Goal: Information Seeking & Learning: Learn about a topic

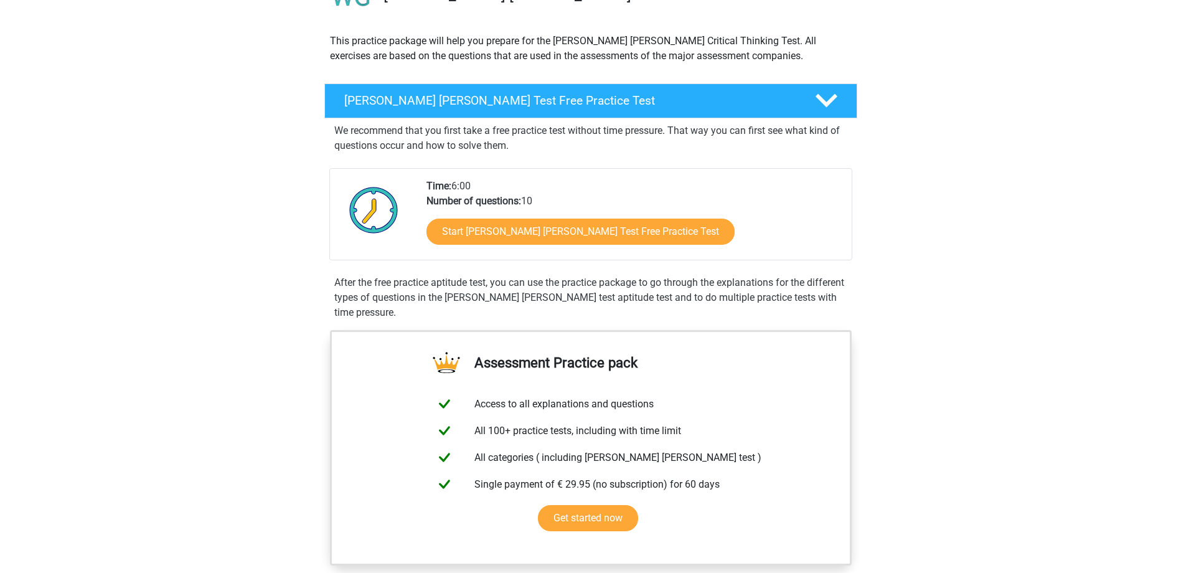
scroll to position [125, 0]
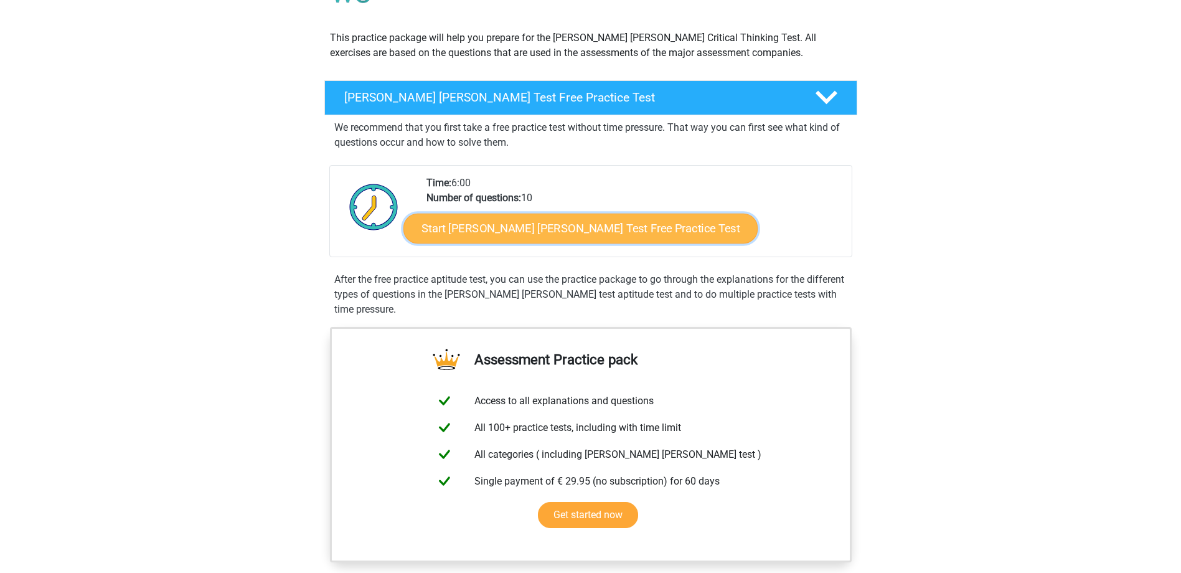
click at [556, 229] on link "Start Watson Glaser Test Free Practice Test" at bounding box center [580, 229] width 354 height 30
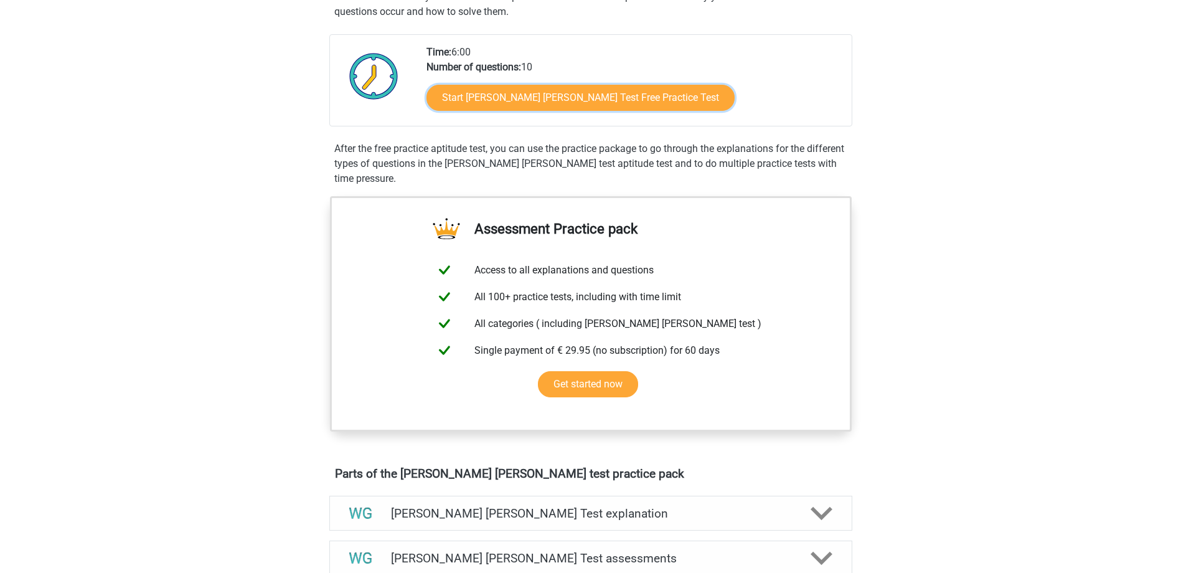
scroll to position [498, 0]
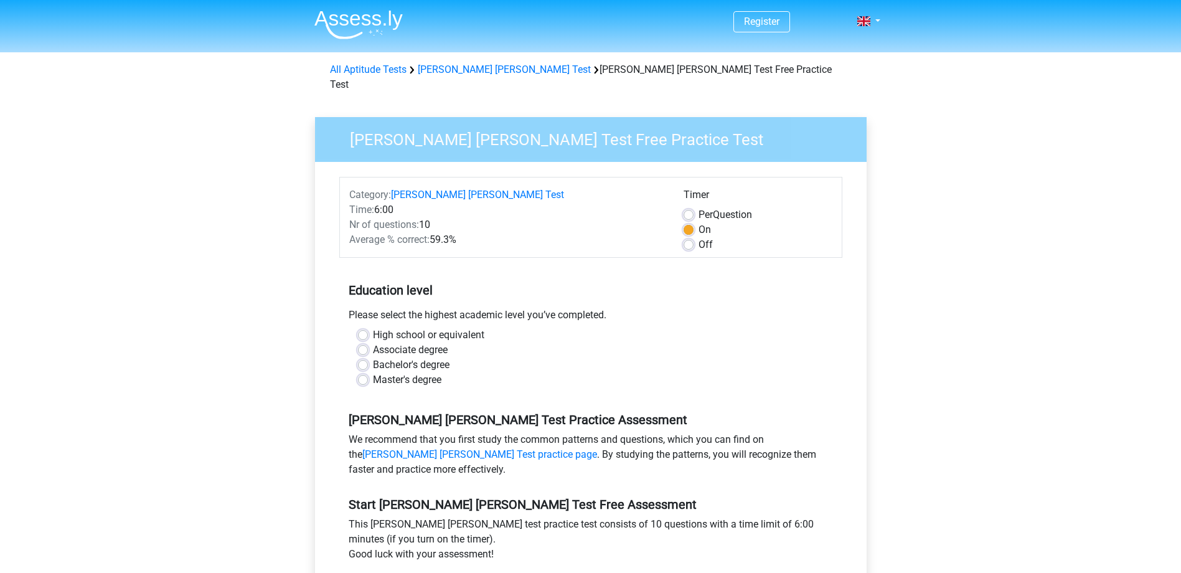
scroll to position [249, 0]
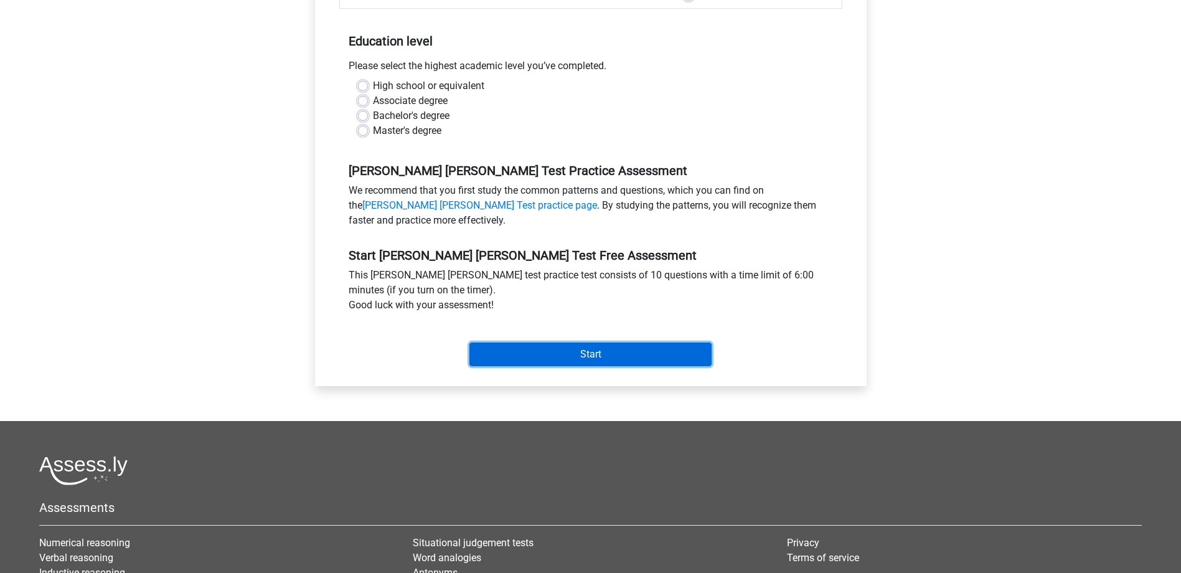
click at [586, 342] on input "Start" at bounding box center [590, 354] width 242 height 24
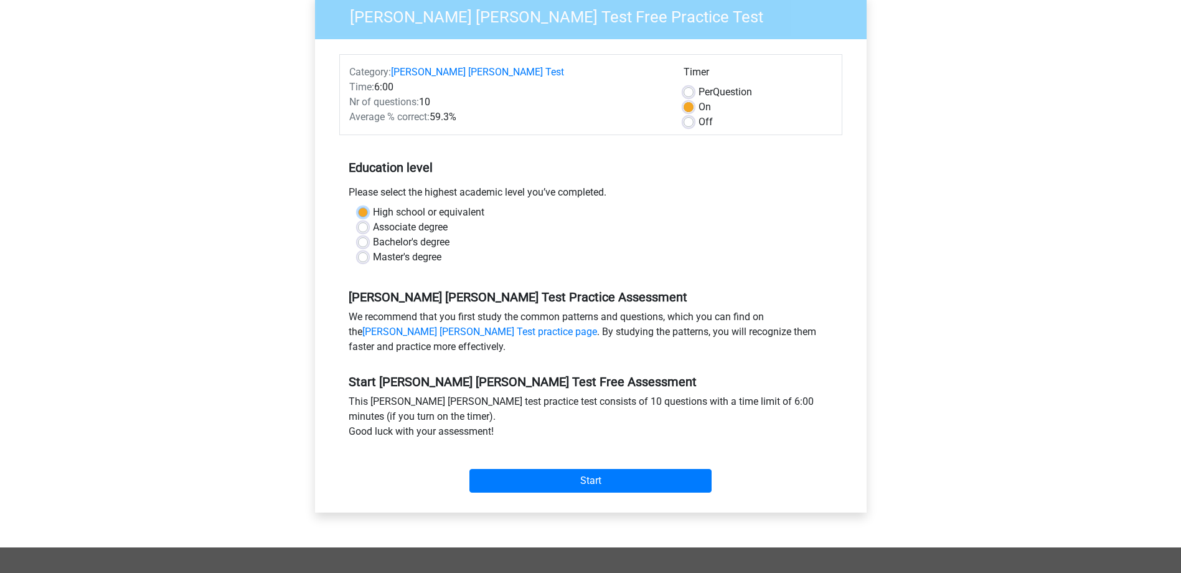
scroll to position [0, 0]
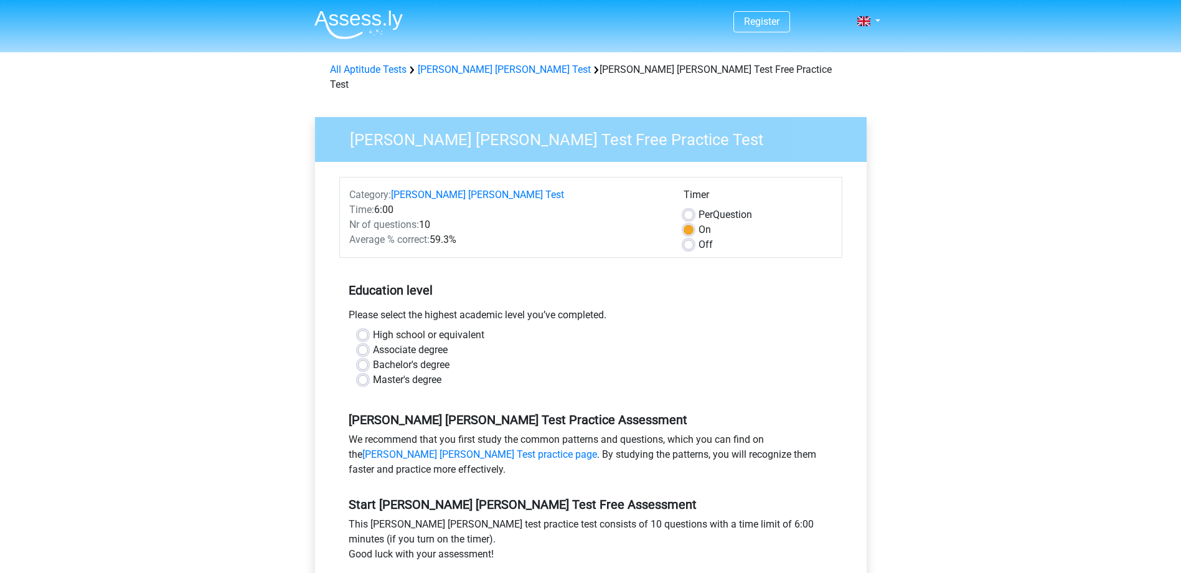
click at [414, 327] on label "High school or equivalent" at bounding box center [428, 334] width 111 height 15
click at [368, 327] on input "High school or equivalent" at bounding box center [363, 333] width 10 height 12
radio input "true"
click at [421, 357] on label "Bachelor's degree" at bounding box center [411, 364] width 77 height 15
click at [368, 357] on input "Bachelor's degree" at bounding box center [363, 363] width 10 height 12
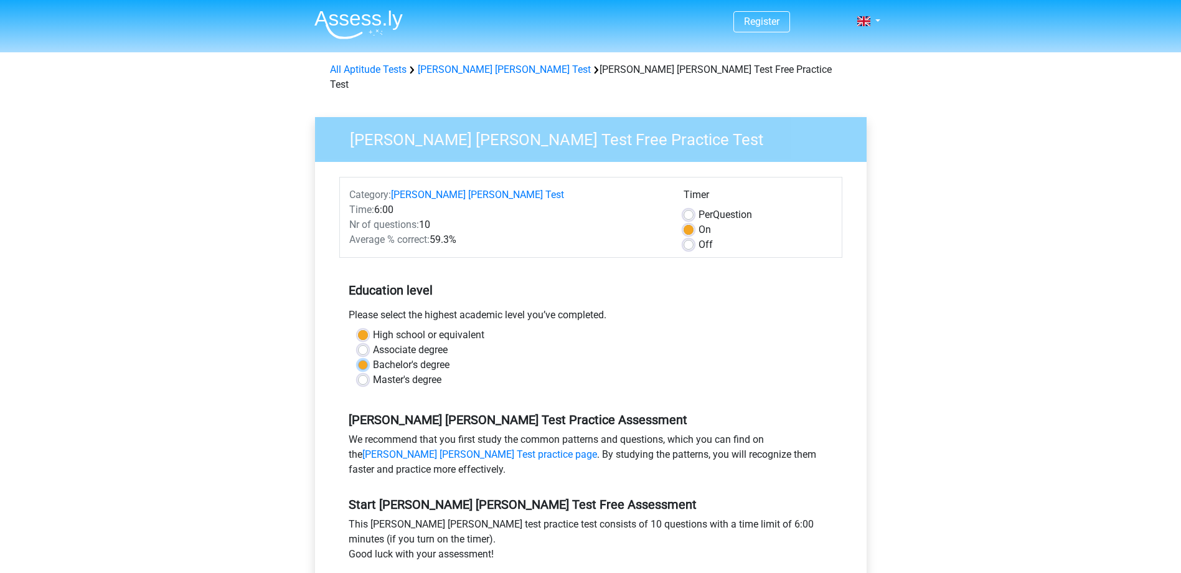
radio input "true"
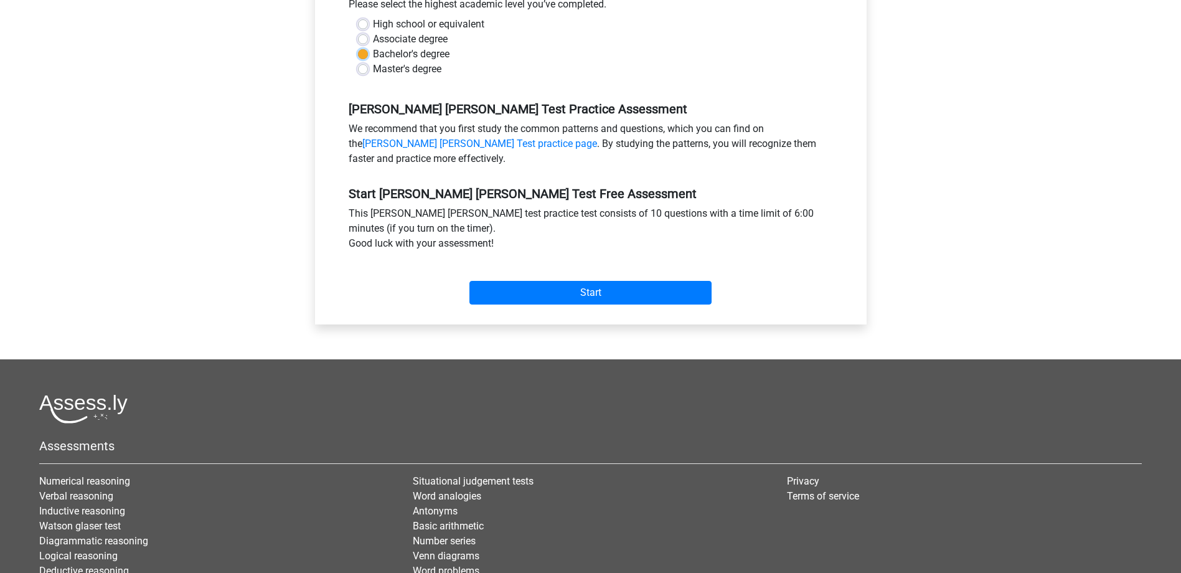
scroll to position [311, 0]
click at [596, 280] on input "Start" at bounding box center [590, 292] width 242 height 24
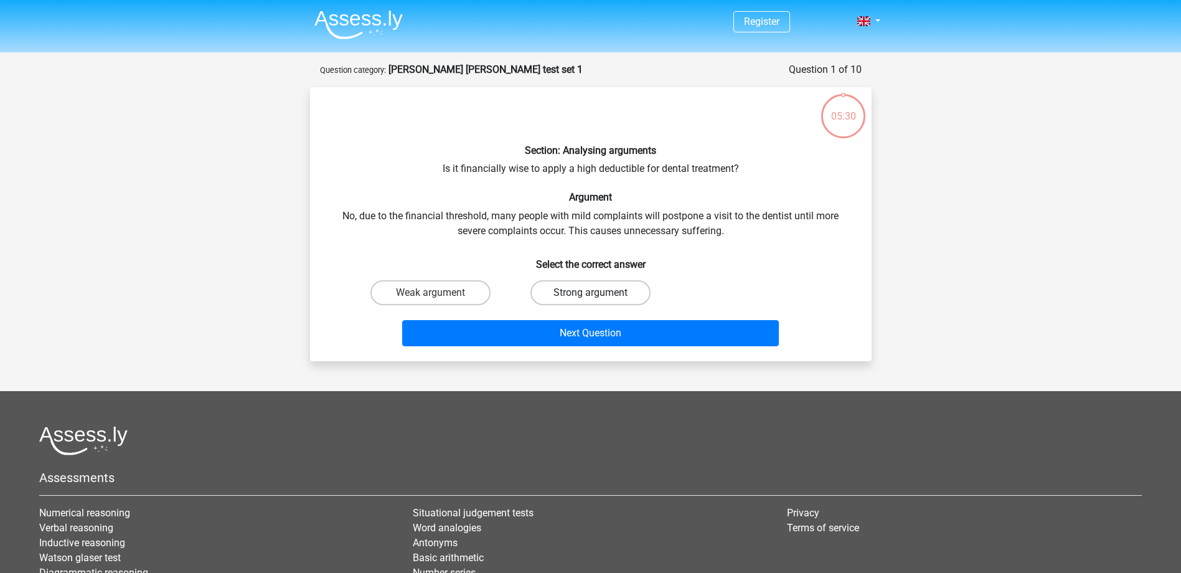
click at [583, 291] on label "Strong argument" at bounding box center [590, 292] width 120 height 25
click at [590, 293] on input "Strong argument" at bounding box center [594, 297] width 8 height 8
radio input "true"
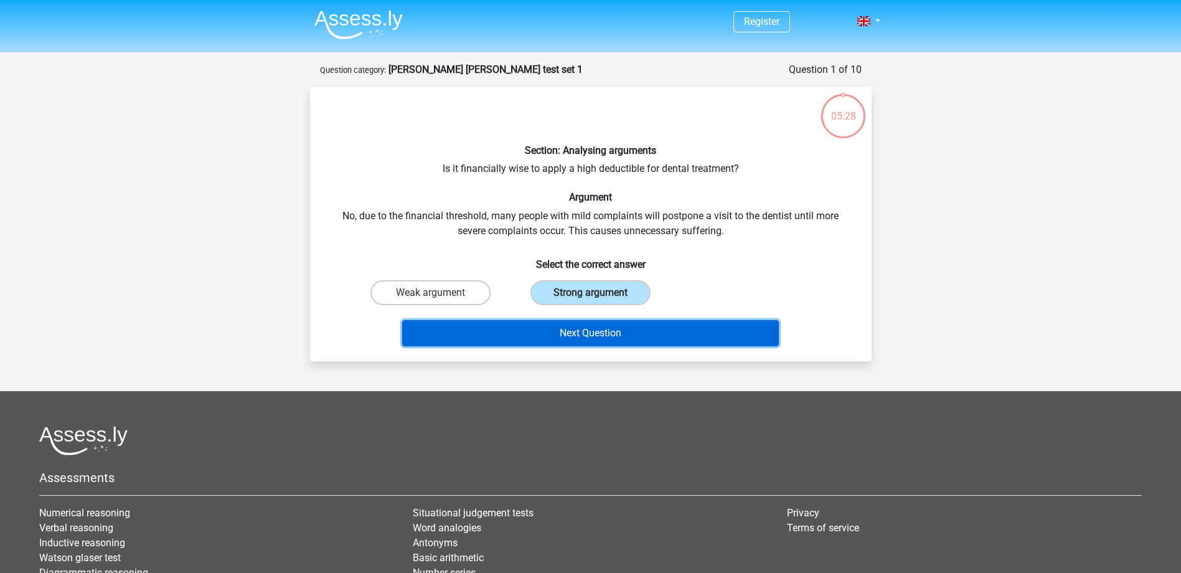
click at [608, 332] on button "Next Question" at bounding box center [590, 333] width 377 height 26
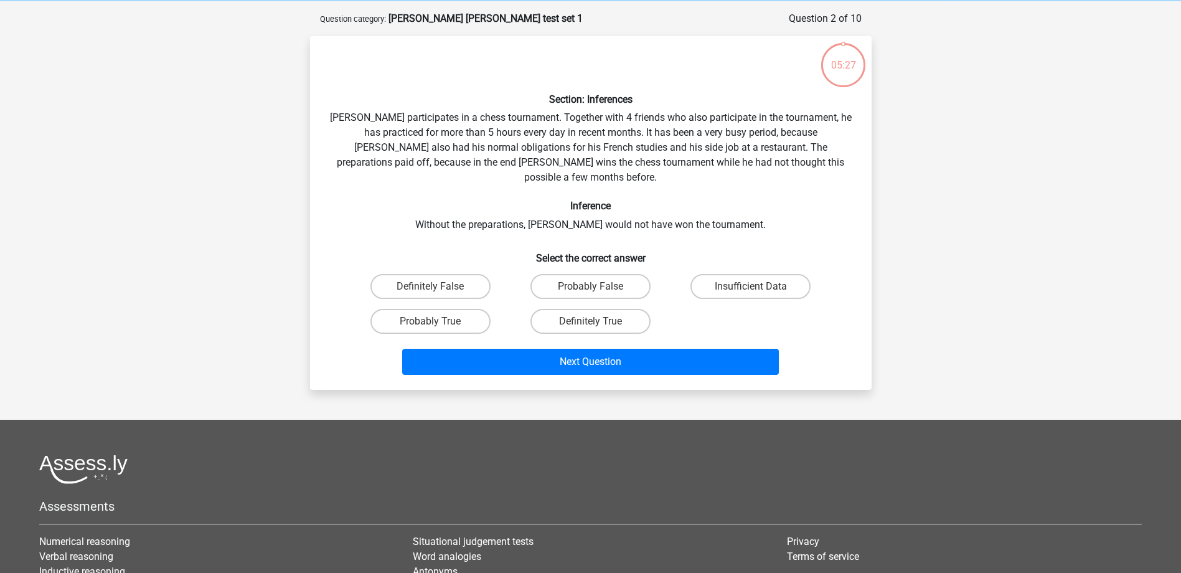
scroll to position [62, 0]
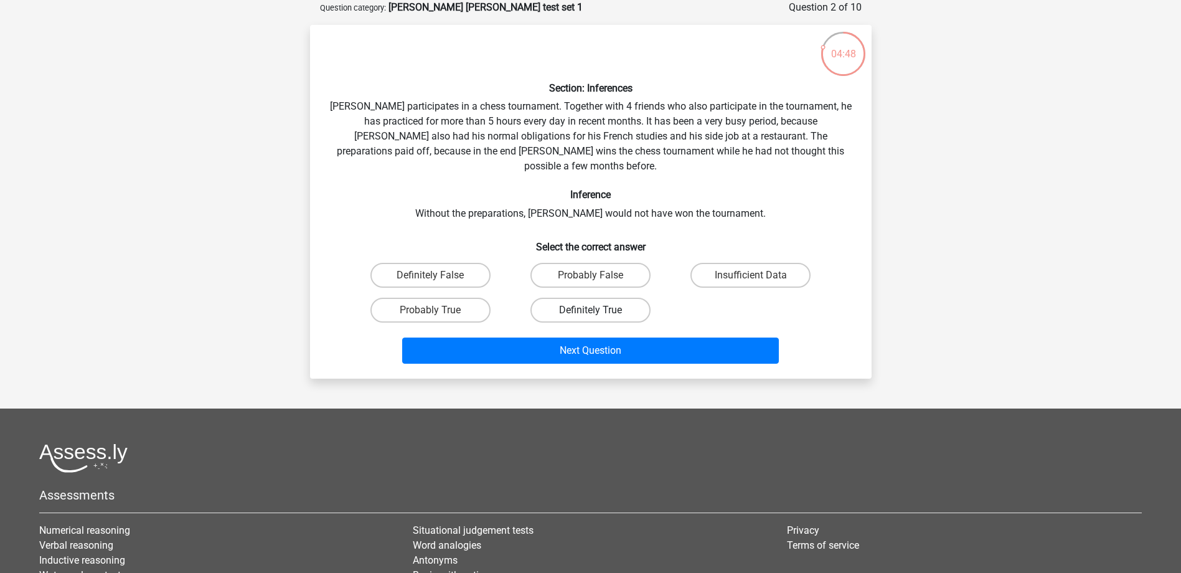
click at [588, 298] on label "Definitely True" at bounding box center [590, 310] width 120 height 25
click at [590, 310] on input "Definitely True" at bounding box center [594, 314] width 8 height 8
radio input "true"
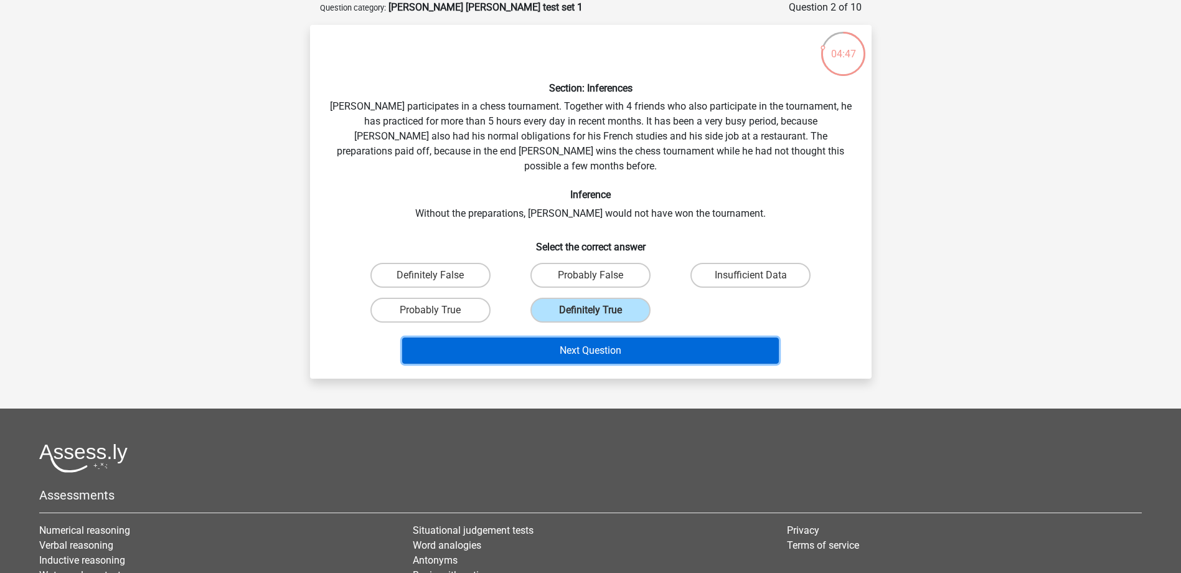
click at [621, 337] on button "Next Question" at bounding box center [590, 350] width 377 height 26
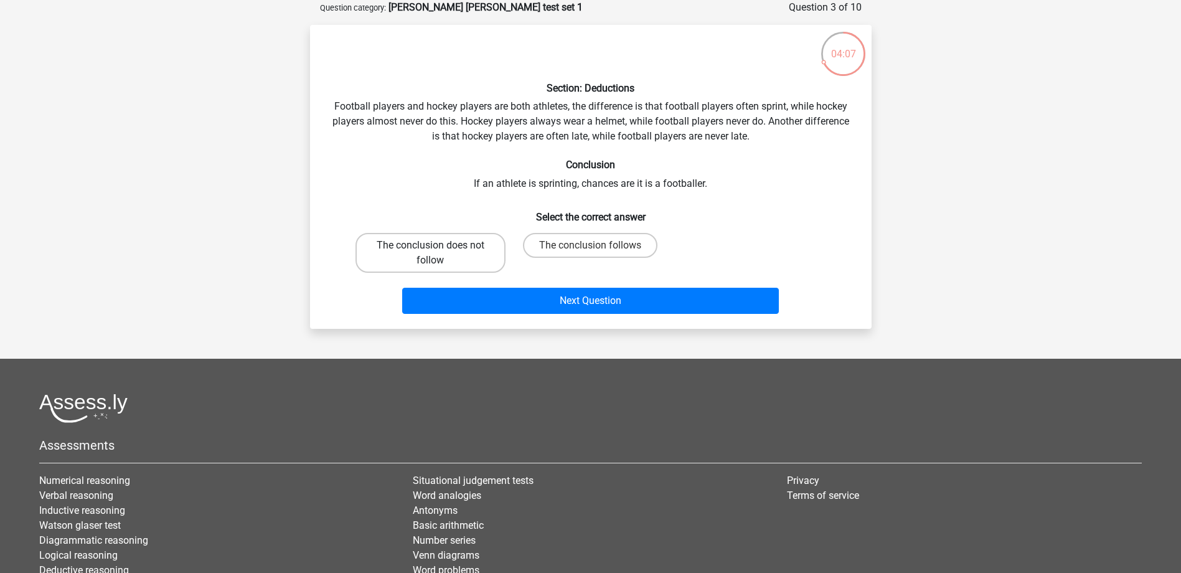
click at [452, 253] on label "The conclusion does not follow" at bounding box center [431, 253] width 150 height 40
click at [438, 253] on input "The conclusion does not follow" at bounding box center [434, 249] width 8 height 8
radio input "true"
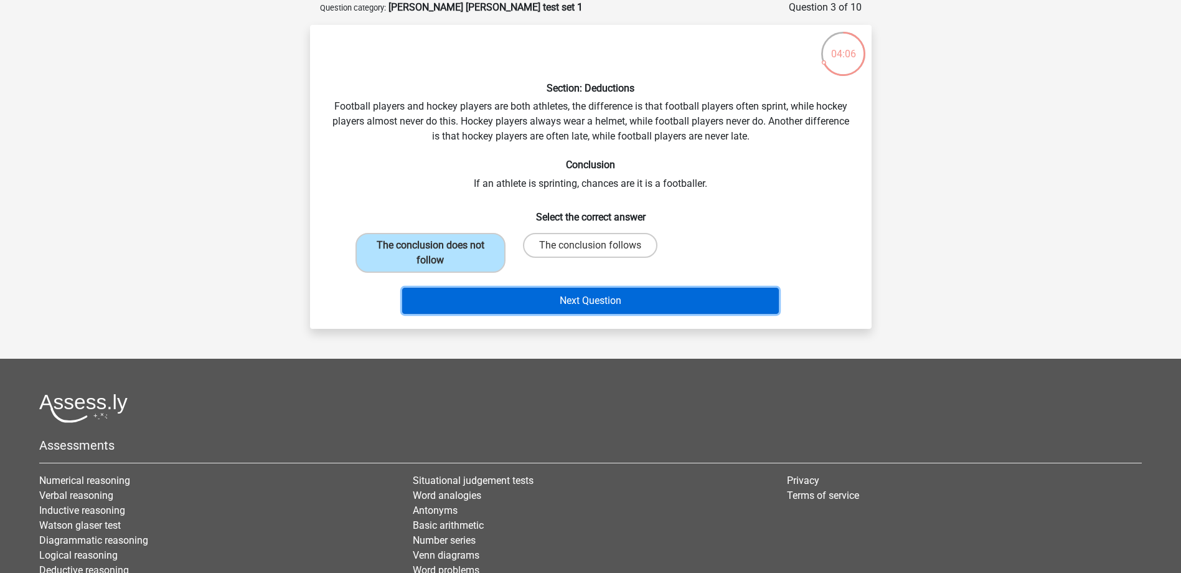
click at [572, 304] on button "Next Question" at bounding box center [590, 301] width 377 height 26
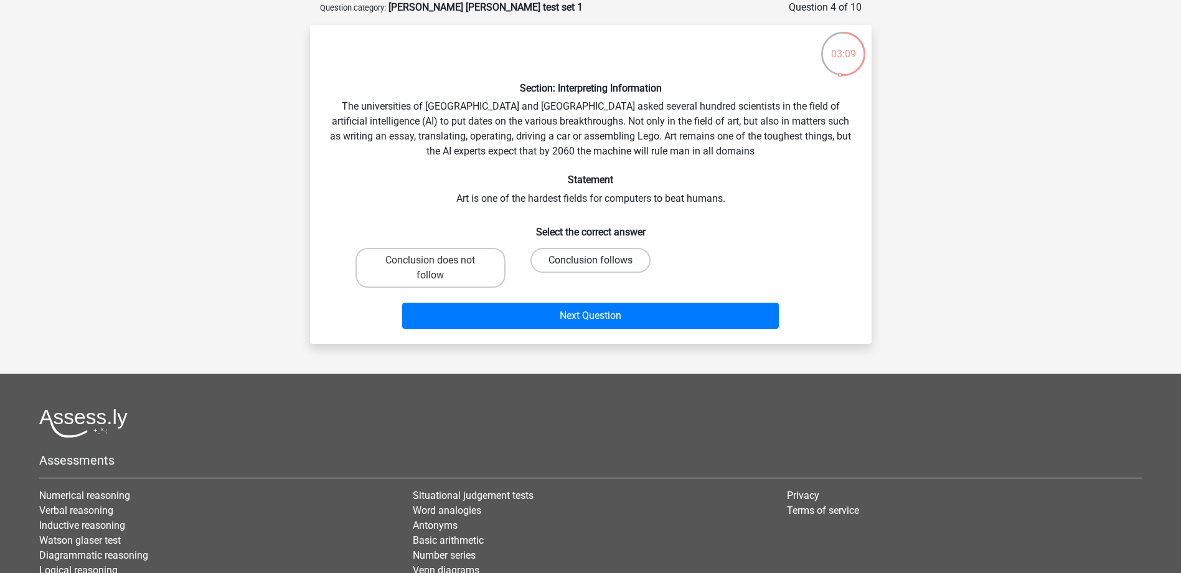
click at [615, 261] on label "Conclusion follows" at bounding box center [590, 260] width 120 height 25
click at [598, 261] on input "Conclusion follows" at bounding box center [594, 264] width 8 height 8
radio input "true"
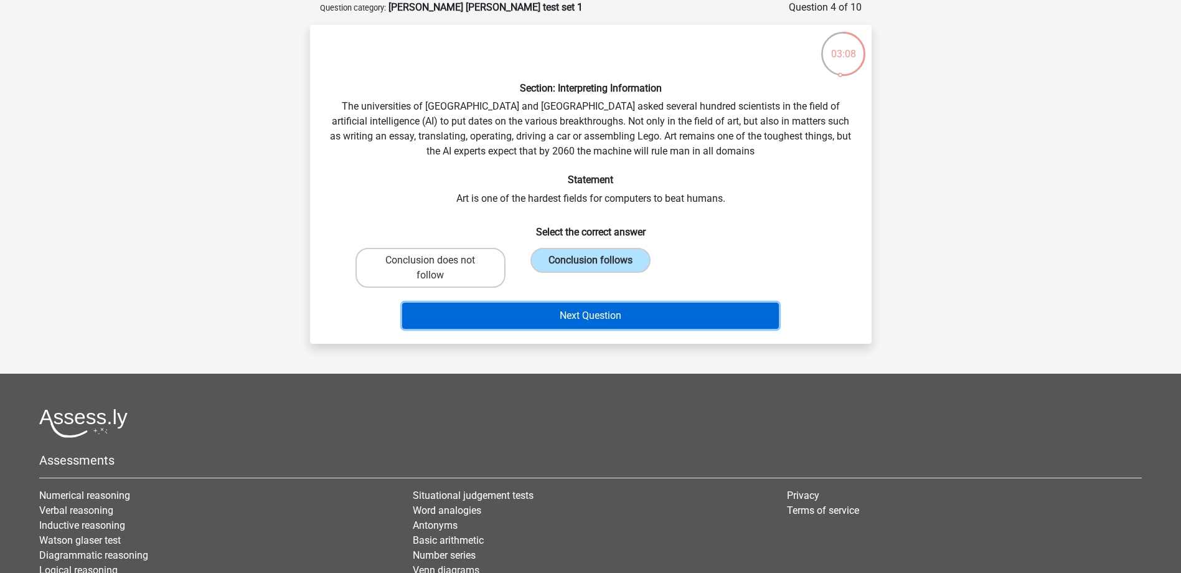
click at [618, 317] on button "Next Question" at bounding box center [590, 316] width 377 height 26
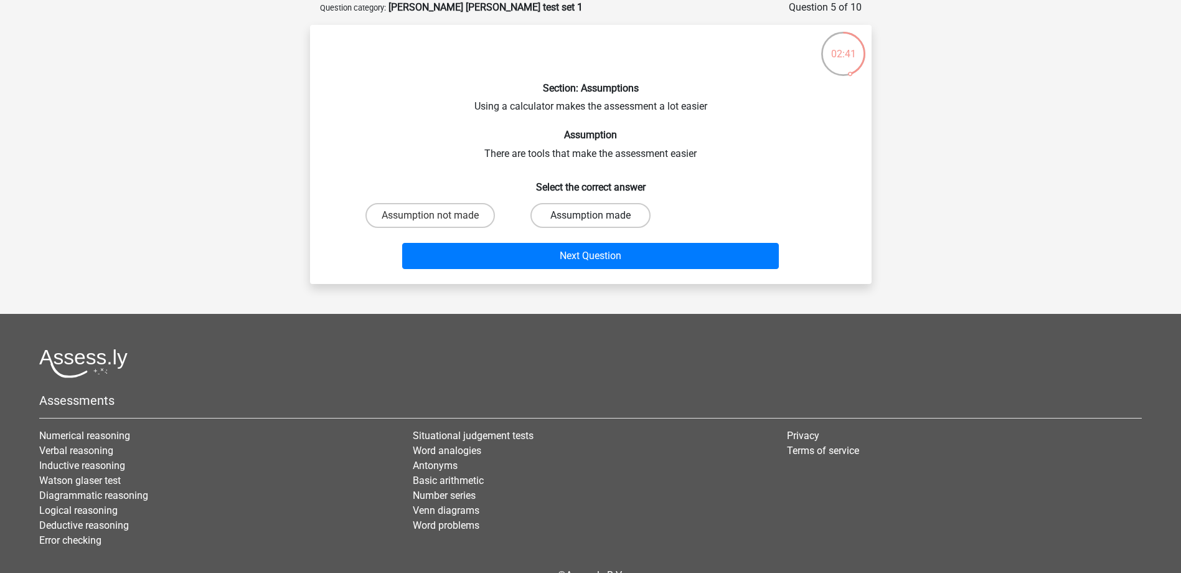
click at [626, 215] on label "Assumption made" at bounding box center [590, 215] width 120 height 25
click at [598, 215] on input "Assumption made" at bounding box center [594, 219] width 8 height 8
radio input "true"
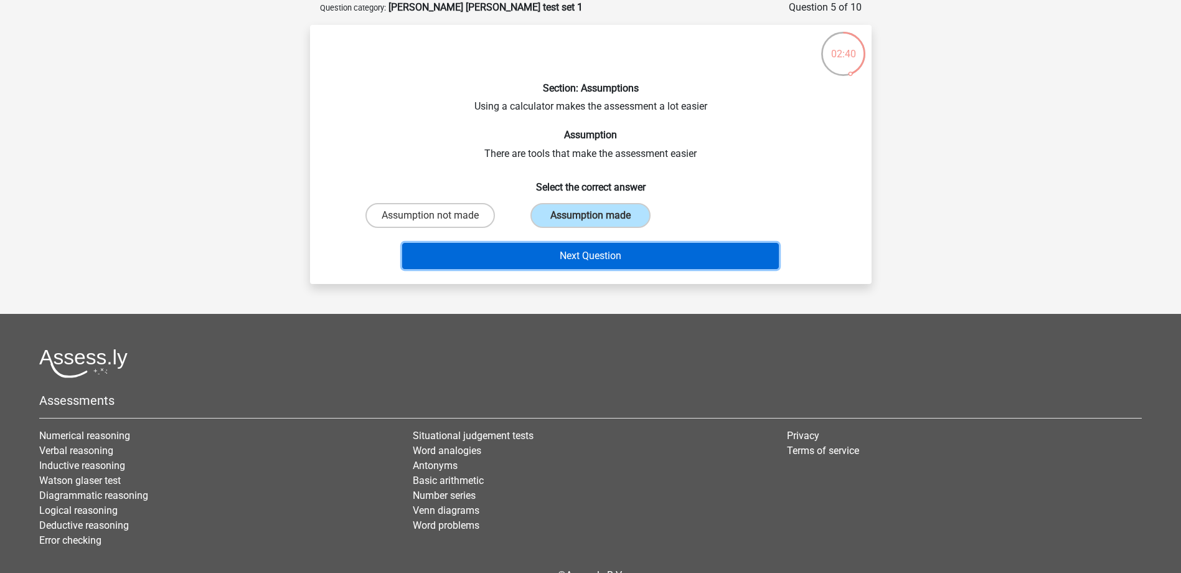
click at [627, 251] on button "Next Question" at bounding box center [590, 256] width 377 height 26
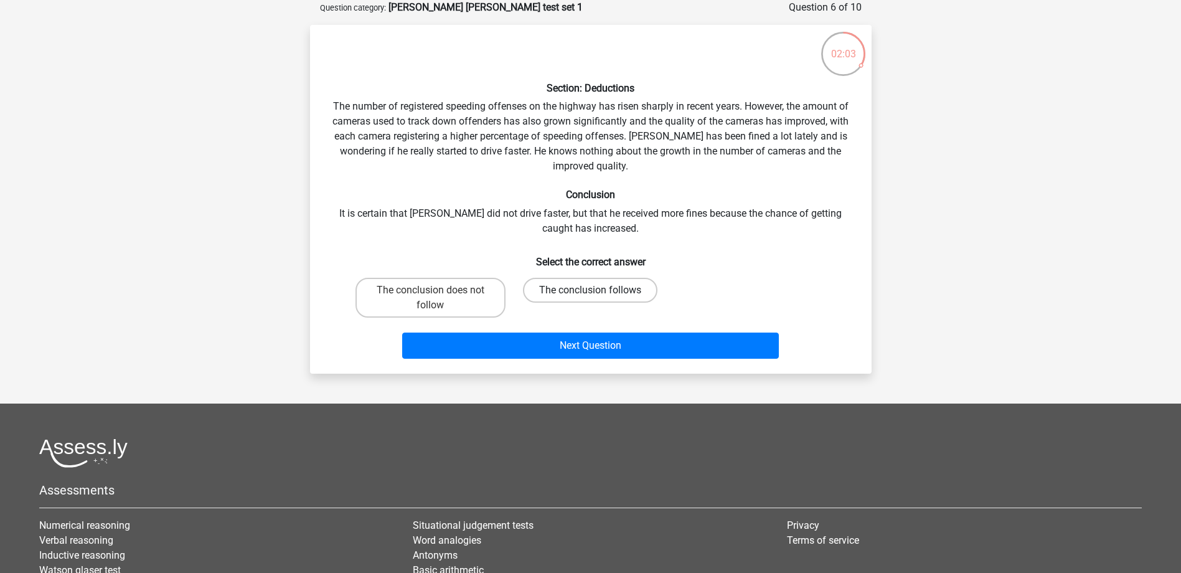
click at [561, 289] on label "The conclusion follows" at bounding box center [590, 290] width 134 height 25
click at [590, 290] on input "The conclusion follows" at bounding box center [594, 294] width 8 height 8
radio input "true"
click at [448, 299] on label "The conclusion does not follow" at bounding box center [431, 298] width 150 height 40
click at [438, 298] on input "The conclusion does not follow" at bounding box center [434, 294] width 8 height 8
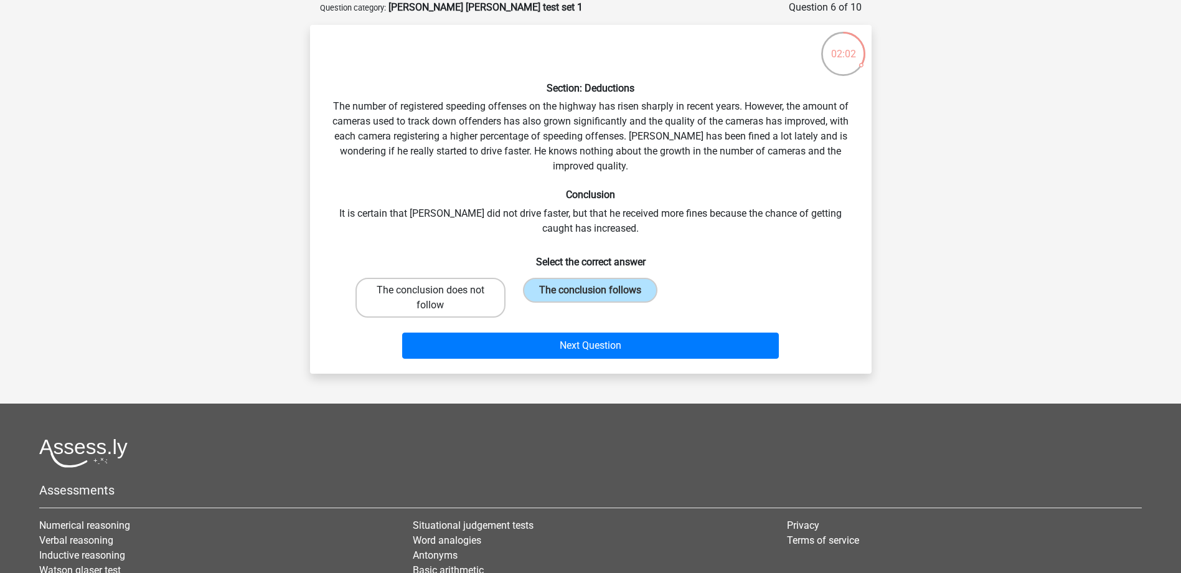
radio input "true"
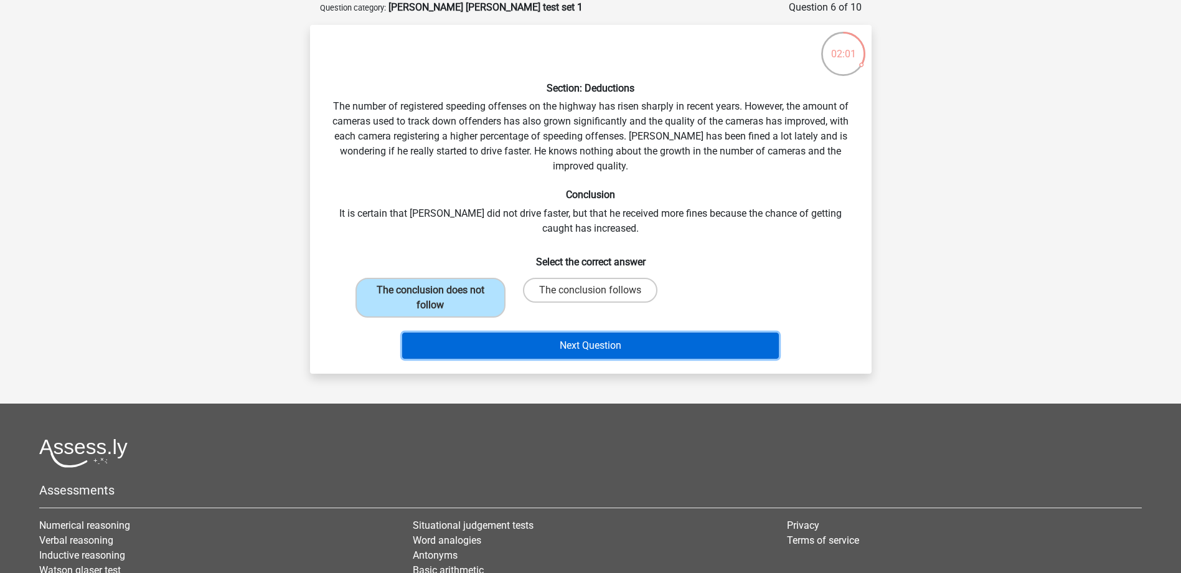
click at [579, 337] on button "Next Question" at bounding box center [590, 345] width 377 height 26
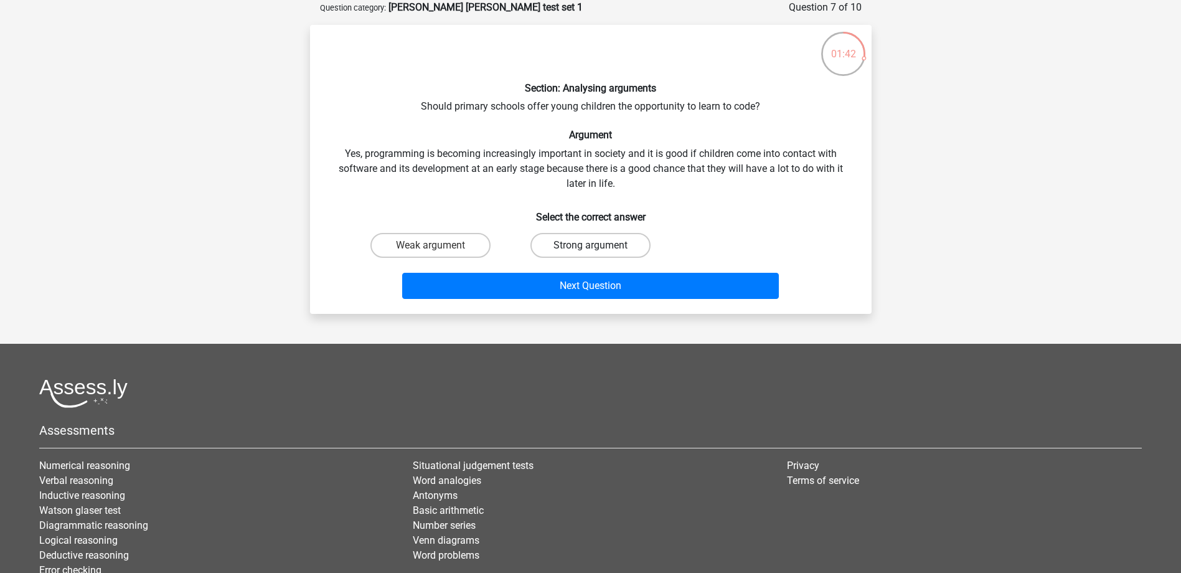
click at [600, 250] on label "Strong argument" at bounding box center [590, 245] width 120 height 25
click at [598, 250] on input "Strong argument" at bounding box center [594, 249] width 8 height 8
radio input "true"
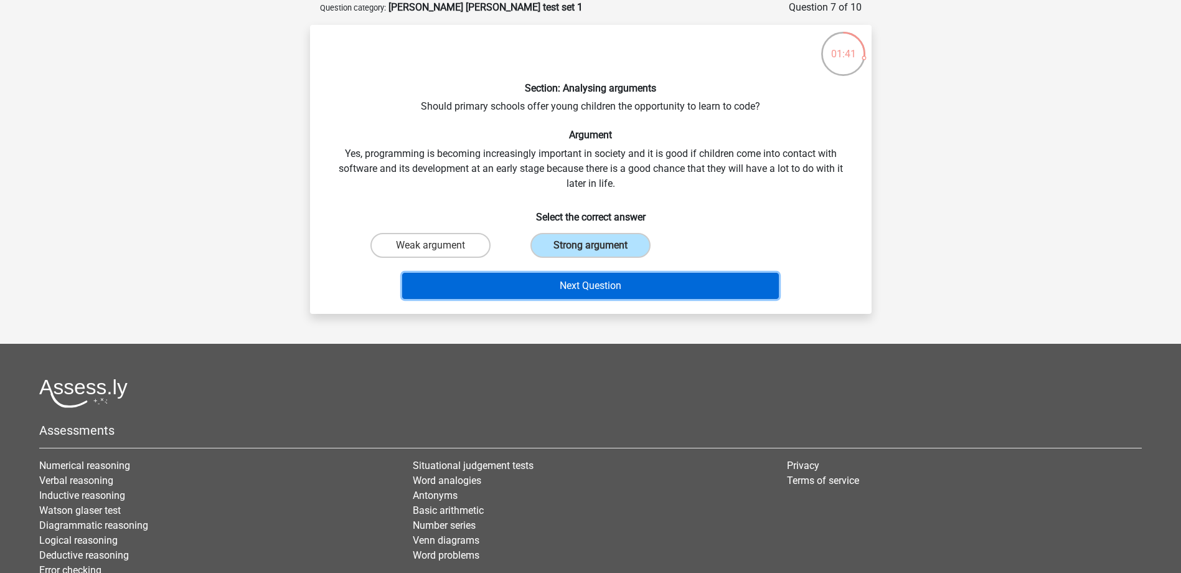
click at [616, 285] on button "Next Question" at bounding box center [590, 286] width 377 height 26
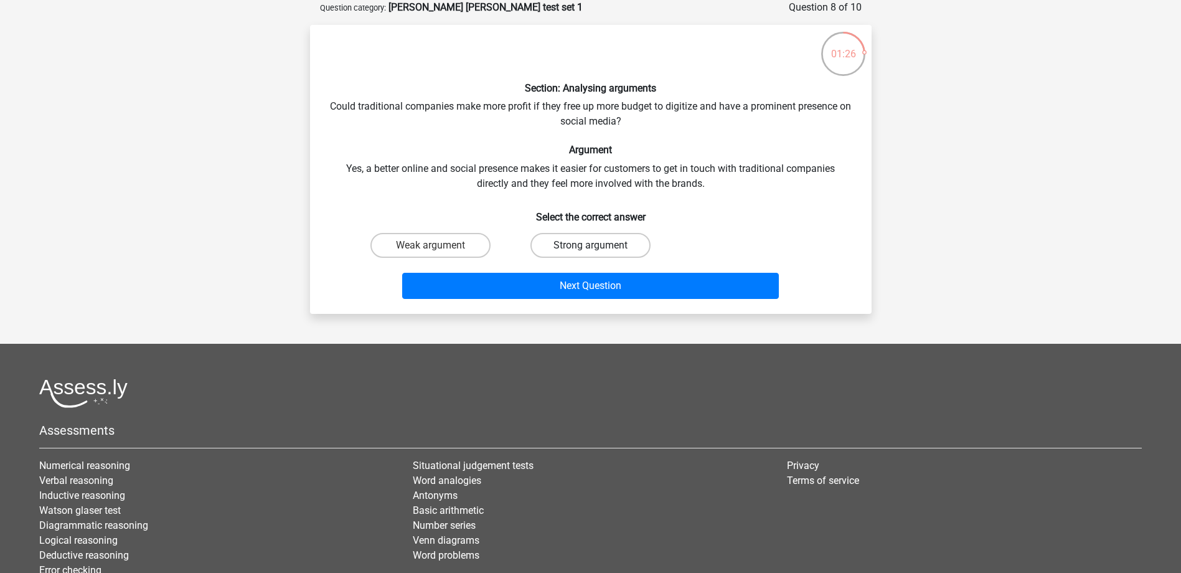
click at [601, 241] on label "Strong argument" at bounding box center [590, 245] width 120 height 25
click at [598, 245] on input "Strong argument" at bounding box center [594, 249] width 8 height 8
radio input "true"
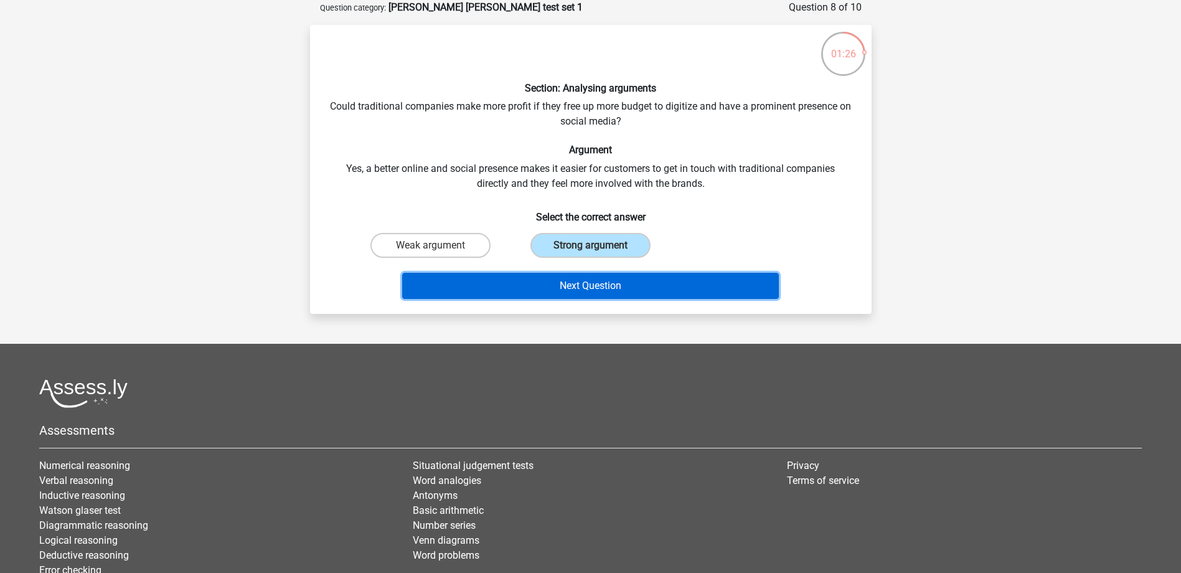
click at [635, 285] on button "Next Question" at bounding box center [590, 286] width 377 height 26
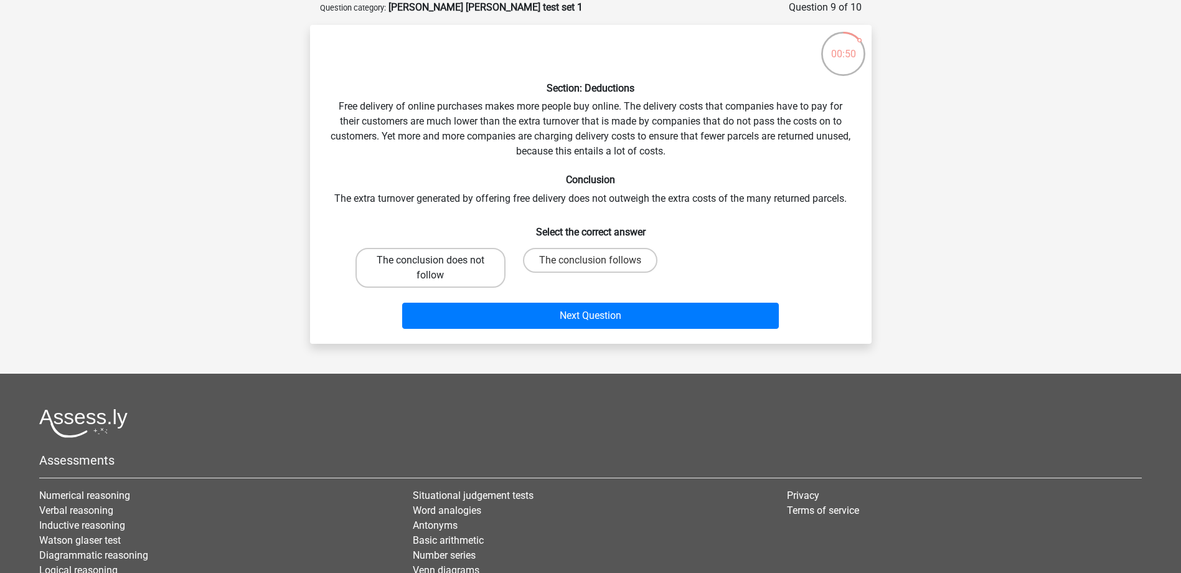
click at [467, 266] on label "The conclusion does not follow" at bounding box center [431, 268] width 150 height 40
click at [438, 266] on input "The conclusion does not follow" at bounding box center [434, 264] width 8 height 8
radio input "true"
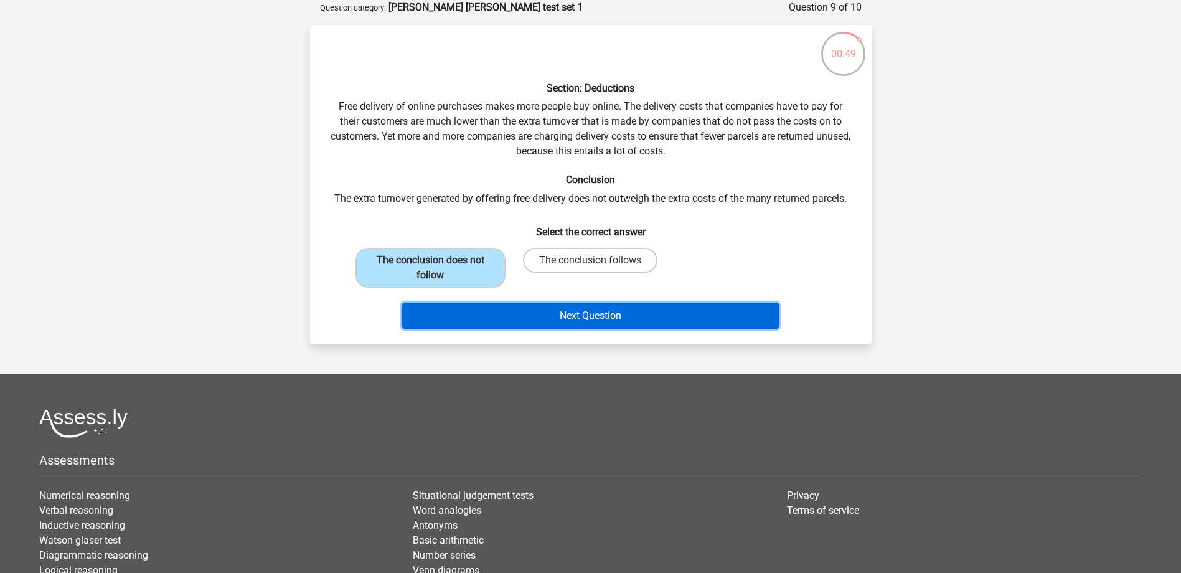
click at [632, 318] on button "Next Question" at bounding box center [590, 316] width 377 height 26
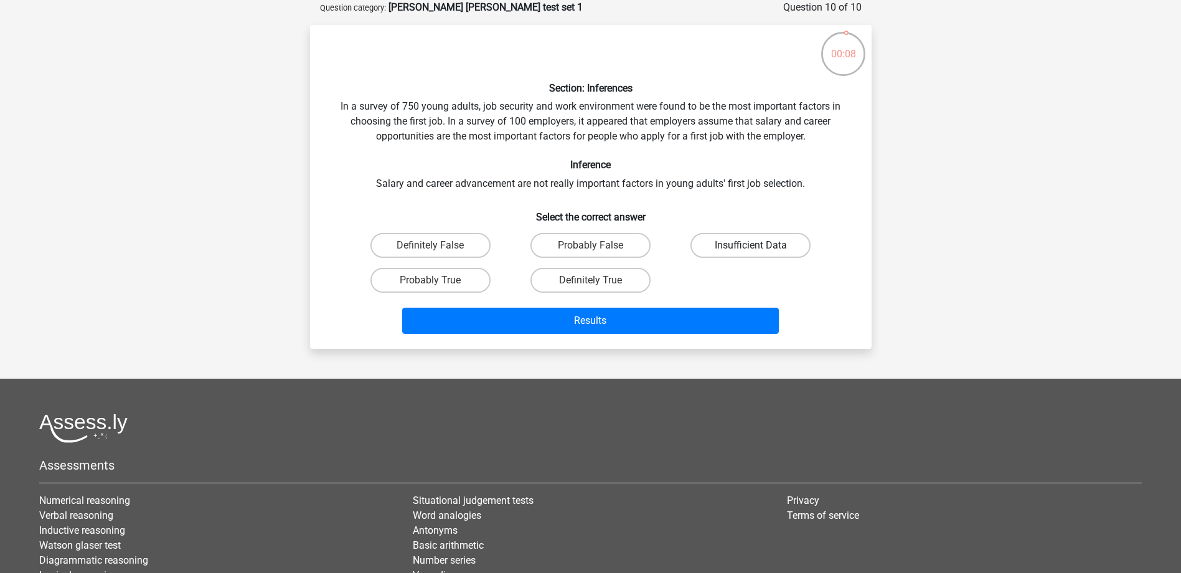
click at [738, 246] on label "Insufficient Data" at bounding box center [750, 245] width 120 height 25
click at [751, 246] on input "Insufficient Data" at bounding box center [755, 249] width 8 height 8
radio input "true"
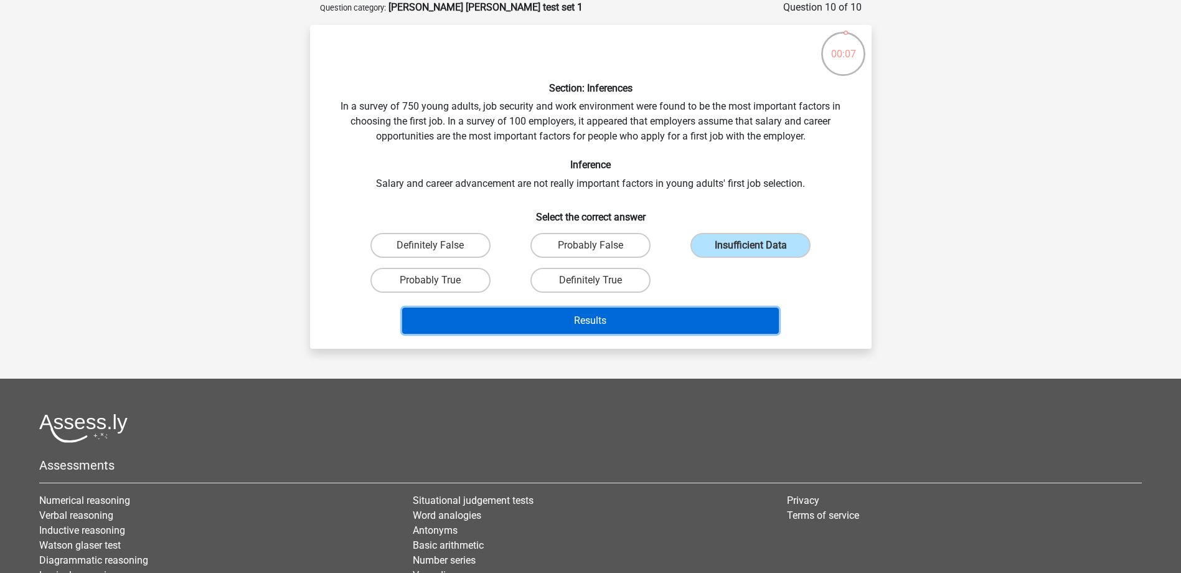
click at [644, 318] on button "Results" at bounding box center [590, 321] width 377 height 26
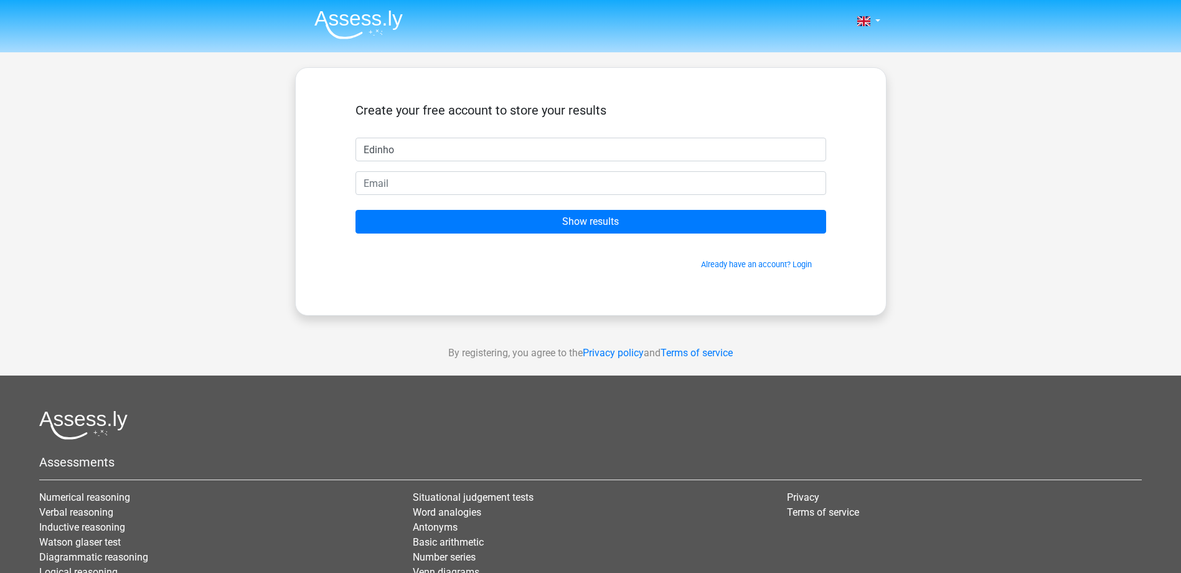
type input "Edinho"
click at [515, 173] on input "email" at bounding box center [591, 183] width 471 height 24
type input "estiveredinho@gmail.com"
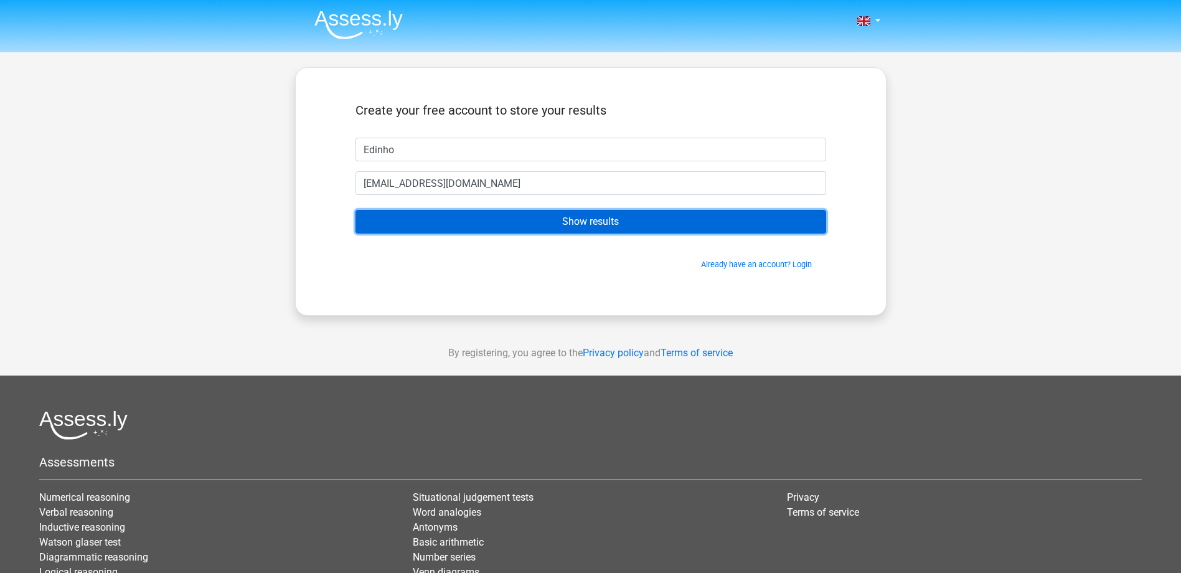
click at [603, 219] on input "Show results" at bounding box center [591, 222] width 471 height 24
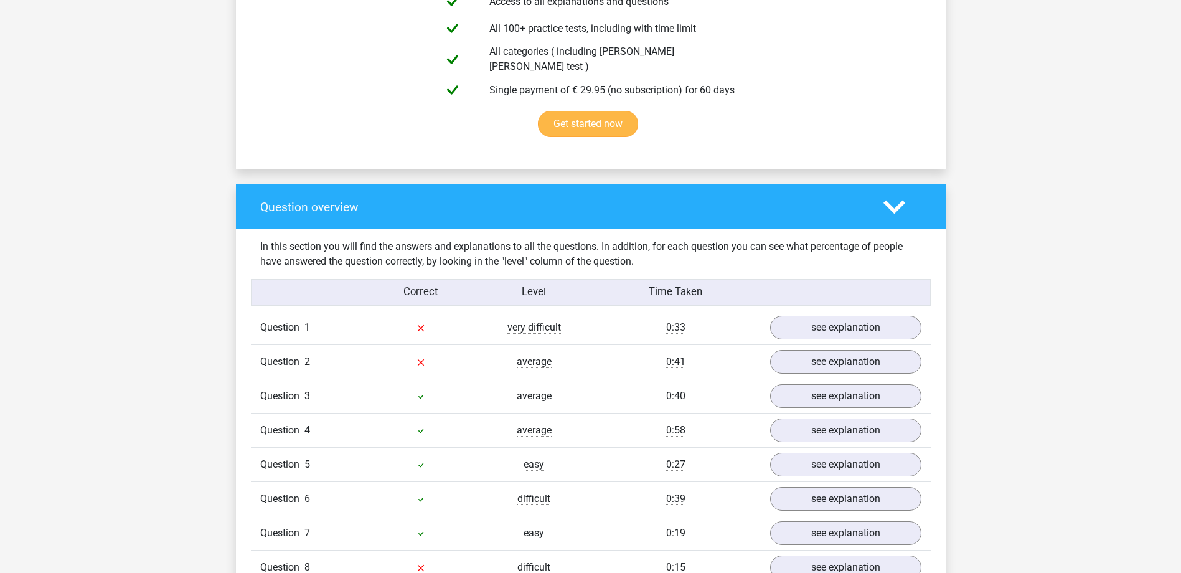
scroll to position [809, 0]
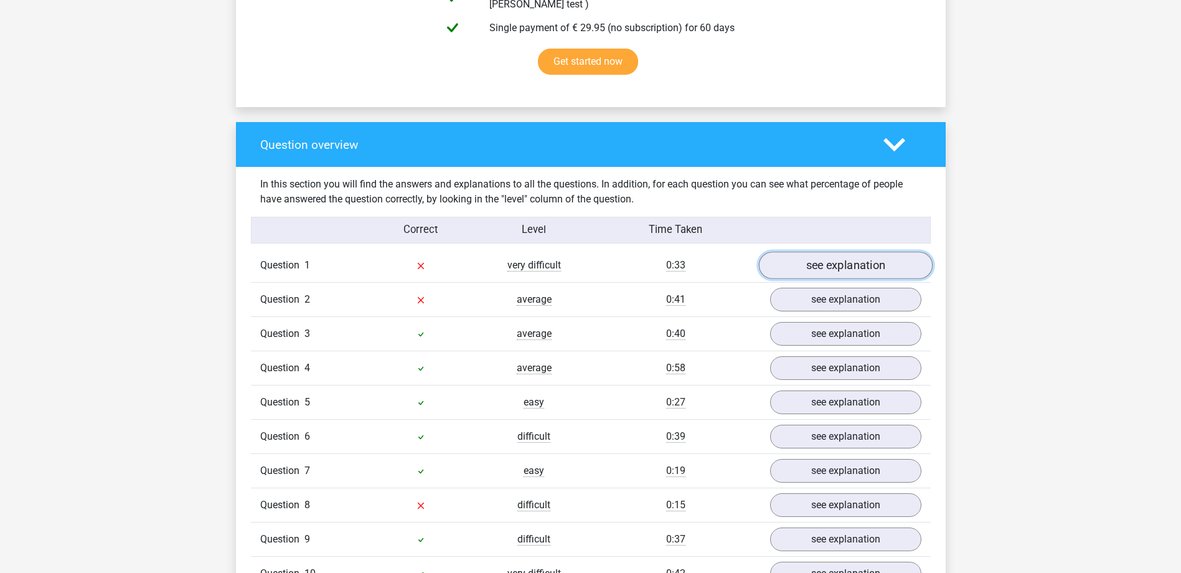
click at [801, 261] on link "see explanation" at bounding box center [845, 265] width 174 height 27
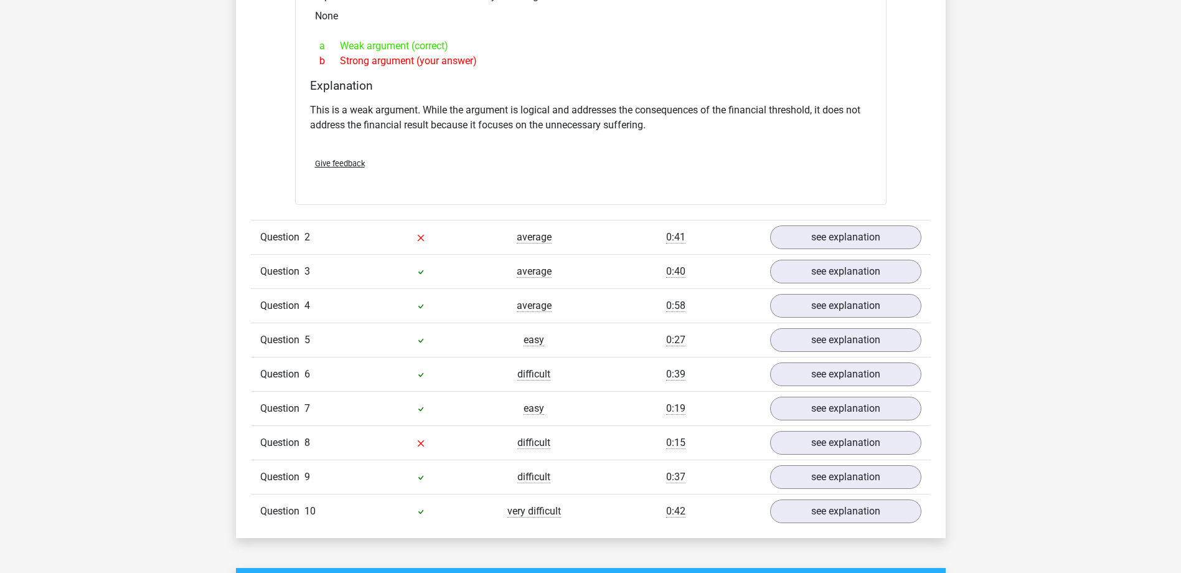
scroll to position [1121, 0]
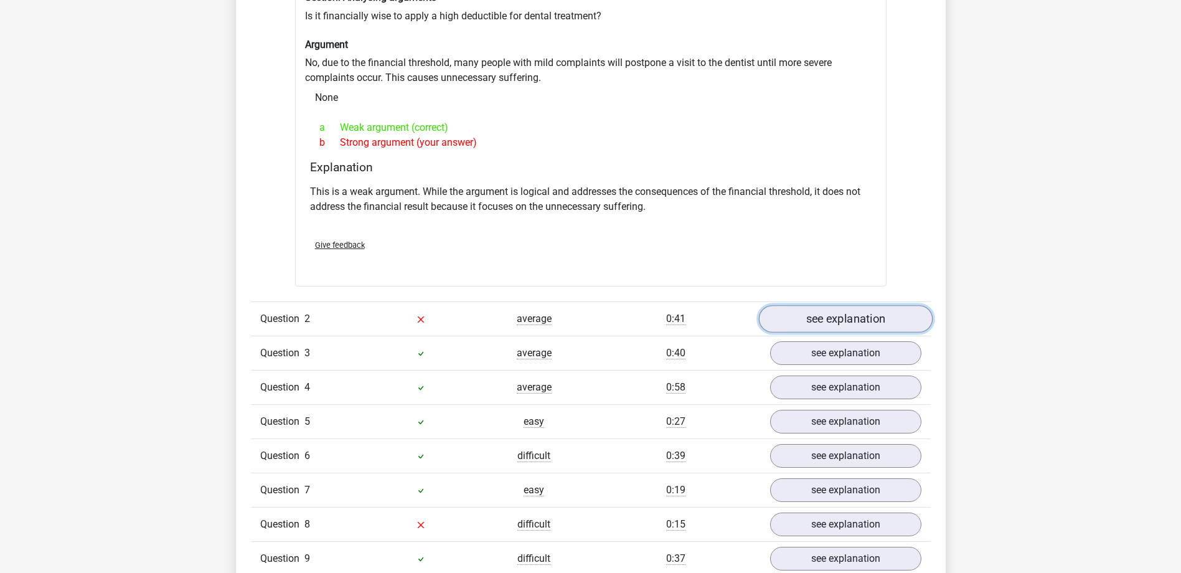
click at [834, 305] on link "see explanation" at bounding box center [845, 318] width 174 height 27
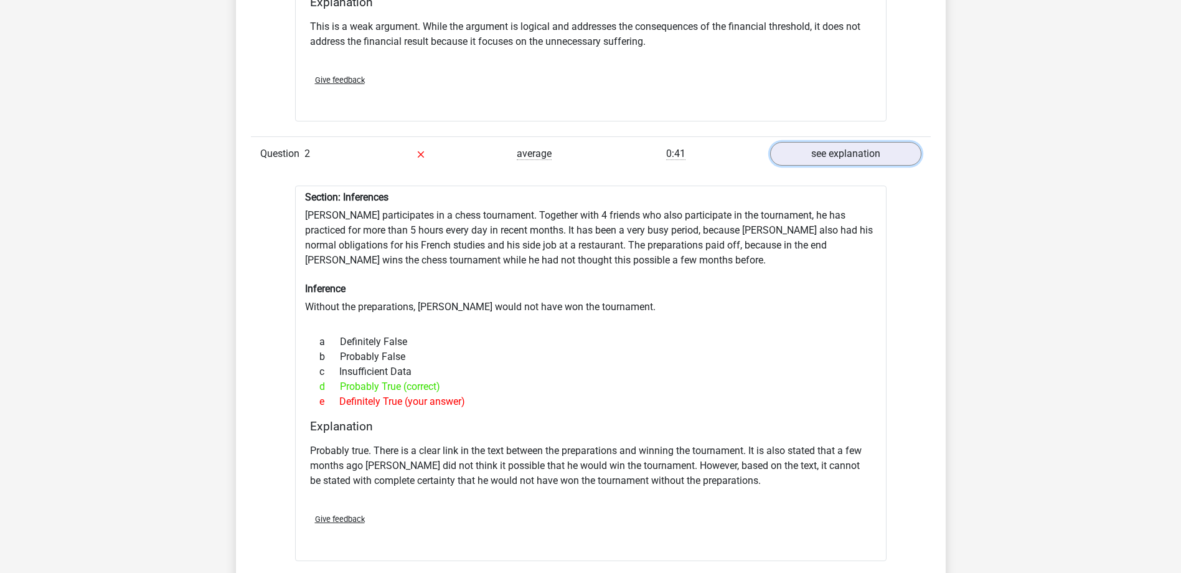
scroll to position [1307, 0]
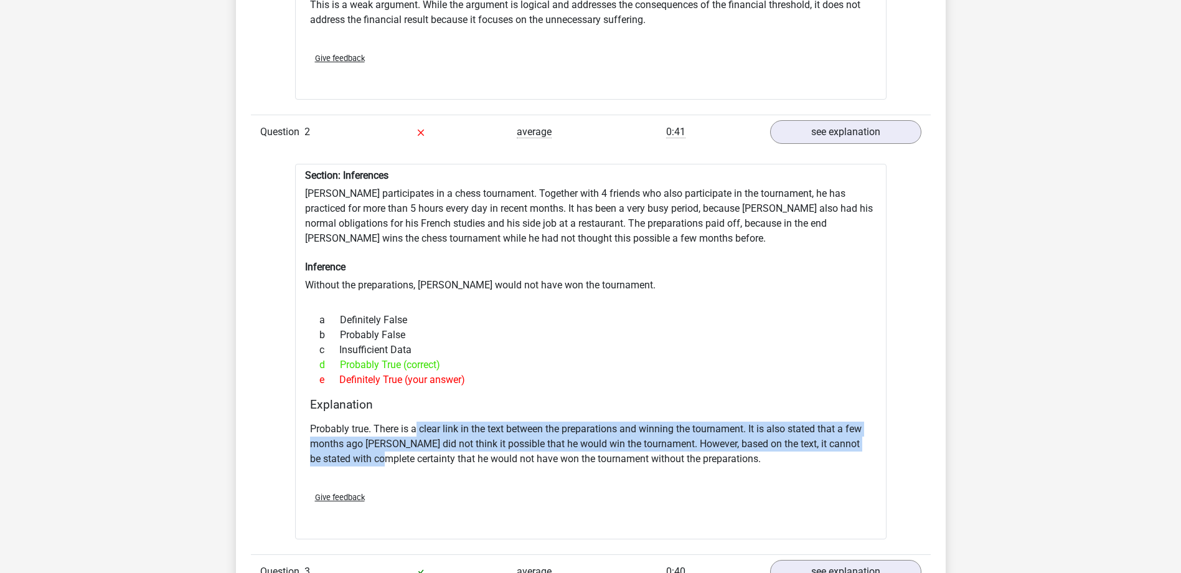
drag, startPoint x: 414, startPoint y: 420, endPoint x: 379, endPoint y: 447, distance: 44.5
click at [379, 447] on p "Probably true. There is a clear link in the text between the preparations and w…" at bounding box center [591, 444] width 562 height 45
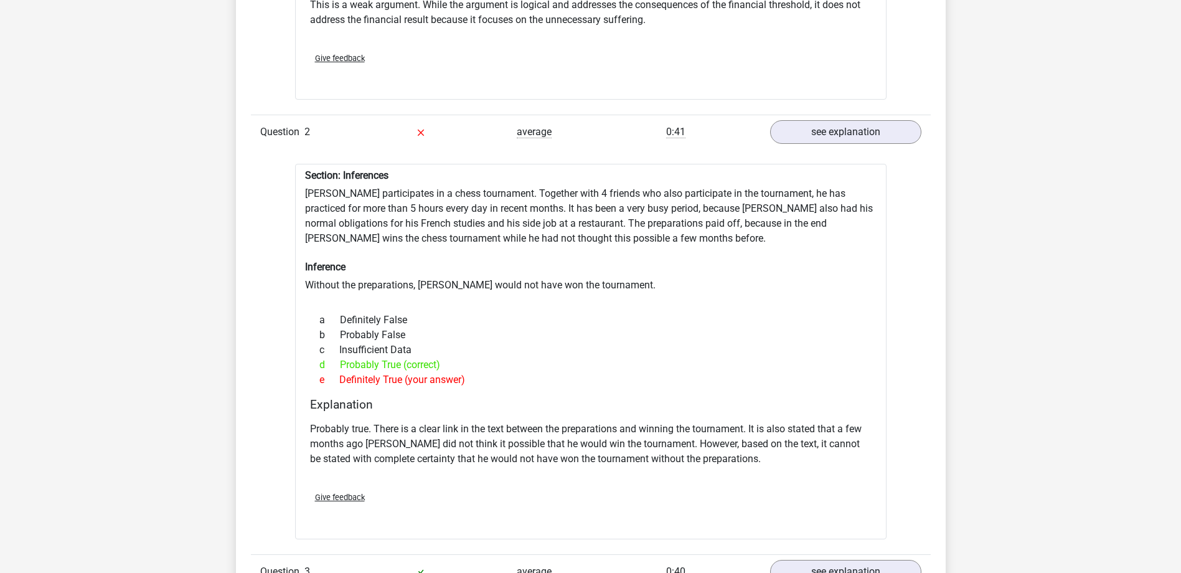
drag, startPoint x: 379, startPoint y: 447, endPoint x: 402, endPoint y: 457, distance: 25.7
click at [402, 457] on p "Probably true. There is a clear link in the text between the preparations and w…" at bounding box center [591, 444] width 562 height 45
drag, startPoint x: 378, startPoint y: 446, endPoint x: 732, endPoint y: 458, distance: 354.4
click at [732, 458] on p "Probably true. There is a clear link in the text between the preparations and w…" at bounding box center [591, 444] width 562 height 45
drag, startPoint x: 732, startPoint y: 458, endPoint x: 624, endPoint y: 439, distance: 109.3
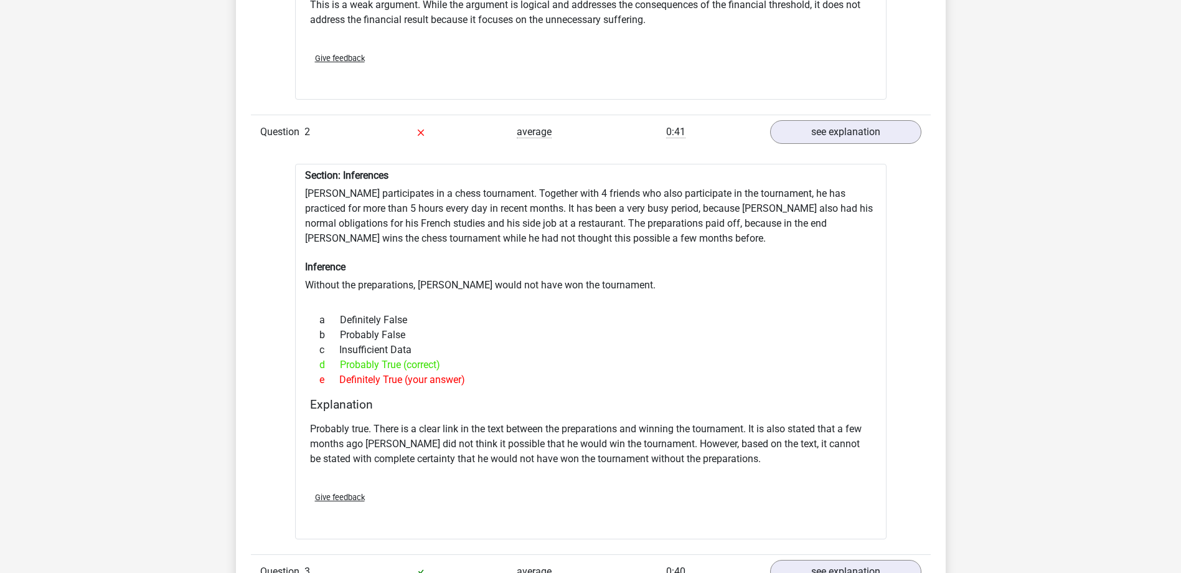
click at [624, 439] on p "Probably true. There is a clear link in the text between the preparations and w…" at bounding box center [591, 444] width 562 height 45
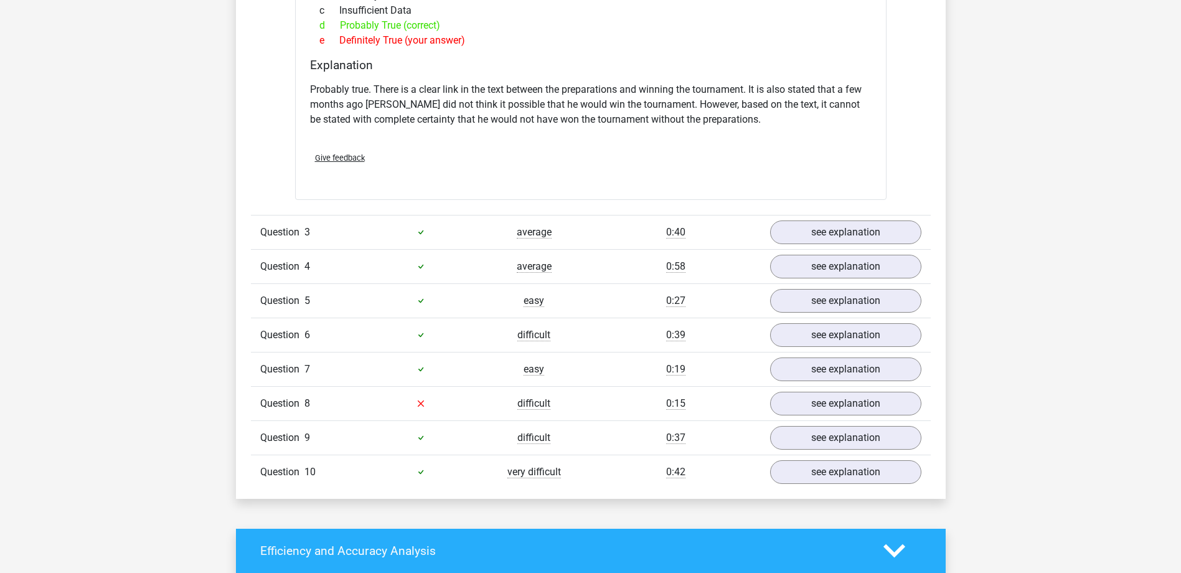
scroll to position [1681, 0]
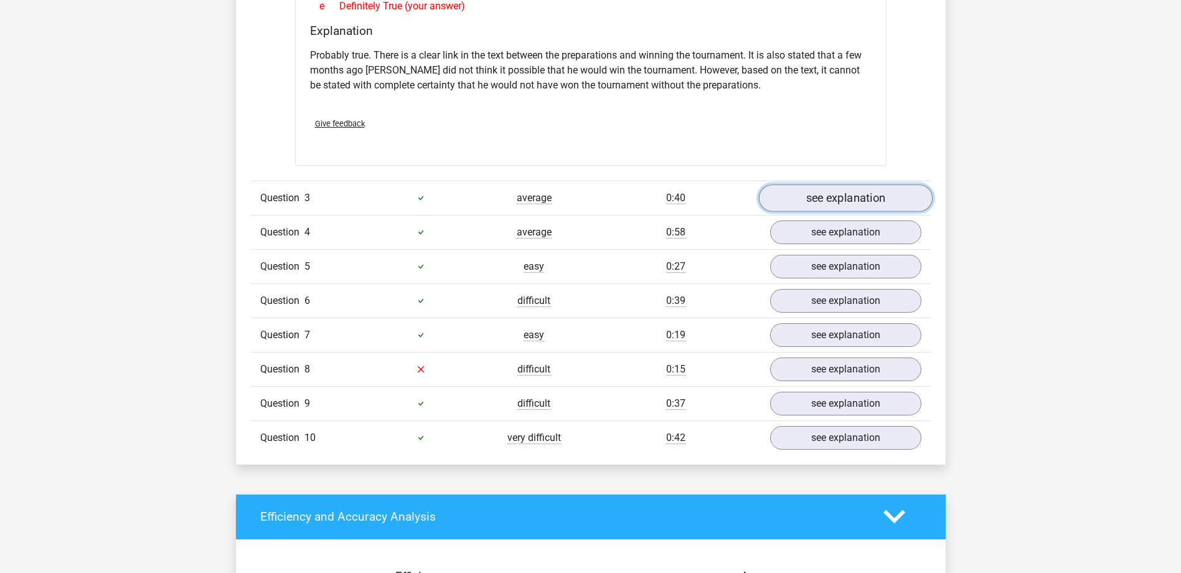
click at [865, 186] on link "see explanation" at bounding box center [845, 197] width 174 height 27
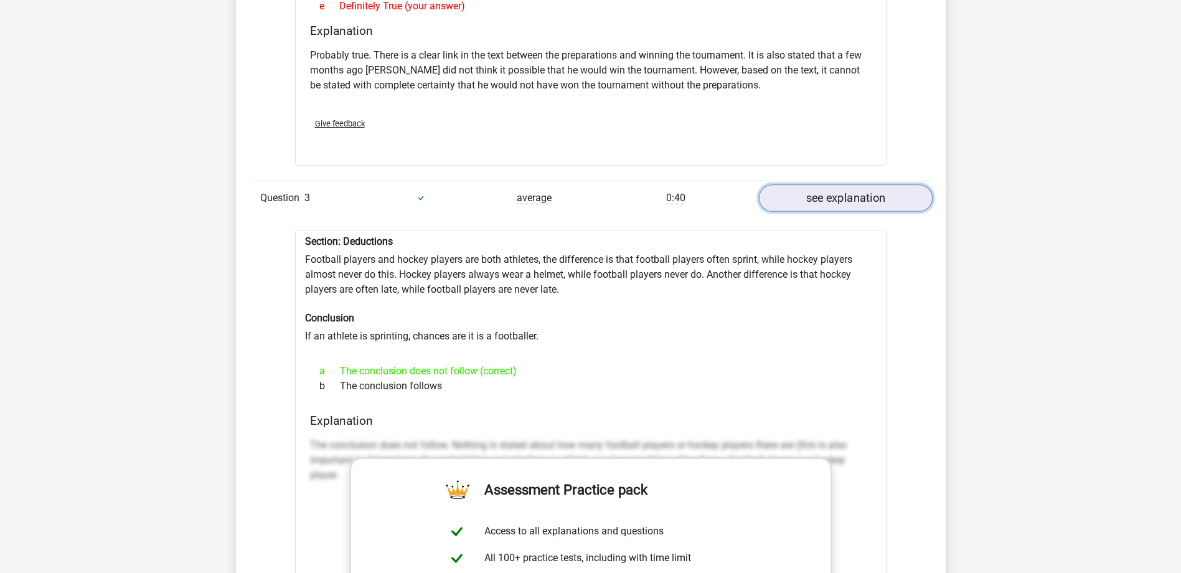
click at [865, 186] on link "see explanation" at bounding box center [845, 197] width 174 height 27
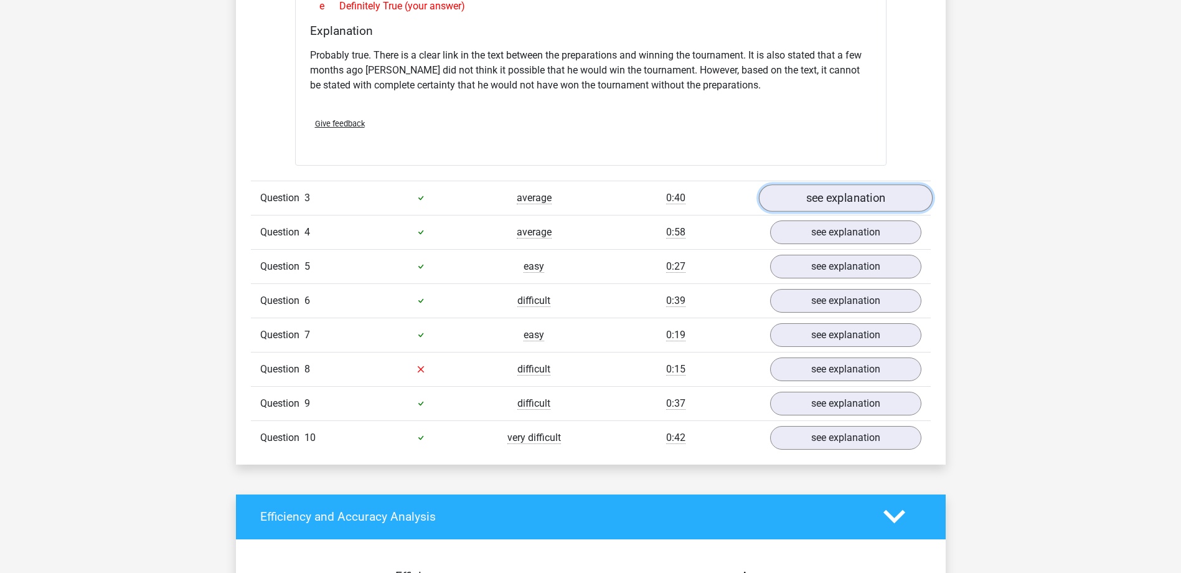
scroll to position [1743, 0]
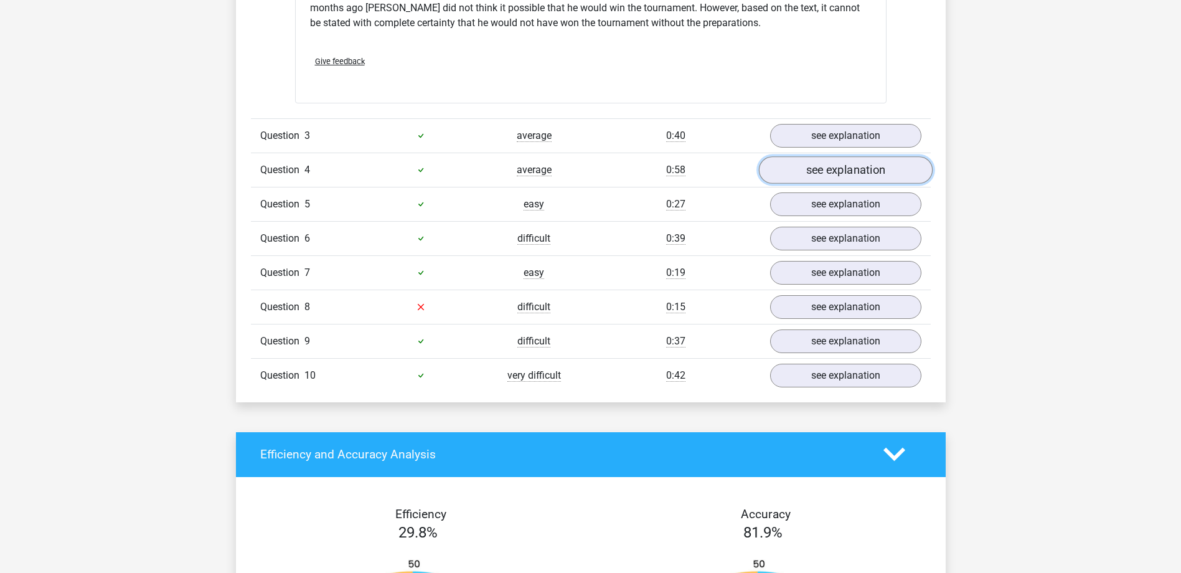
click at [857, 163] on link "see explanation" at bounding box center [845, 169] width 174 height 27
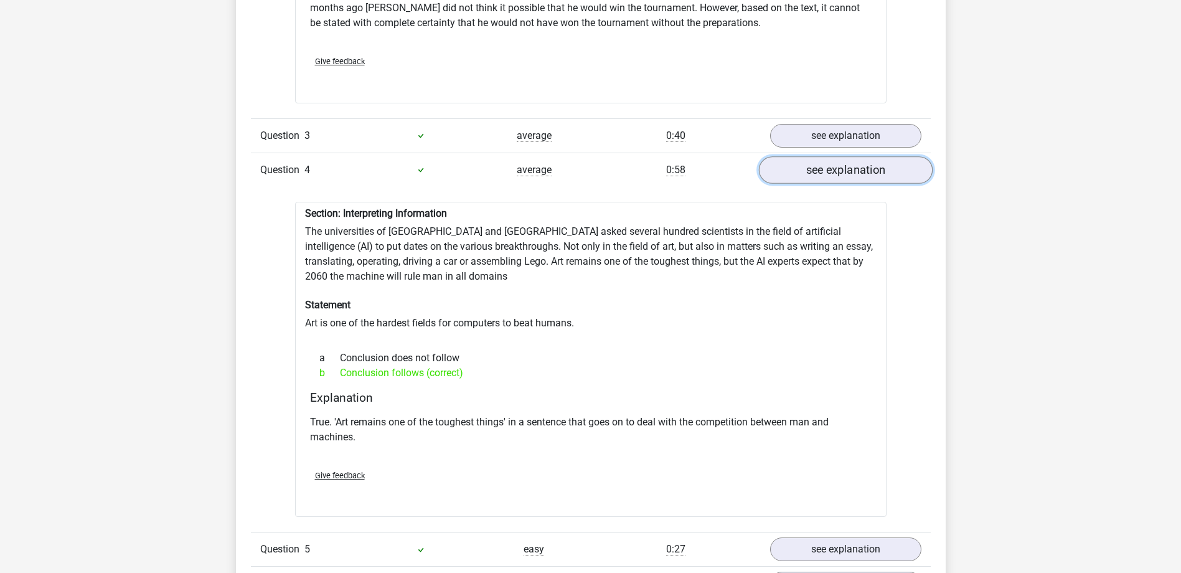
click at [857, 163] on link "see explanation" at bounding box center [845, 169] width 174 height 27
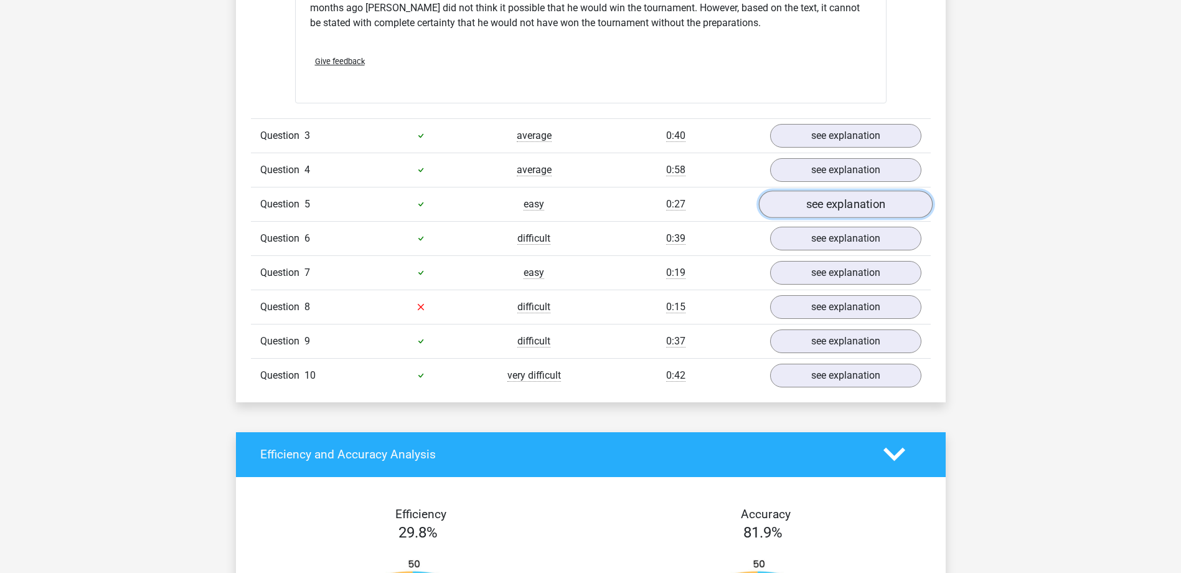
click at [850, 195] on link "see explanation" at bounding box center [845, 204] width 174 height 27
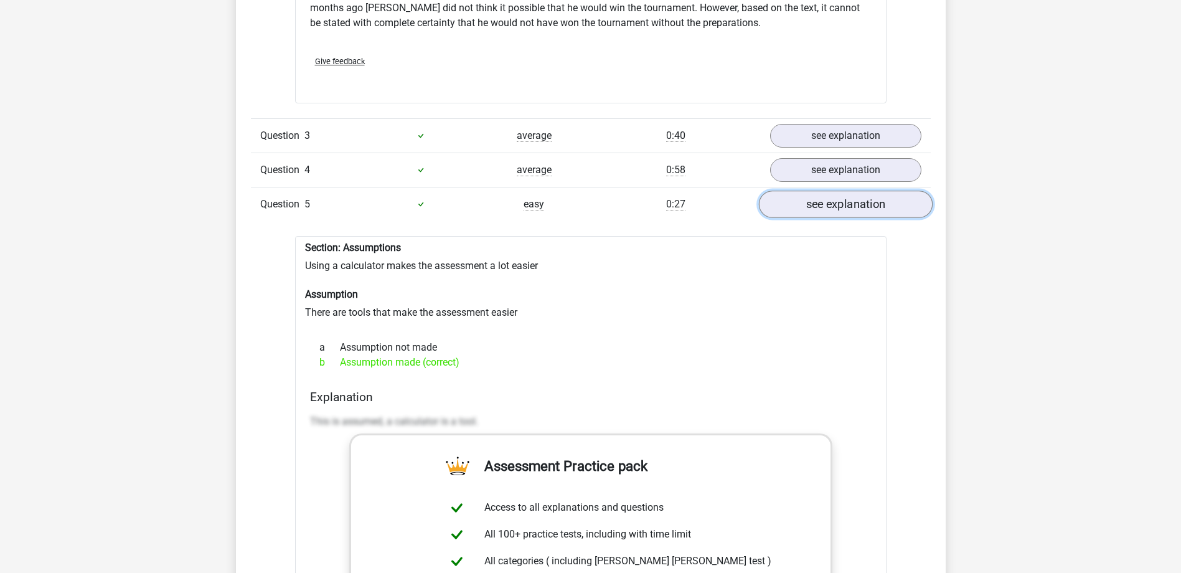
click at [850, 195] on link "see explanation" at bounding box center [845, 204] width 174 height 27
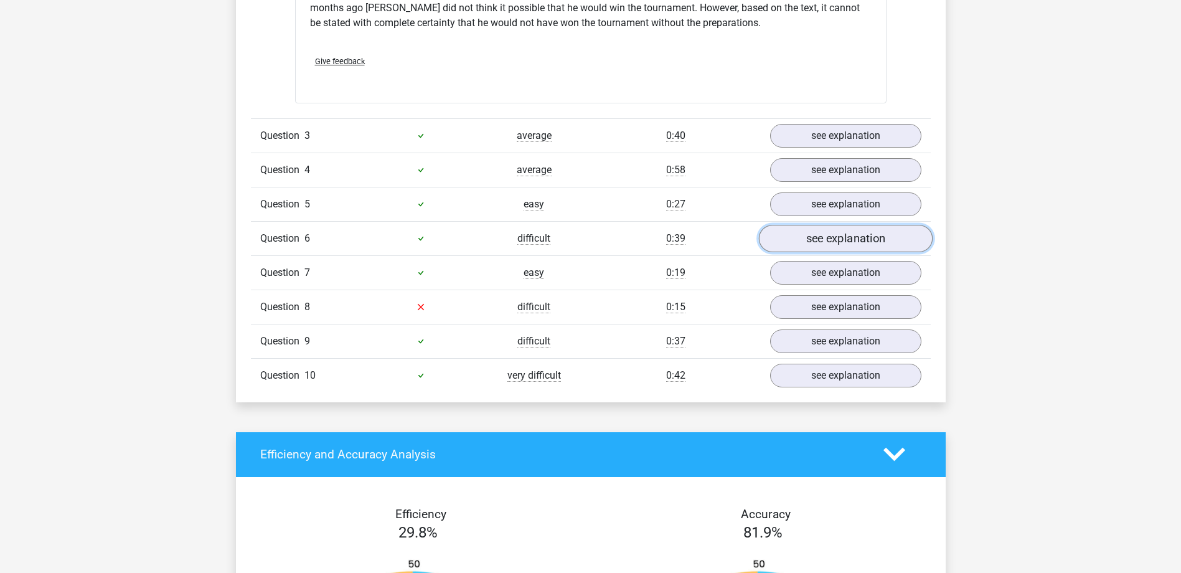
click at [850, 225] on link "see explanation" at bounding box center [845, 238] width 174 height 27
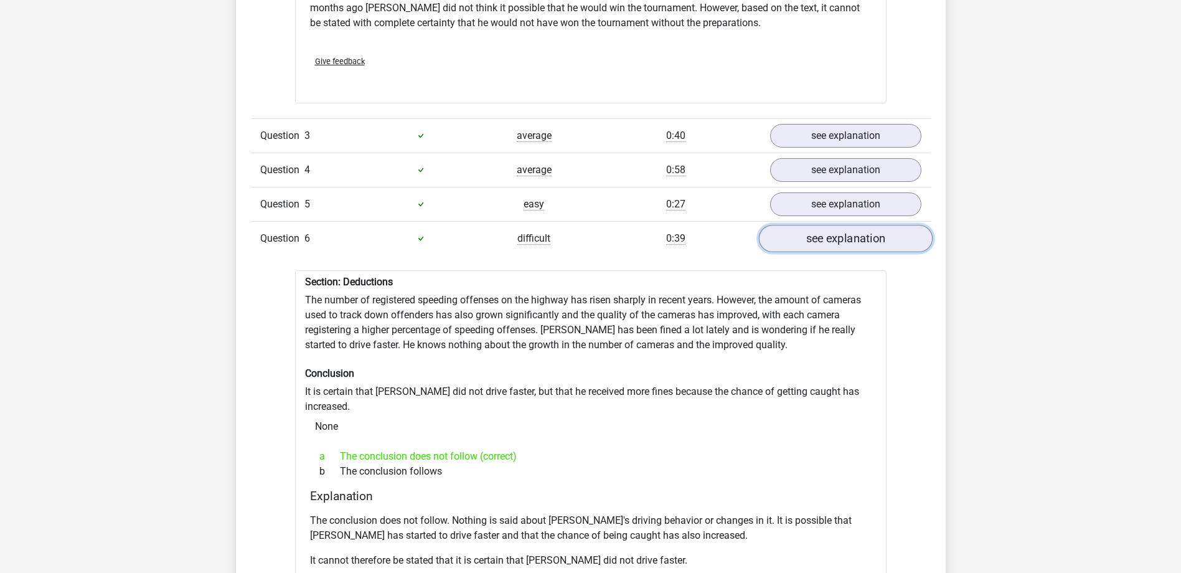
click at [849, 225] on link "see explanation" at bounding box center [845, 238] width 174 height 27
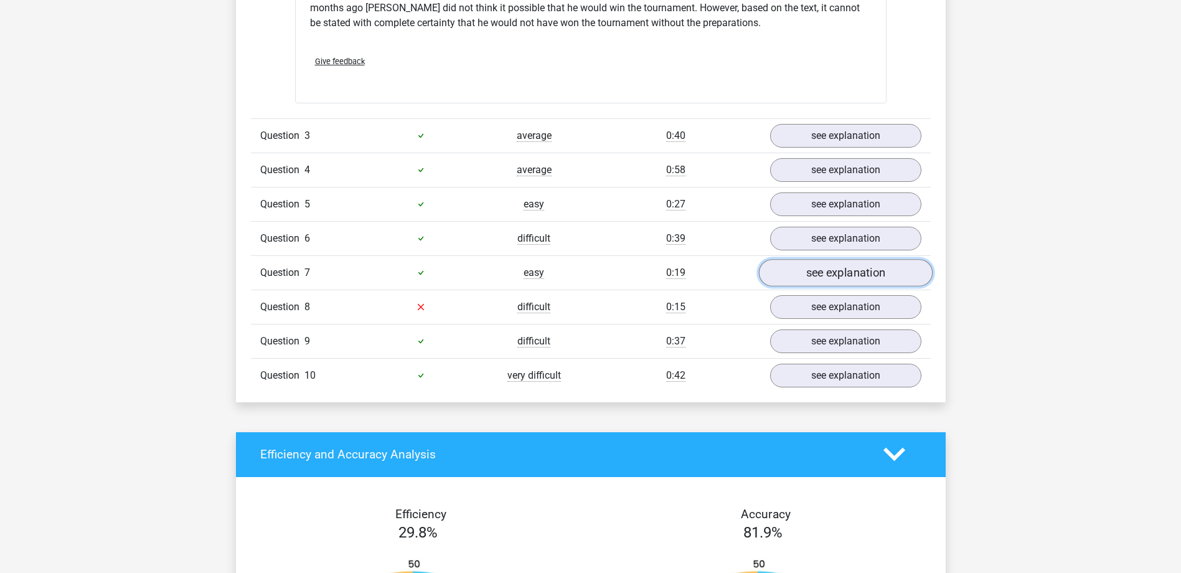
click at [876, 268] on link "see explanation" at bounding box center [845, 272] width 174 height 27
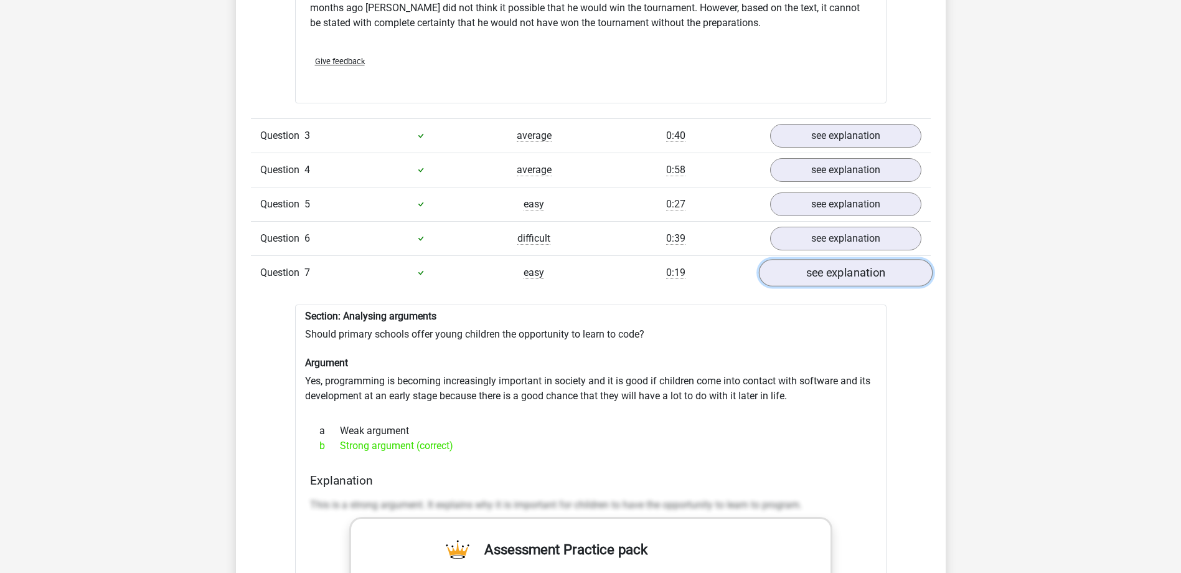
click at [876, 268] on link "see explanation" at bounding box center [845, 272] width 174 height 27
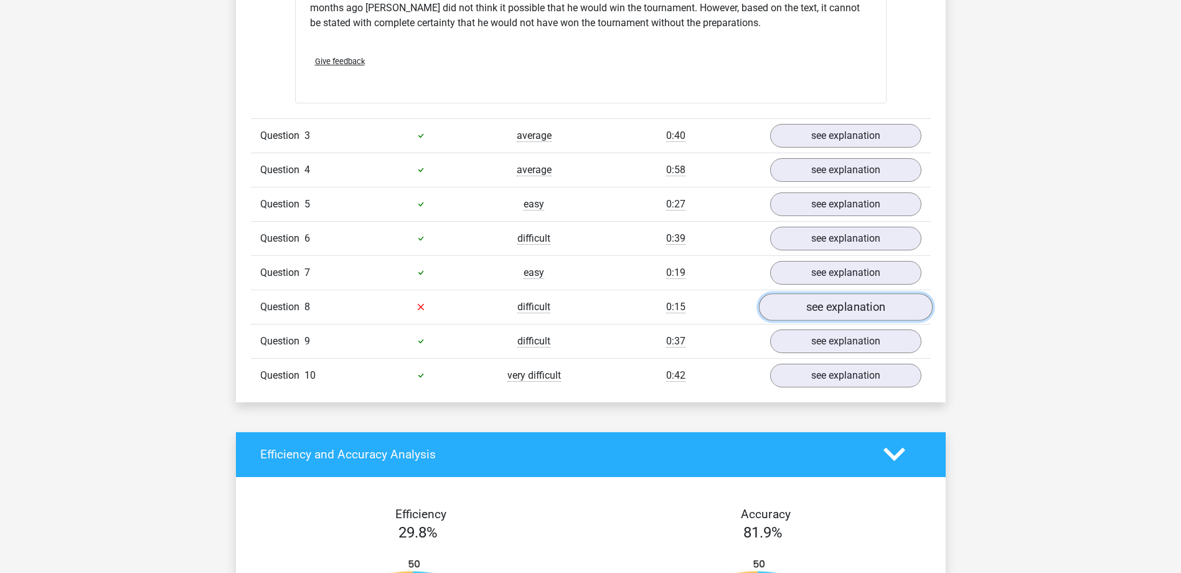
click at [869, 300] on link "see explanation" at bounding box center [845, 306] width 174 height 27
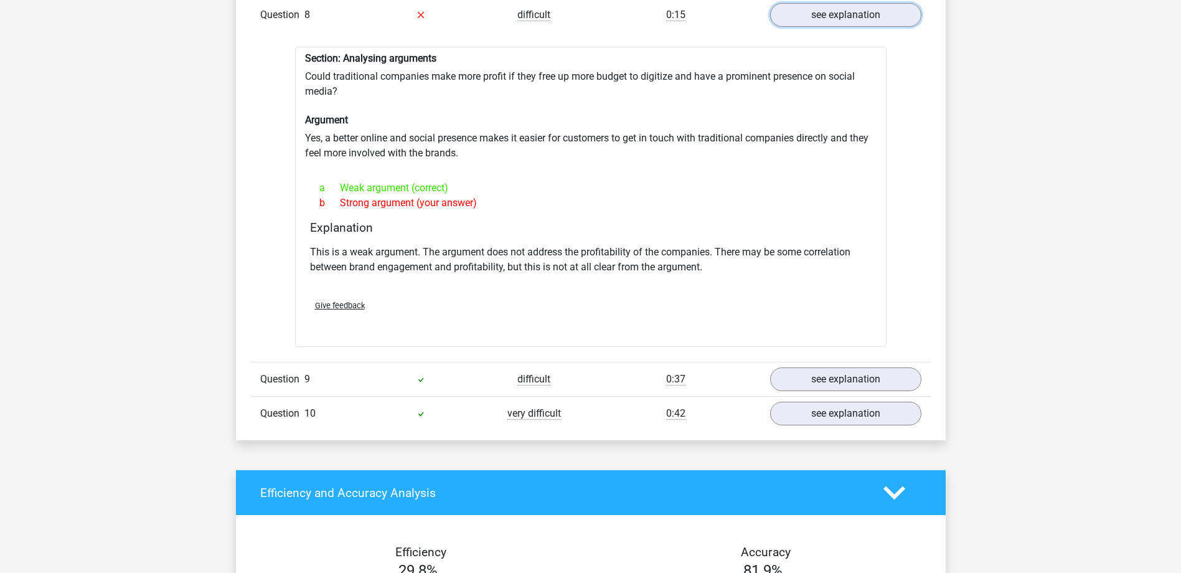
scroll to position [2055, 0]
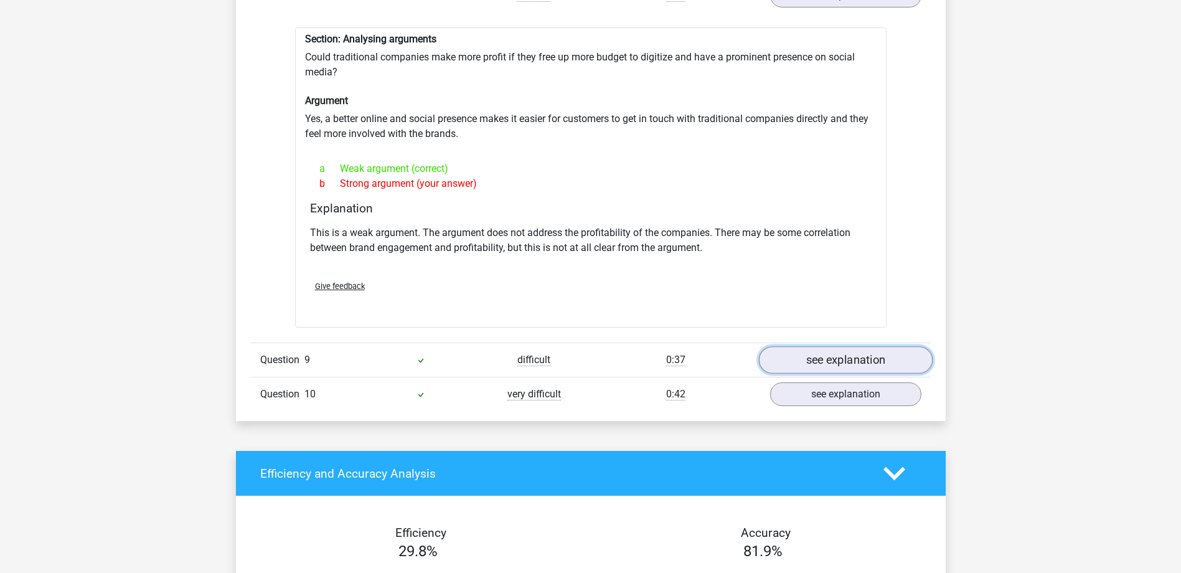
click at [856, 349] on link "see explanation" at bounding box center [845, 359] width 174 height 27
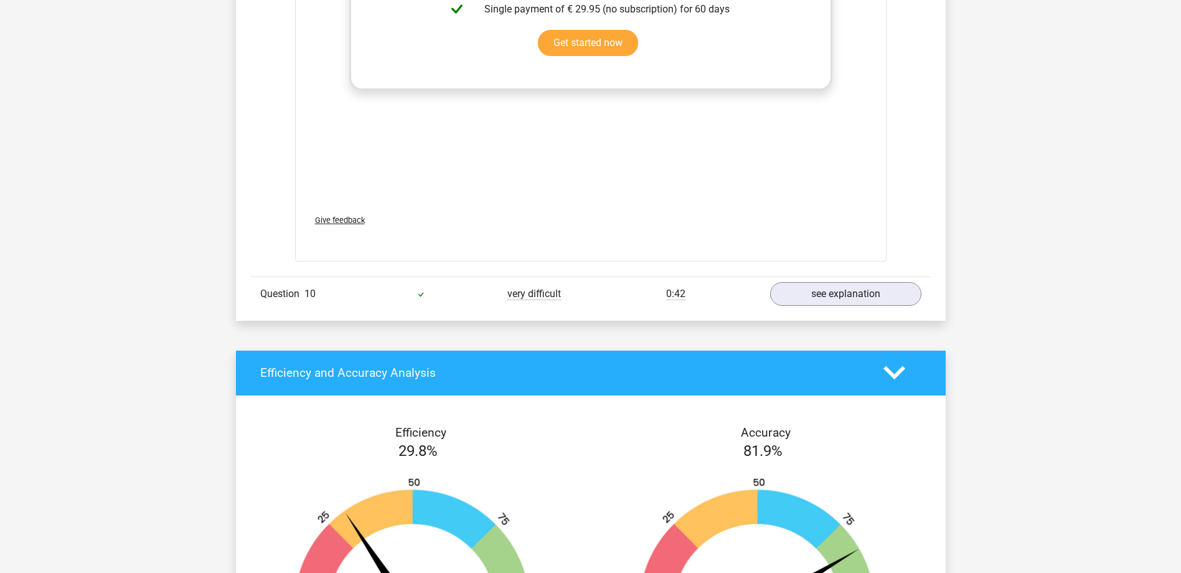
scroll to position [2864, 0]
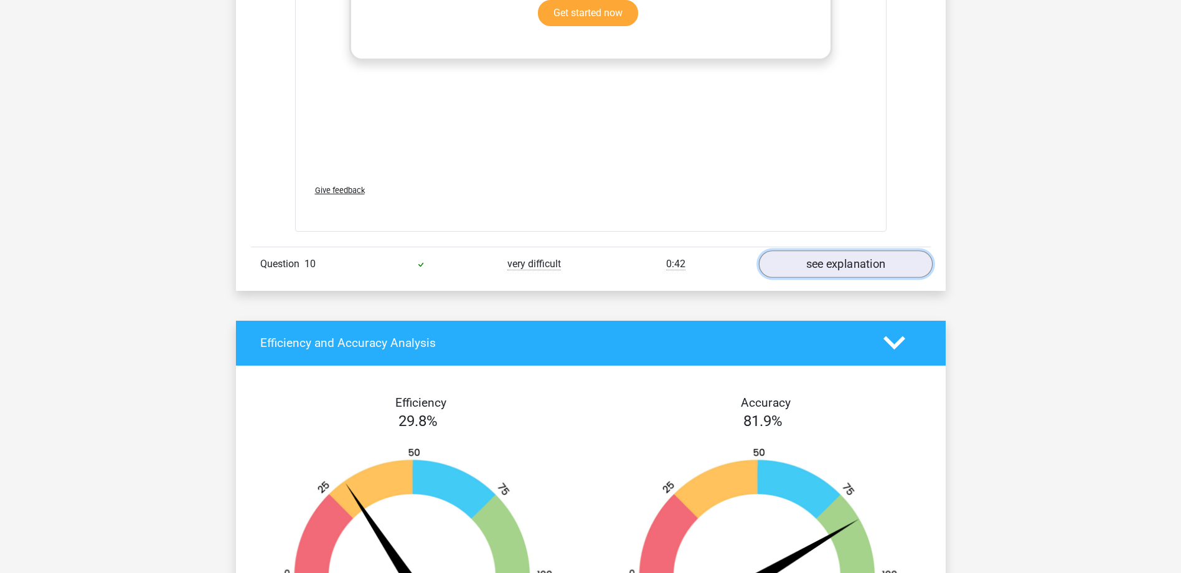
click at [874, 256] on link "see explanation" at bounding box center [845, 263] width 174 height 27
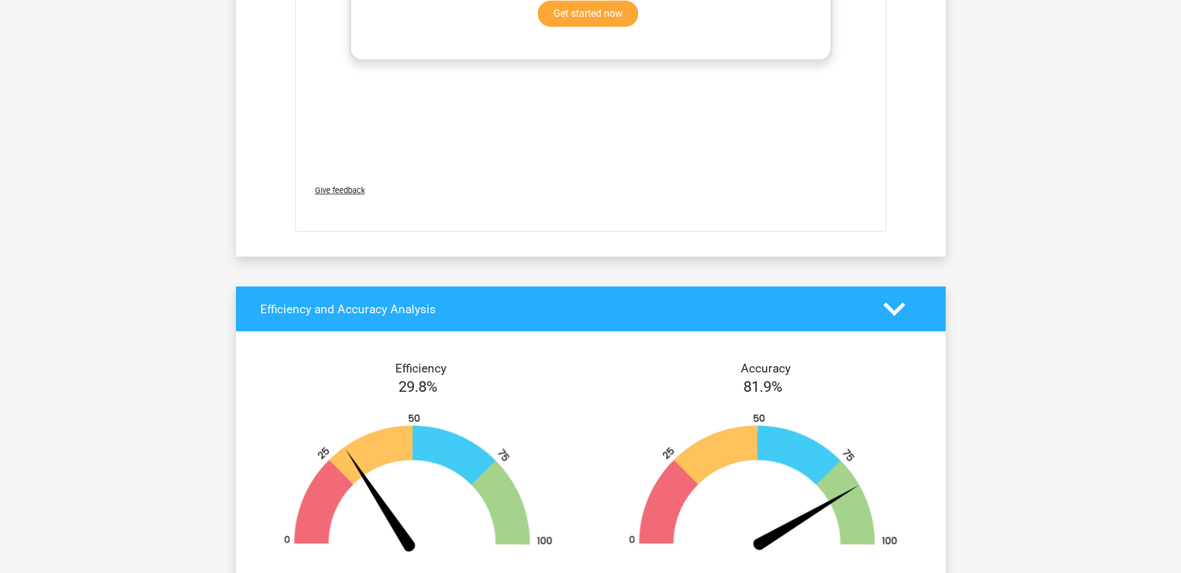
scroll to position [3798, 0]
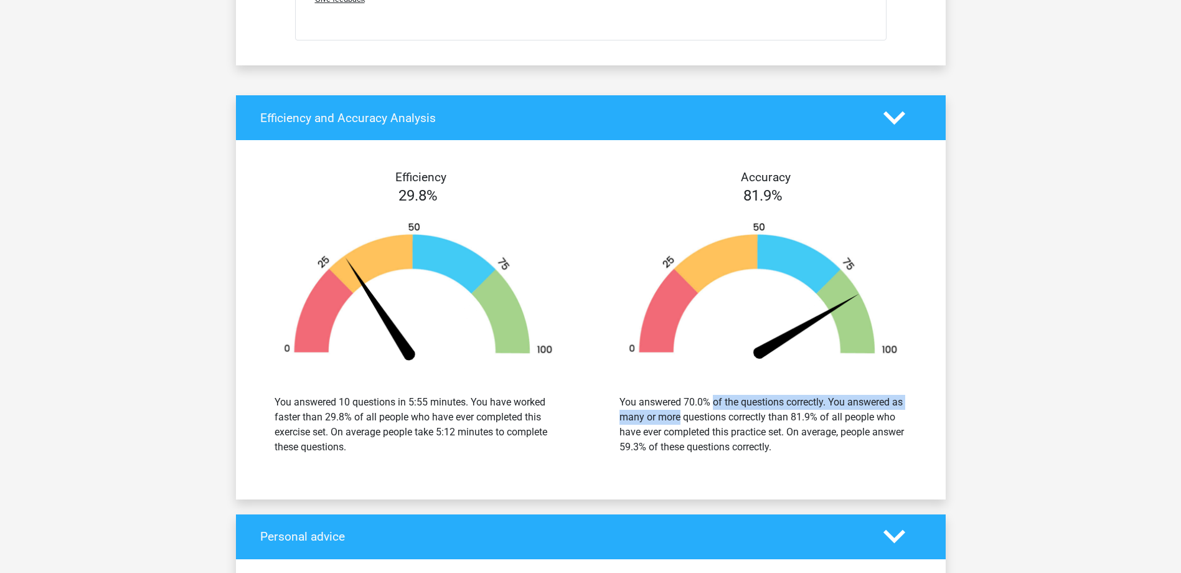
drag, startPoint x: 639, startPoint y: 397, endPoint x: 895, endPoint y: 397, distance: 256.5
click at [895, 397] on div "You answered 70.0% of the questions correctly. You answered as many or more que…" at bounding box center [764, 425] width 288 height 60
drag, startPoint x: 663, startPoint y: 408, endPoint x: 882, endPoint y: 412, distance: 219.2
click at [882, 412] on div "You answered 70.0% of the questions correctly. You answered as many or more que…" at bounding box center [764, 425] width 288 height 60
drag, startPoint x: 633, startPoint y: 426, endPoint x: 801, endPoint y: 435, distance: 168.4
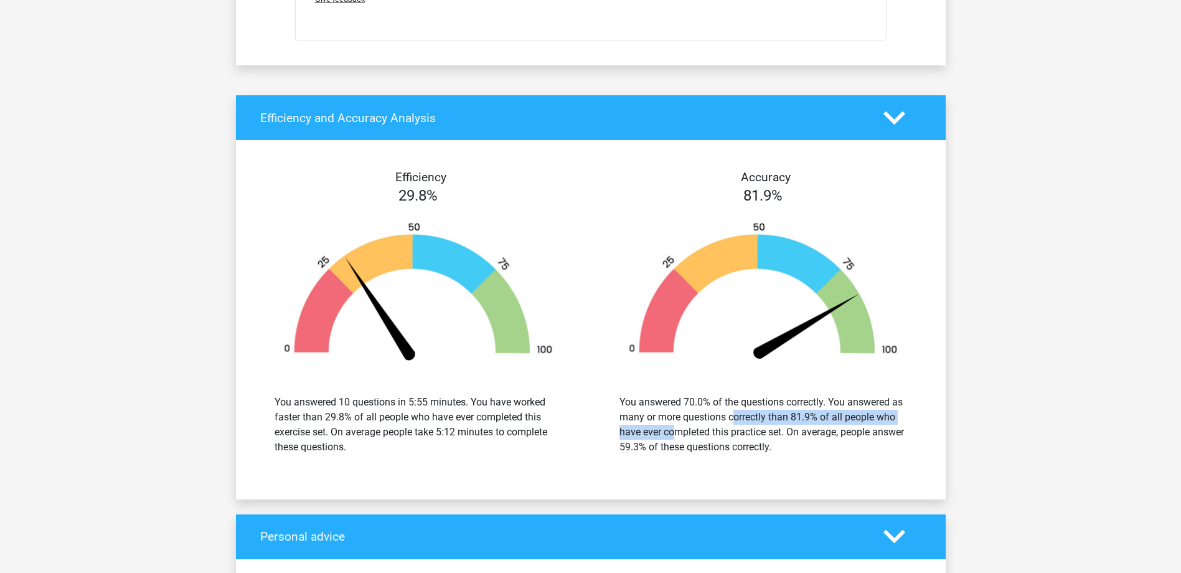
click at [801, 435] on div "You answered 70.0% of the questions correctly. You answered as many or more que…" at bounding box center [764, 425] width 288 height 60
drag, startPoint x: 801, startPoint y: 435, endPoint x: 783, endPoint y: 471, distance: 39.8
click at [783, 471] on div "Efficiency 29.8% You answered 10 questions in 5:55 minutes. You have worked fas…" at bounding box center [591, 319] width 710 height 329
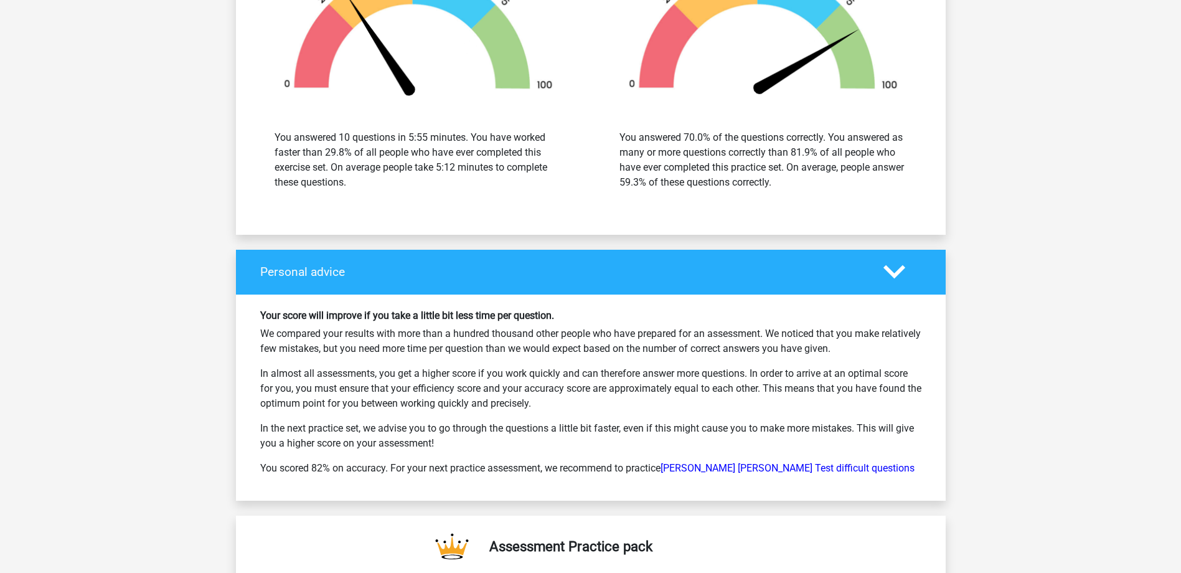
scroll to position [4109, 0]
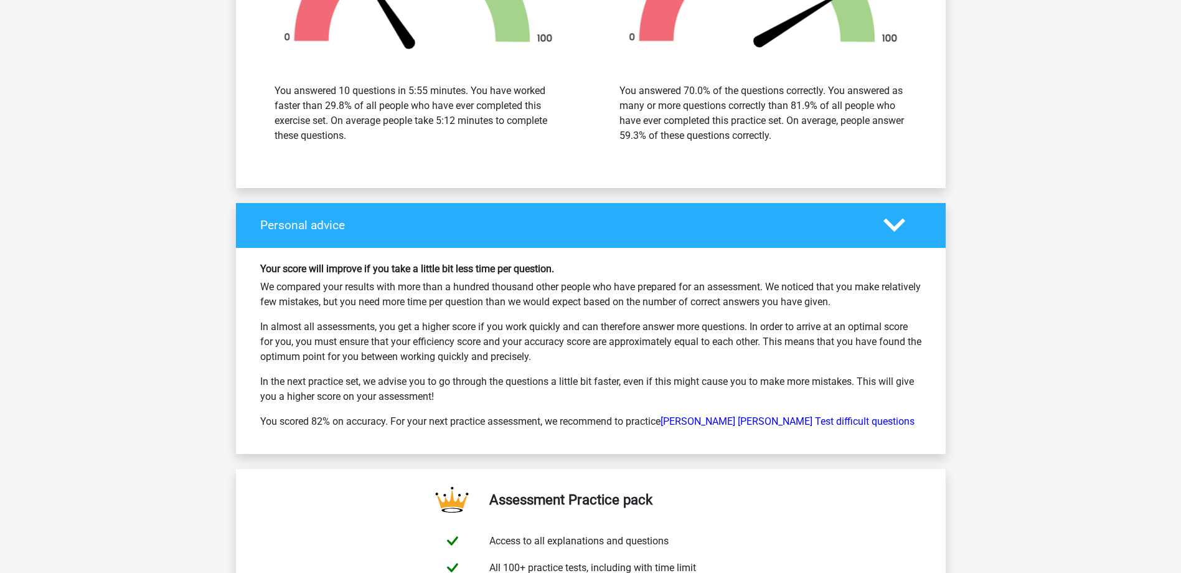
drag, startPoint x: 266, startPoint y: 282, endPoint x: 845, endPoint y: 288, distance: 579.1
click at [845, 288] on p "We compared your results with more than a hundred thousand other people who hav…" at bounding box center [590, 295] width 661 height 30
drag, startPoint x: 845, startPoint y: 288, endPoint x: 860, endPoint y: 288, distance: 15.6
click at [860, 288] on p "We compared your results with more than a hundred thousand other people who hav…" at bounding box center [590, 295] width 661 height 30
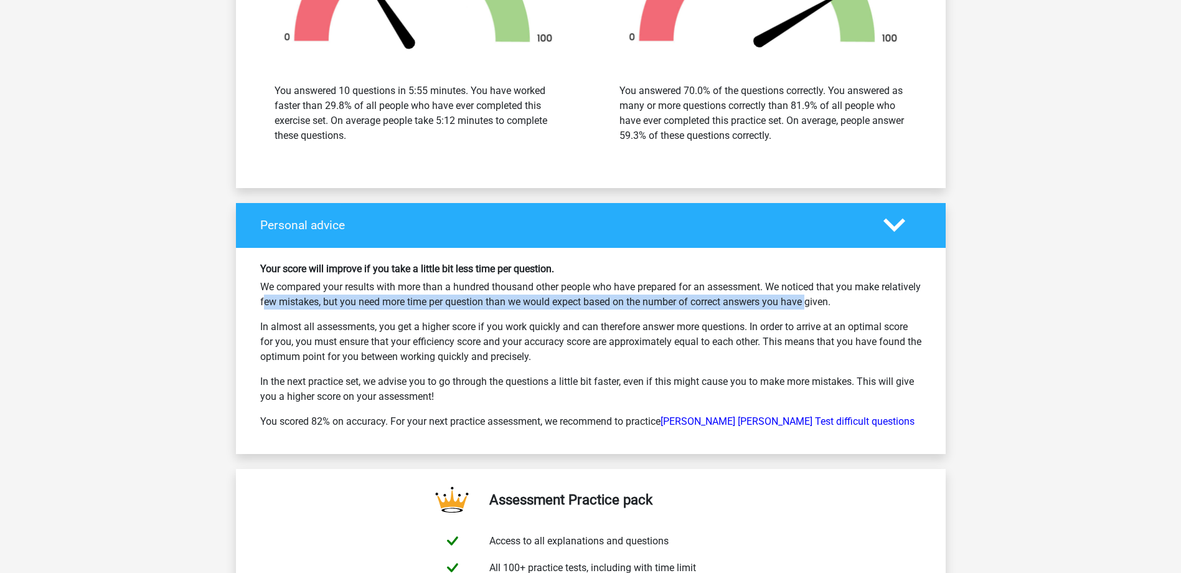
drag, startPoint x: 264, startPoint y: 296, endPoint x: 804, endPoint y: 301, distance: 540.4
click at [804, 301] on p "We compared your results with more than a hundred thousand other people who hav…" at bounding box center [590, 295] width 661 height 30
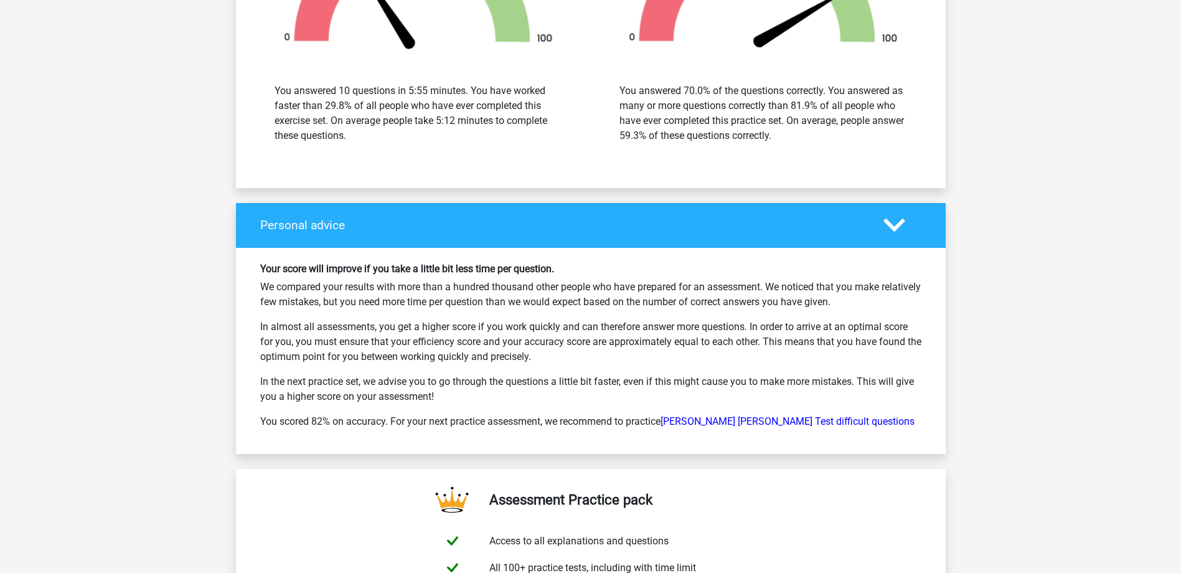
click at [674, 303] on div "Your score will improve if you take a little bit less time per question. We com…" at bounding box center [591, 351] width 680 height 176
drag, startPoint x: 261, startPoint y: 329, endPoint x: 560, endPoint y: 354, distance: 299.9
click at [560, 354] on p "In almost all assessments, you get a higher score if you work quickly and can t…" at bounding box center [590, 341] width 661 height 45
drag, startPoint x: 263, startPoint y: 374, endPoint x: 626, endPoint y: 384, distance: 362.5
click at [626, 384] on p "In the next practice set, we advise you to go through the questions a little bi…" at bounding box center [590, 389] width 661 height 30
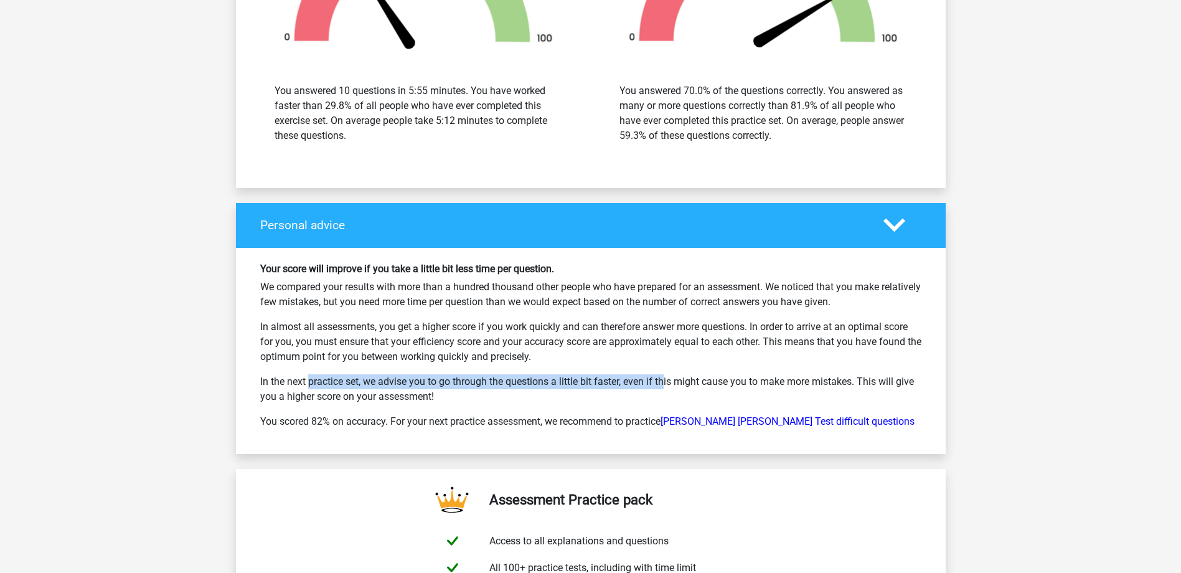
drag, startPoint x: 626, startPoint y: 384, endPoint x: 619, endPoint y: 385, distance: 6.9
click at [619, 385] on p "In the next practice set, we advise you to go through the questions a little bi…" at bounding box center [590, 389] width 661 height 30
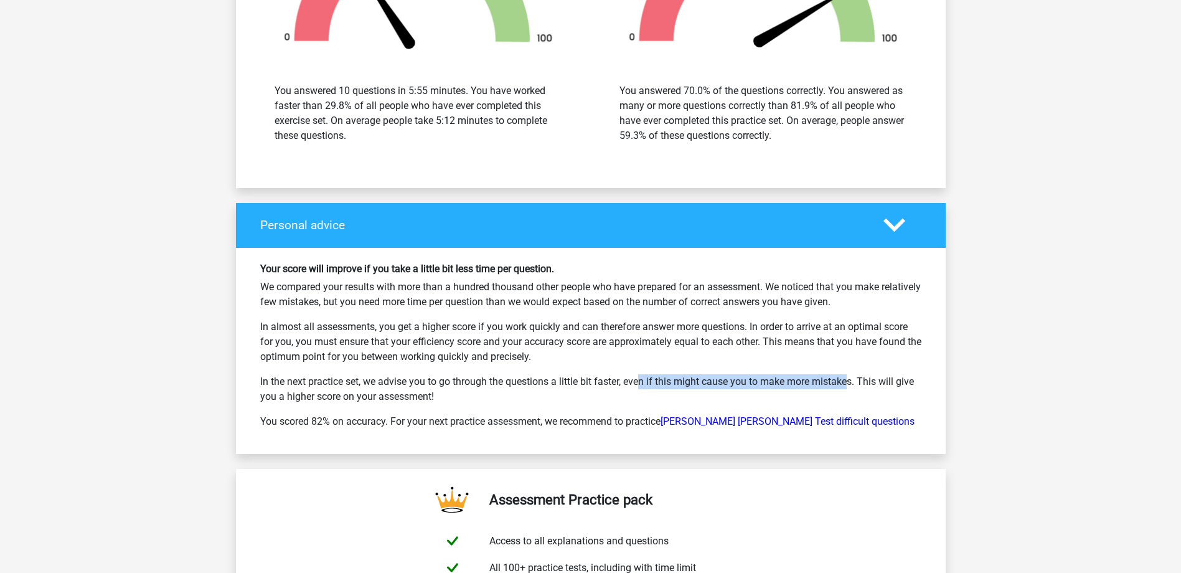
drag, startPoint x: 597, startPoint y: 372, endPoint x: 796, endPoint y: 377, distance: 199.3
click at [796, 377] on p "In the next practice set, we advise you to go through the questions a little bi…" at bounding box center [590, 389] width 661 height 30
click at [641, 393] on p "In the next practice set, we advise you to go through the questions a little bi…" at bounding box center [590, 389] width 661 height 30
drag, startPoint x: 281, startPoint y: 413, endPoint x: 650, endPoint y: 397, distance: 368.9
click at [650, 397] on div "Your score will improve if you take a little bit less time per question. We com…" at bounding box center [591, 351] width 680 height 176
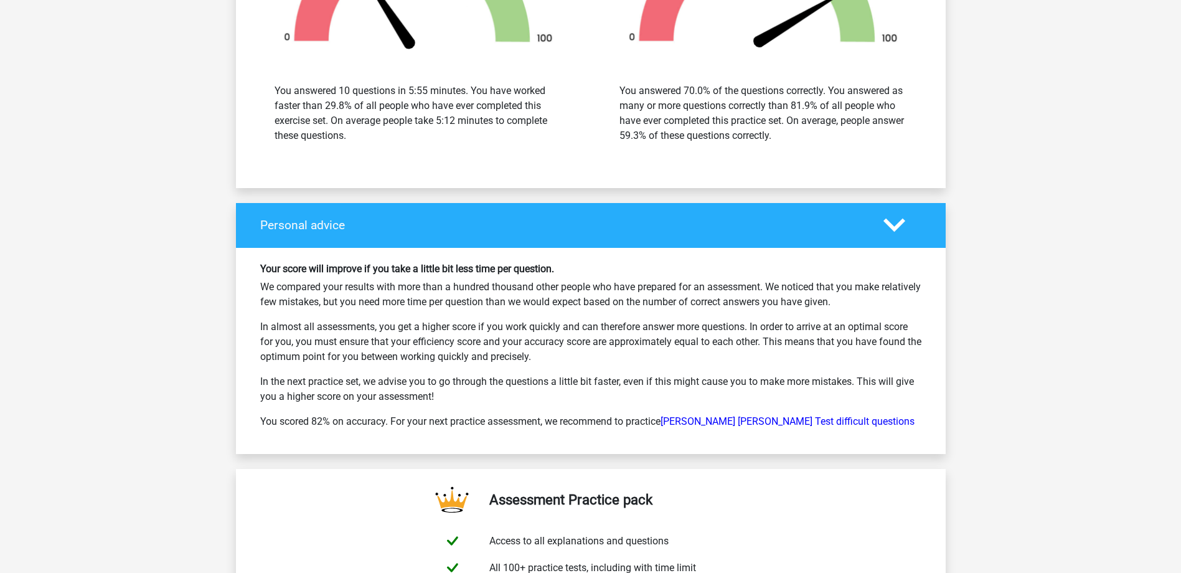
drag, startPoint x: 650, startPoint y: 397, endPoint x: 582, endPoint y: 380, distance: 69.9
click at [582, 380] on p "In the next practice set, we advise you to go through the questions a little bi…" at bounding box center [590, 389] width 661 height 30
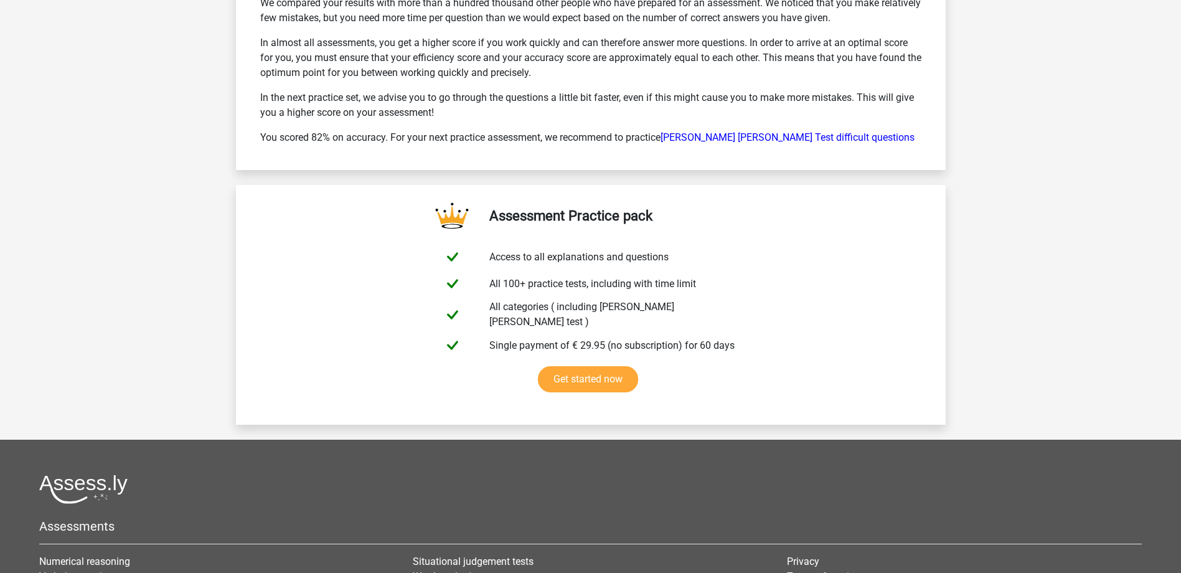
scroll to position [4172, 0]
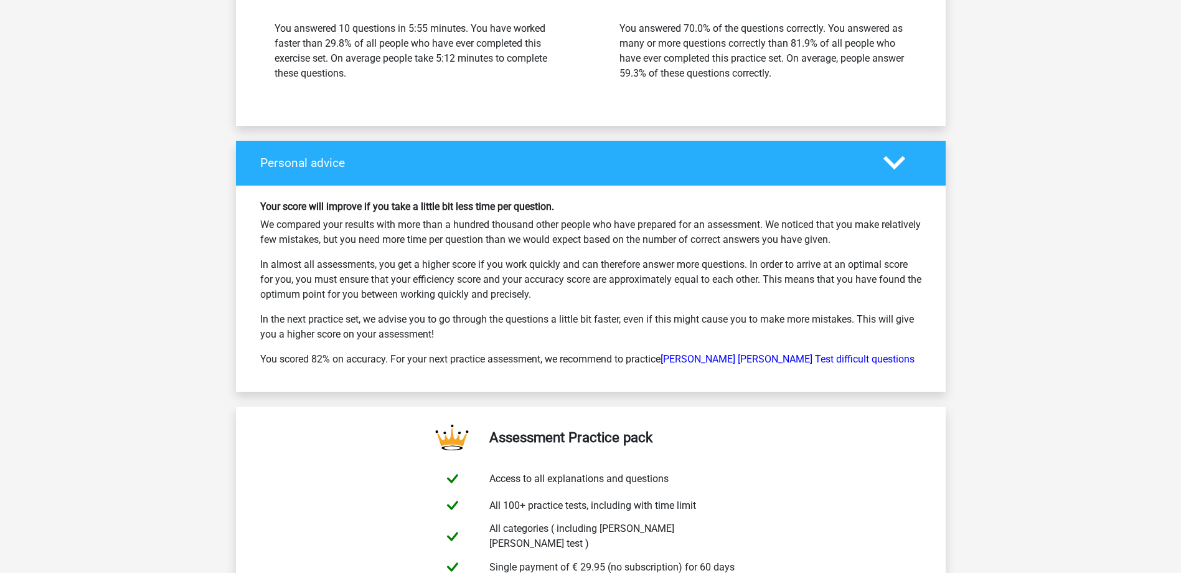
click at [771, 358] on p "You scored 82% on accuracy. For your next practice assessment, we recommend to …" at bounding box center [590, 359] width 661 height 15
click at [771, 353] on link "Watson Glaser Test difficult questions" at bounding box center [788, 359] width 254 height 12
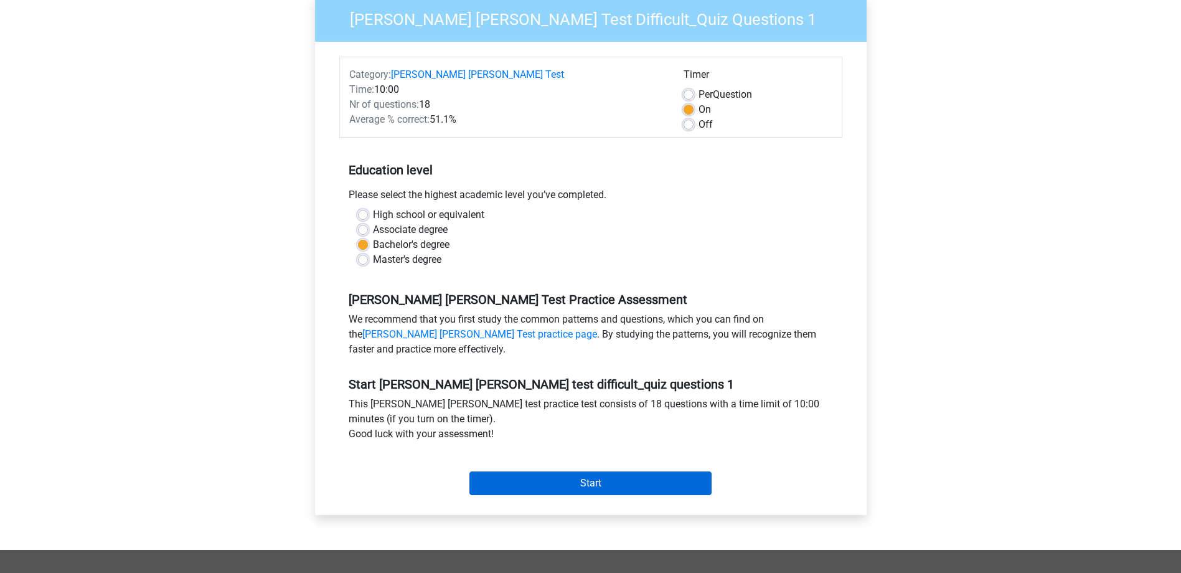
scroll to position [249, 0]
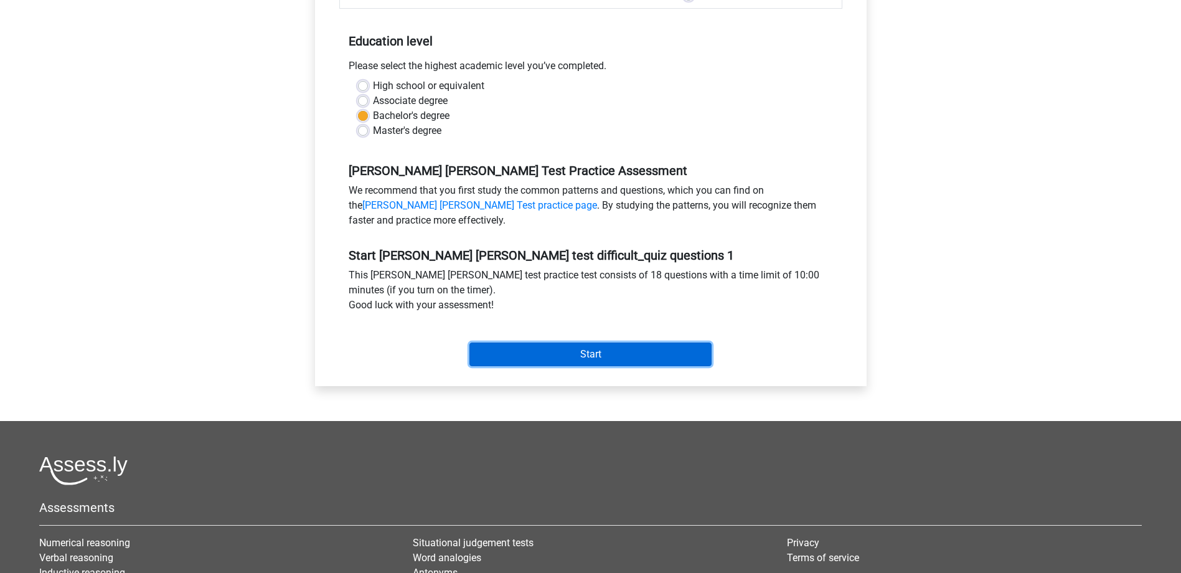
click at [587, 342] on input "Start" at bounding box center [590, 354] width 242 height 24
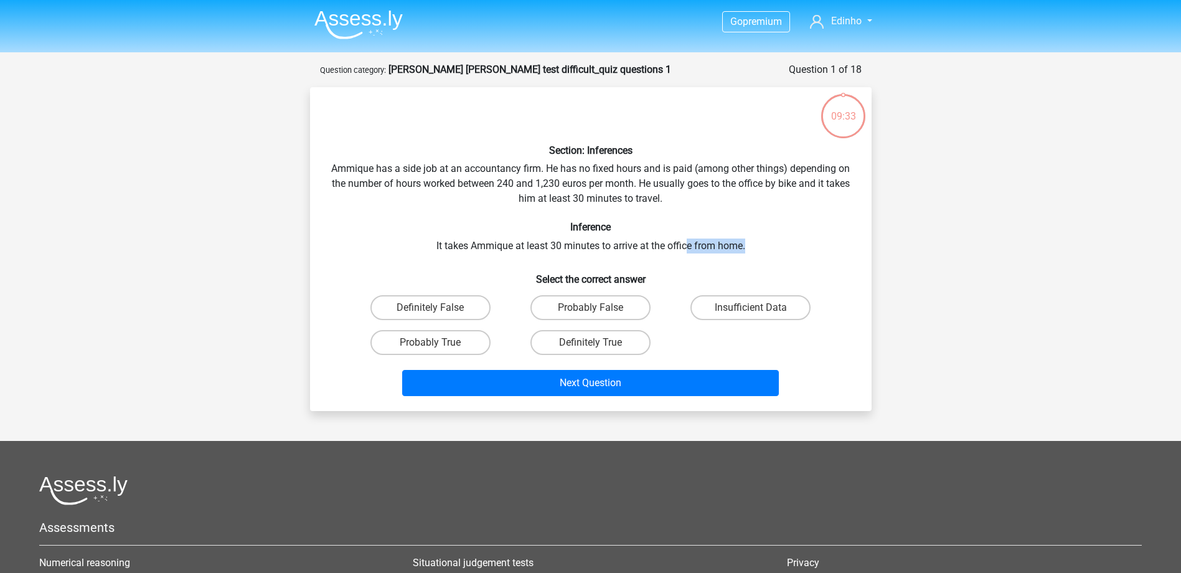
drag, startPoint x: 750, startPoint y: 245, endPoint x: 683, endPoint y: 248, distance: 66.7
click at [683, 248] on div "Section: Inferences Ammique has a side job at an accountancy firm. He has no fi…" at bounding box center [591, 249] width 552 height 304
drag, startPoint x: 683, startPoint y: 248, endPoint x: 639, endPoint y: 250, distance: 43.7
click at [639, 250] on div "Section: Inferences Ammique has a side job at an accountancy firm. He has no fi…" at bounding box center [591, 249] width 552 height 304
click at [463, 309] on label "Definitely False" at bounding box center [430, 307] width 120 height 25
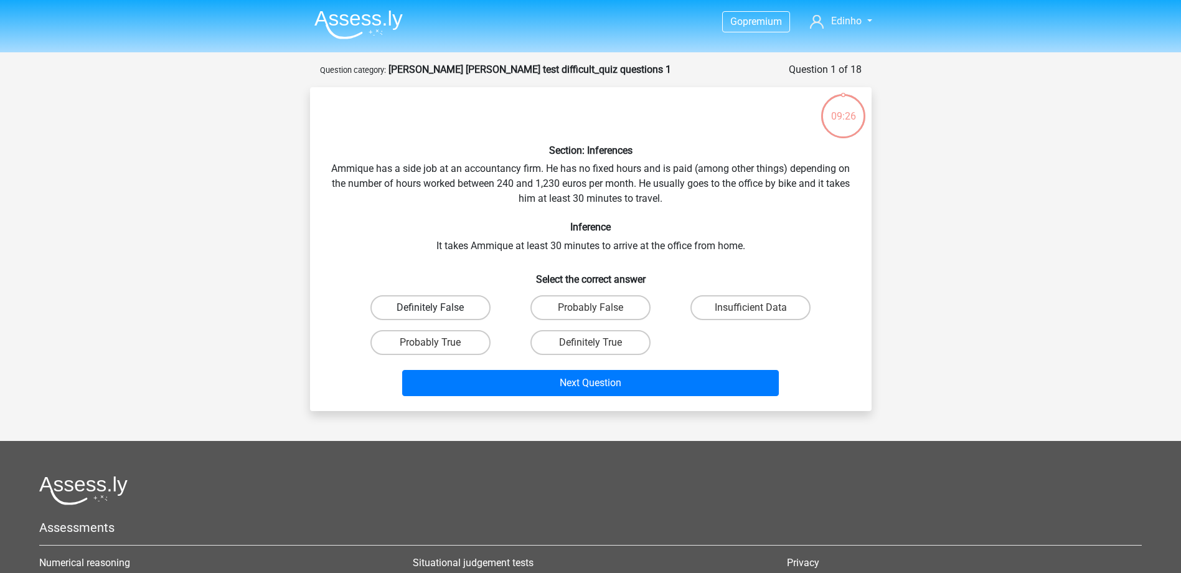
click at [438, 309] on input "Definitely False" at bounding box center [434, 312] width 8 height 8
radio input "true"
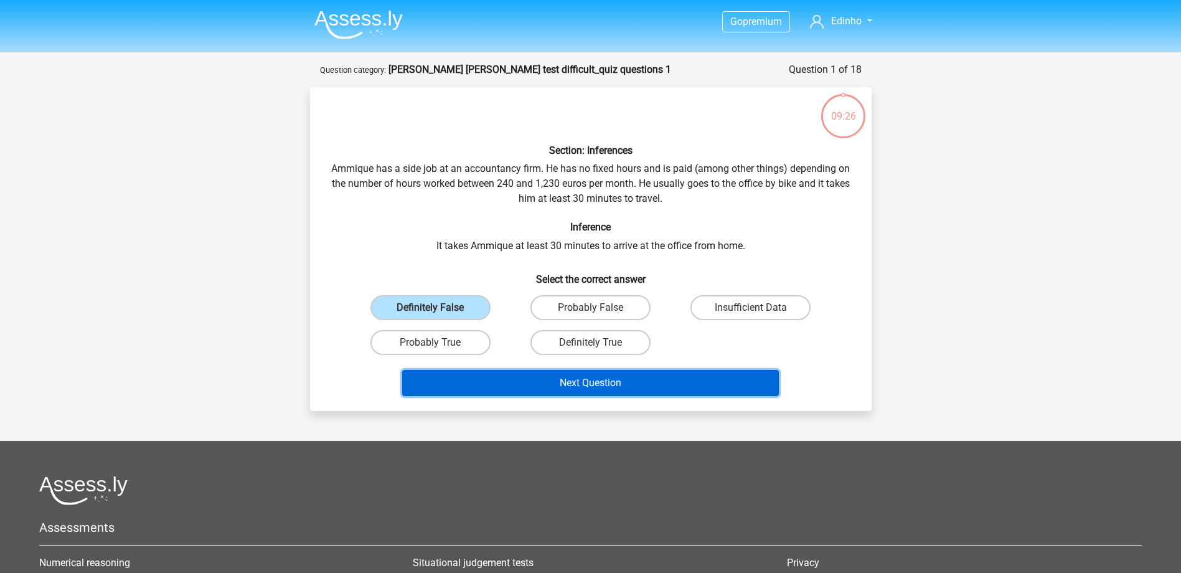
click at [587, 377] on button "Next Question" at bounding box center [590, 383] width 377 height 26
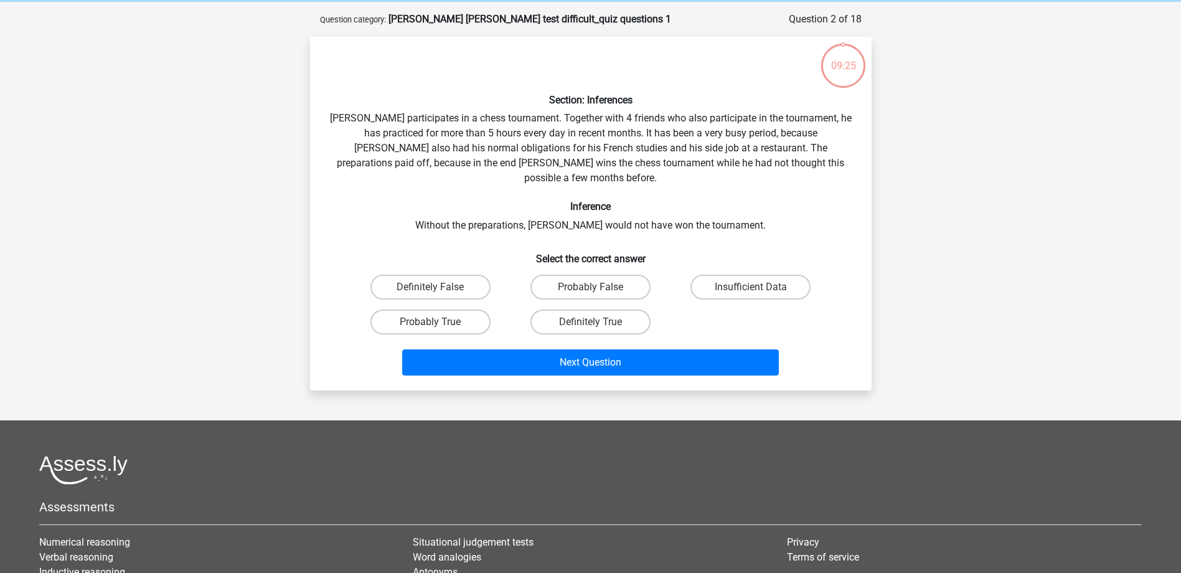
scroll to position [62, 0]
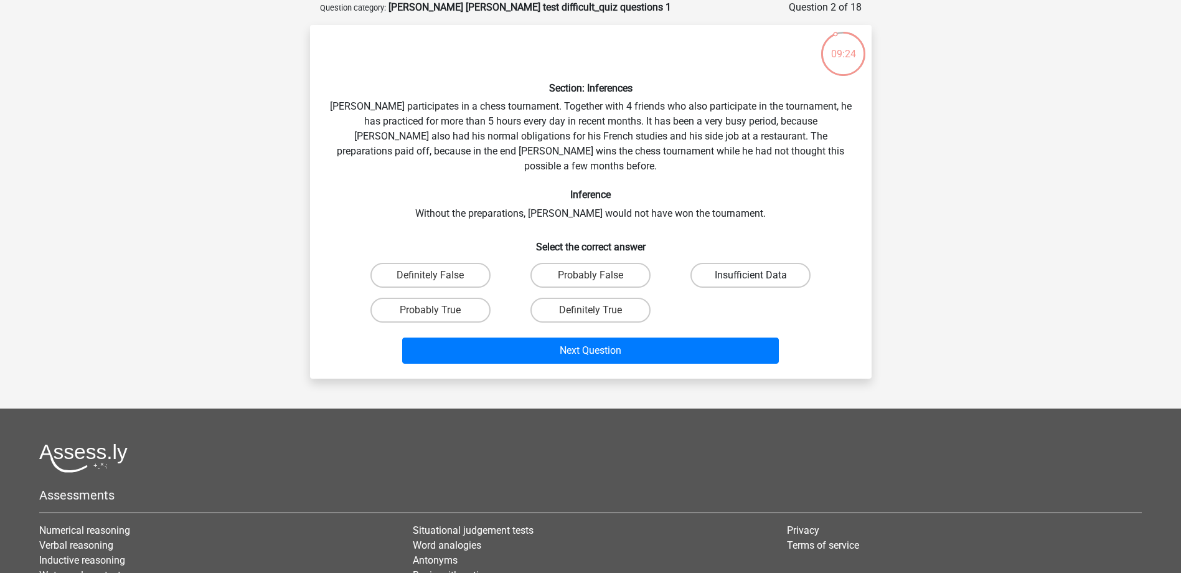
click at [717, 265] on label "Insufficient Data" at bounding box center [750, 275] width 120 height 25
click at [751, 275] on input "Insufficient Data" at bounding box center [755, 279] width 8 height 8
radio input "true"
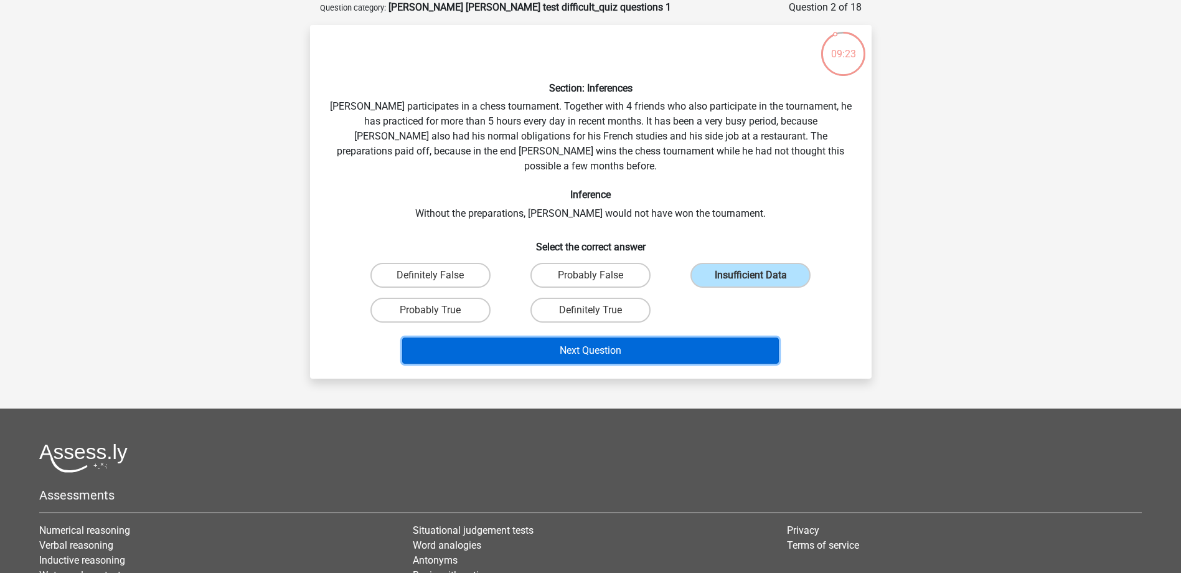
click at [609, 337] on button "Next Question" at bounding box center [590, 350] width 377 height 26
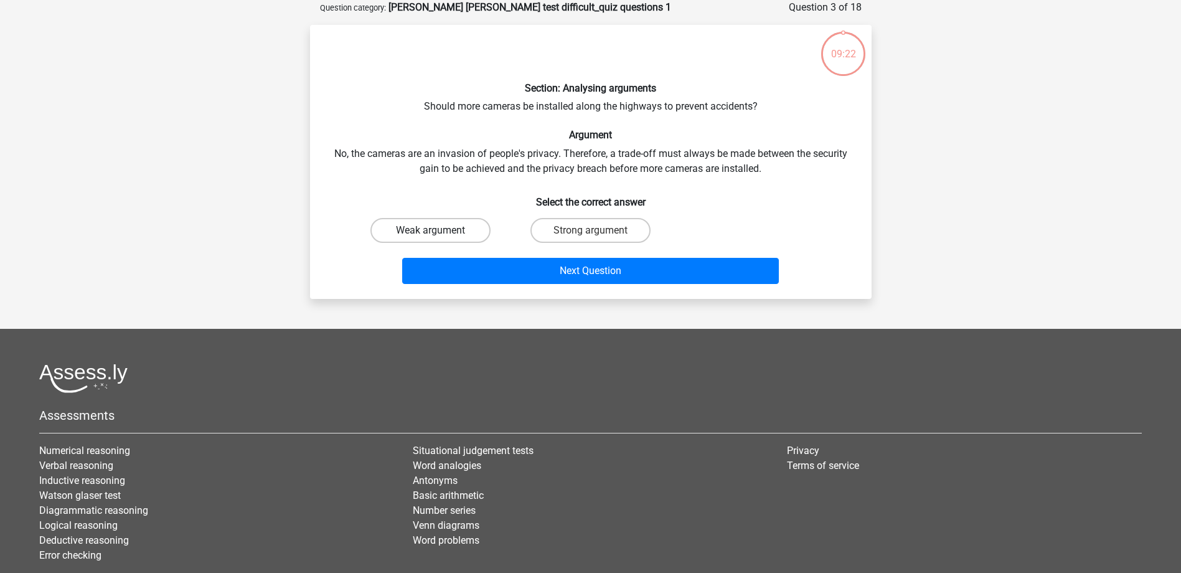
click at [468, 227] on label "Weak argument" at bounding box center [430, 230] width 120 height 25
click at [438, 230] on input "Weak argument" at bounding box center [434, 234] width 8 height 8
radio input "true"
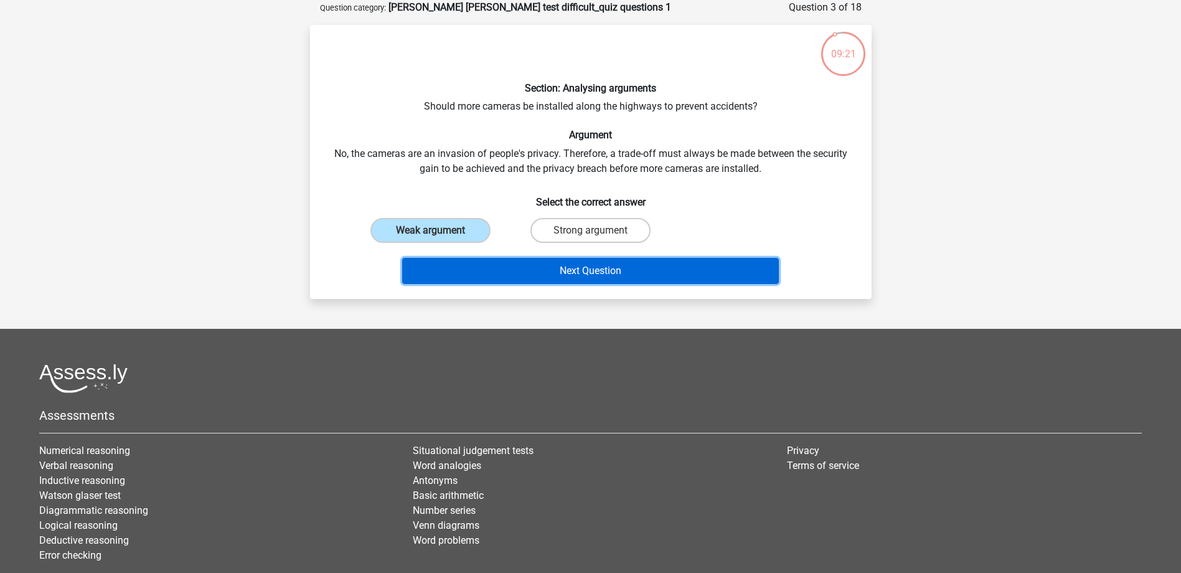
click at [569, 264] on button "Next Question" at bounding box center [590, 271] width 377 height 26
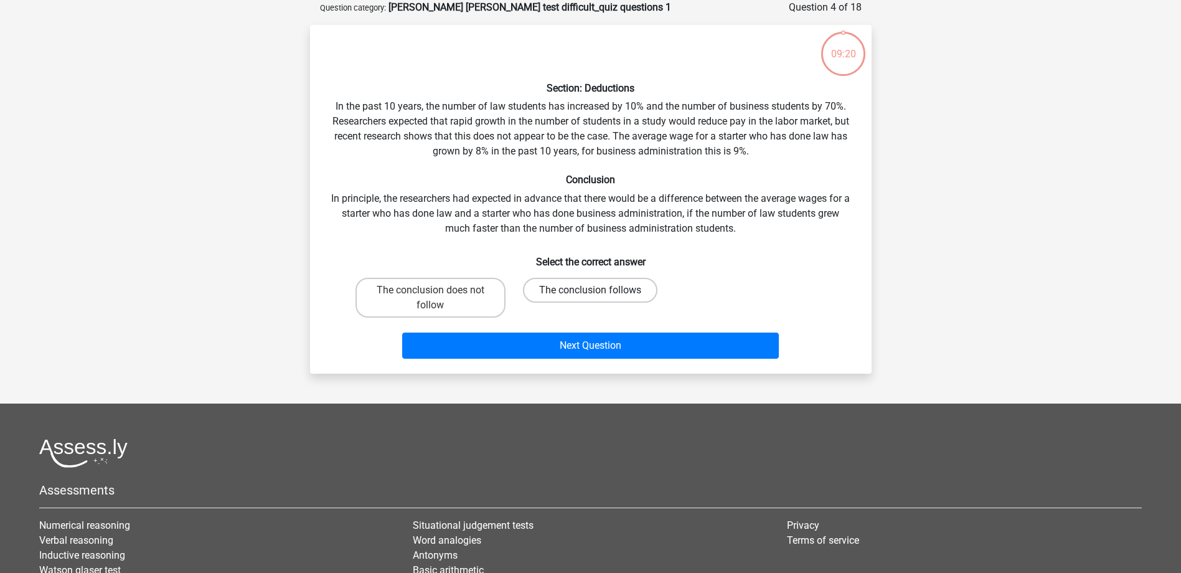
click at [565, 301] on label "The conclusion follows" at bounding box center [590, 290] width 134 height 25
click at [590, 298] on input "The conclusion follows" at bounding box center [594, 294] width 8 height 8
radio input "true"
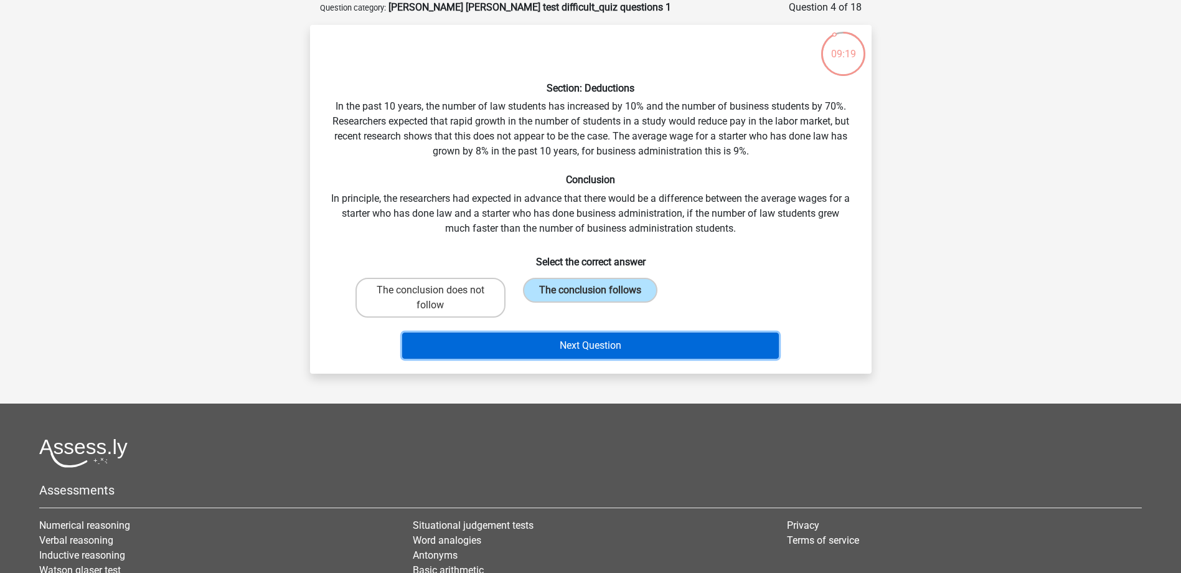
click at [566, 352] on button "Next Question" at bounding box center [590, 345] width 377 height 26
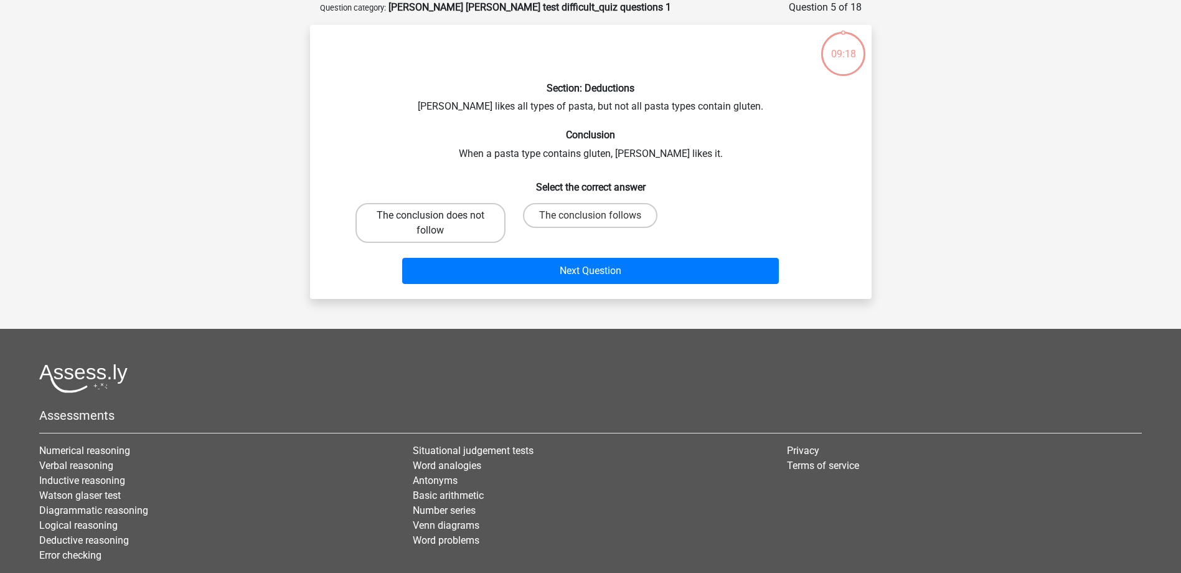
click at [455, 224] on label "The conclusion does not follow" at bounding box center [431, 223] width 150 height 40
click at [438, 224] on input "The conclusion does not follow" at bounding box center [434, 219] width 8 height 8
radio input "true"
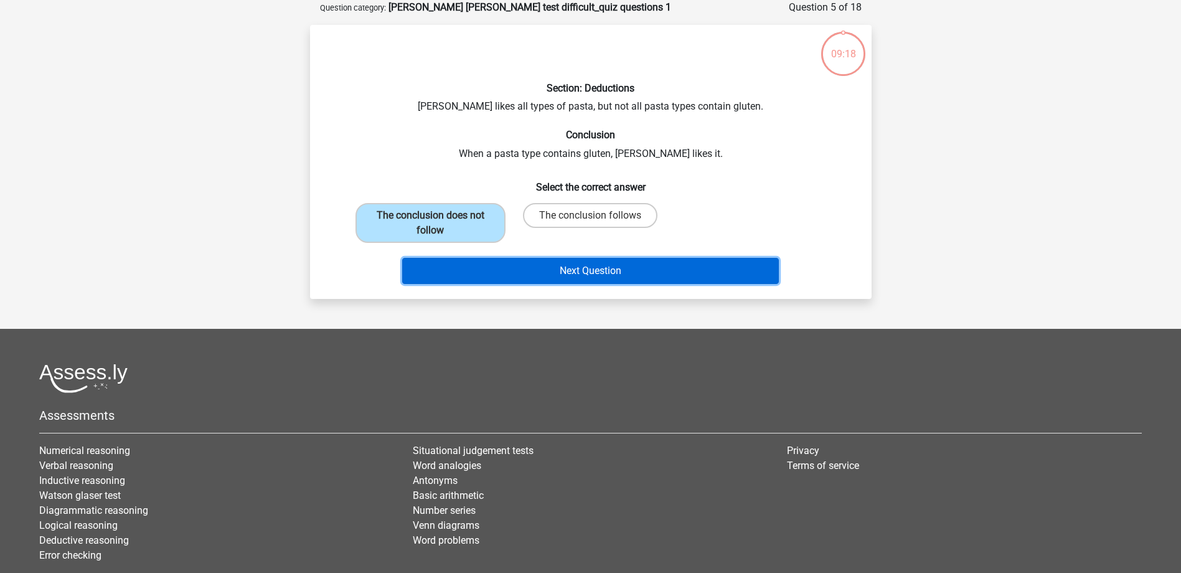
click at [569, 266] on button "Next Question" at bounding box center [590, 271] width 377 height 26
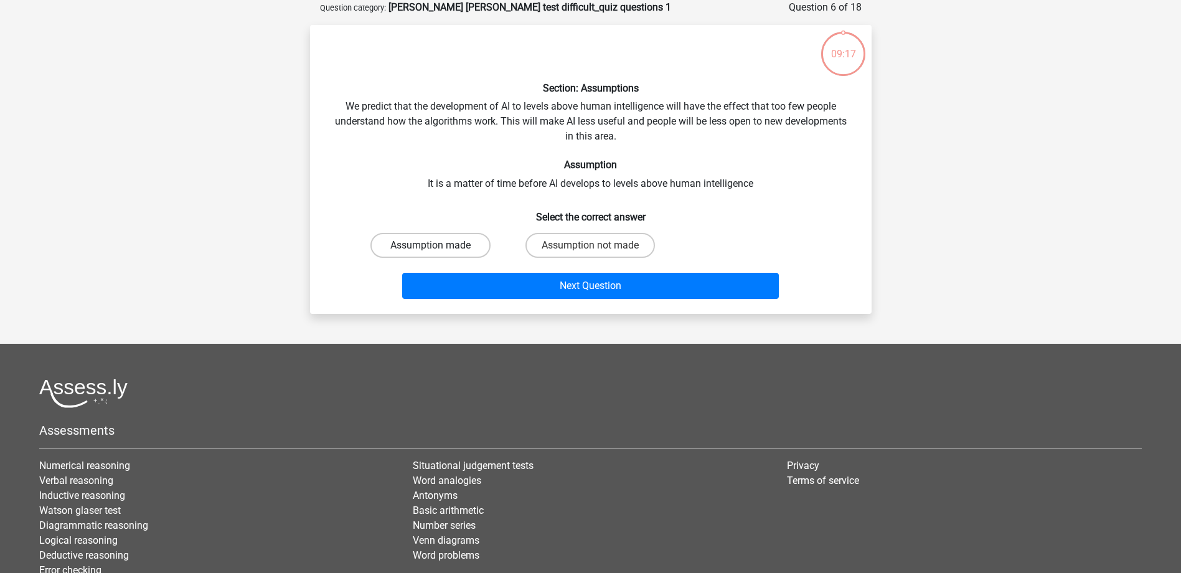
click at [461, 238] on label "Assumption made" at bounding box center [430, 245] width 120 height 25
click at [438, 245] on input "Assumption made" at bounding box center [434, 249] width 8 height 8
radio input "true"
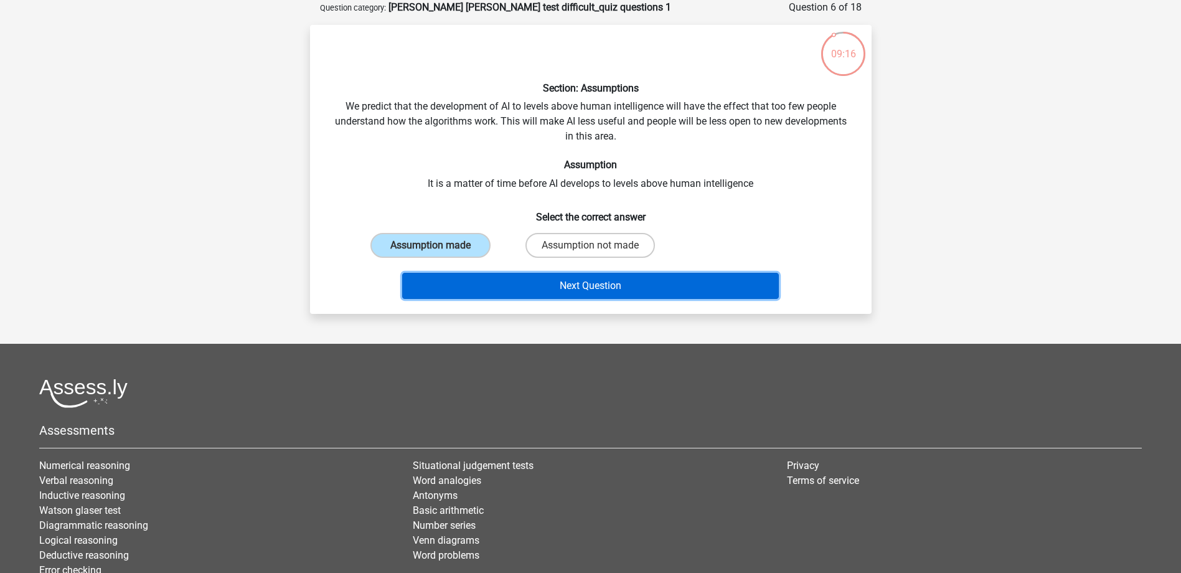
click at [575, 286] on button "Next Question" at bounding box center [590, 286] width 377 height 26
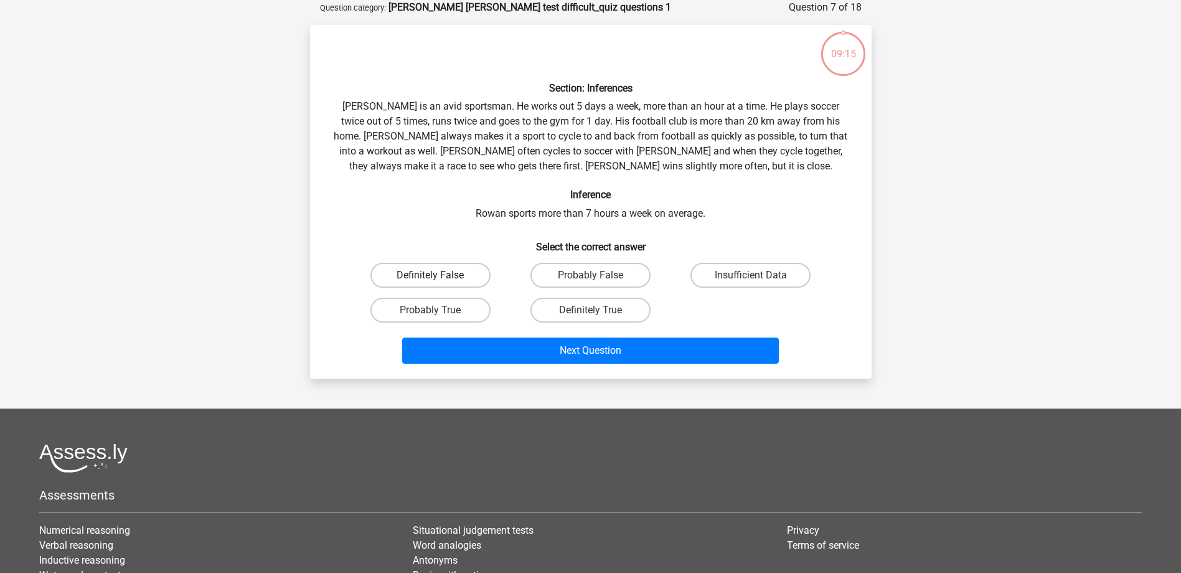
click at [463, 272] on label "Definitely False" at bounding box center [430, 275] width 120 height 25
click at [438, 275] on input "Definitely False" at bounding box center [434, 279] width 8 height 8
radio input "true"
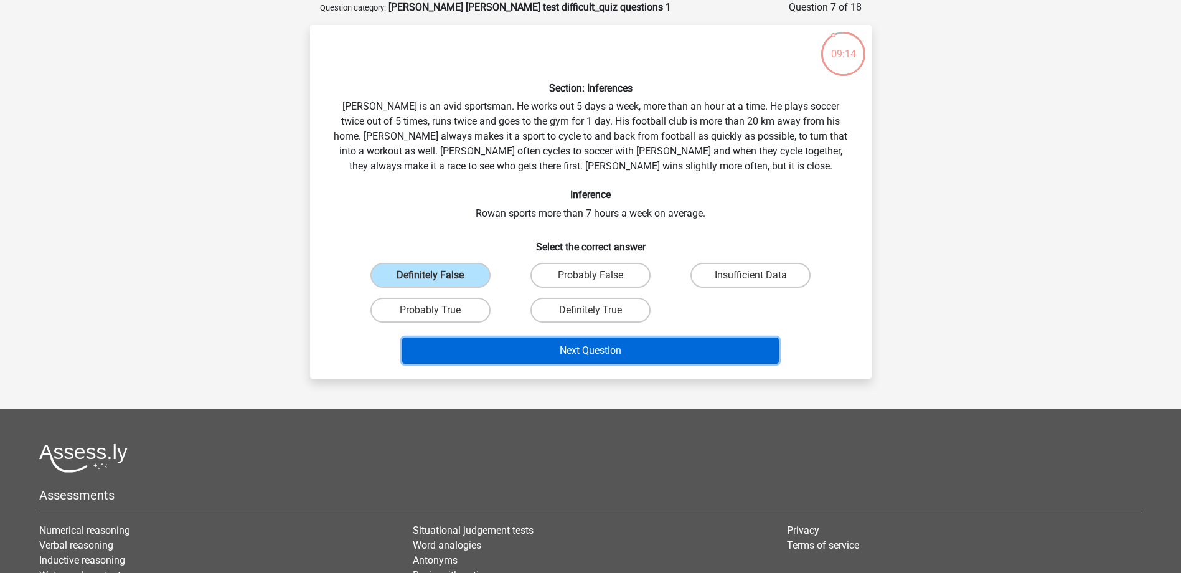
click at [599, 352] on button "Next Question" at bounding box center [590, 350] width 377 height 26
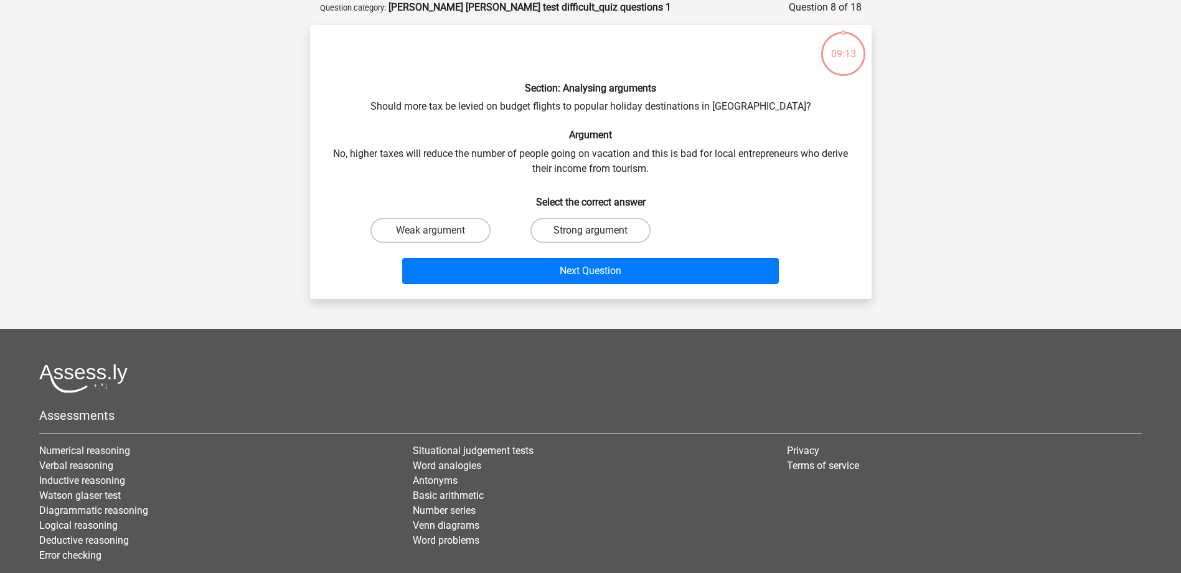
click at [572, 221] on label "Strong argument" at bounding box center [590, 230] width 120 height 25
click at [590, 230] on input "Strong argument" at bounding box center [594, 234] width 8 height 8
radio input "true"
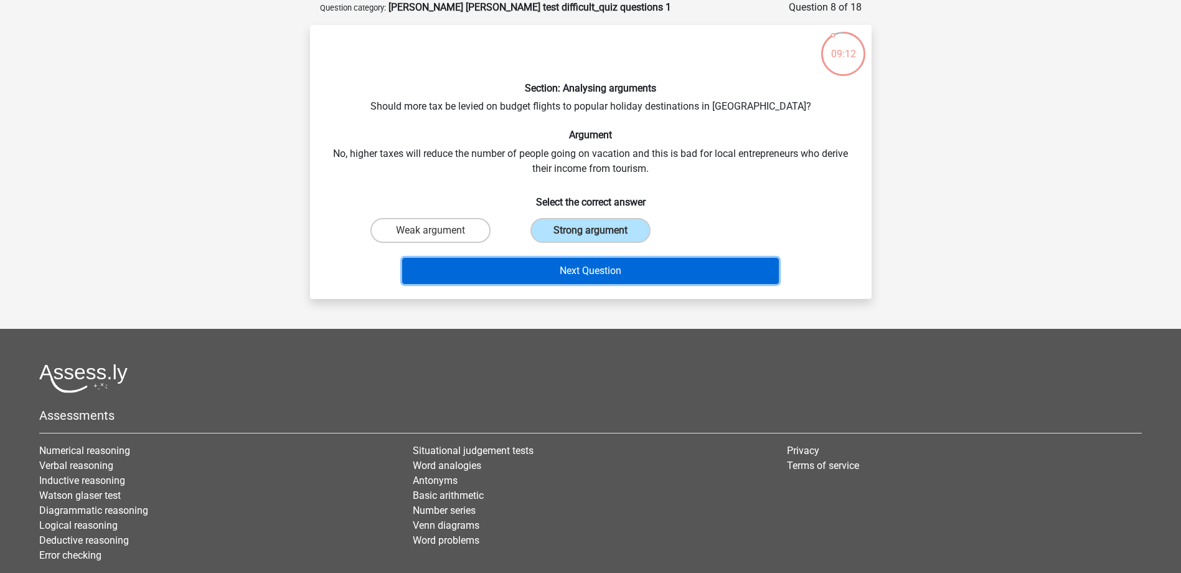
click at [603, 262] on button "Next Question" at bounding box center [590, 271] width 377 height 26
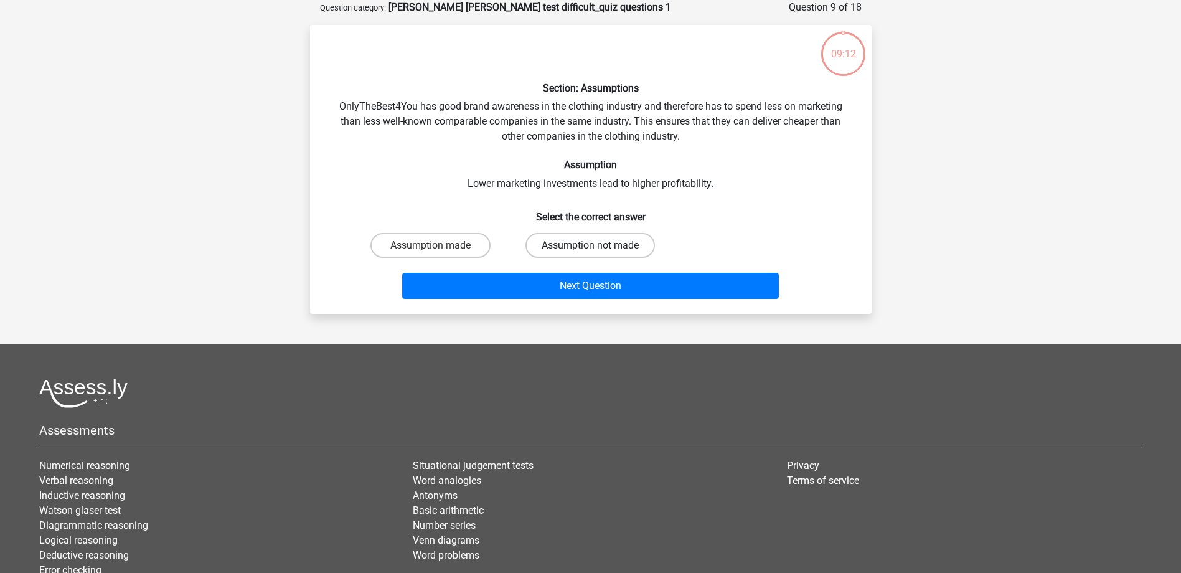
click at [588, 254] on label "Assumption not made" at bounding box center [590, 245] width 130 height 25
click at [590, 253] on input "Assumption not made" at bounding box center [594, 249] width 8 height 8
radio input "true"
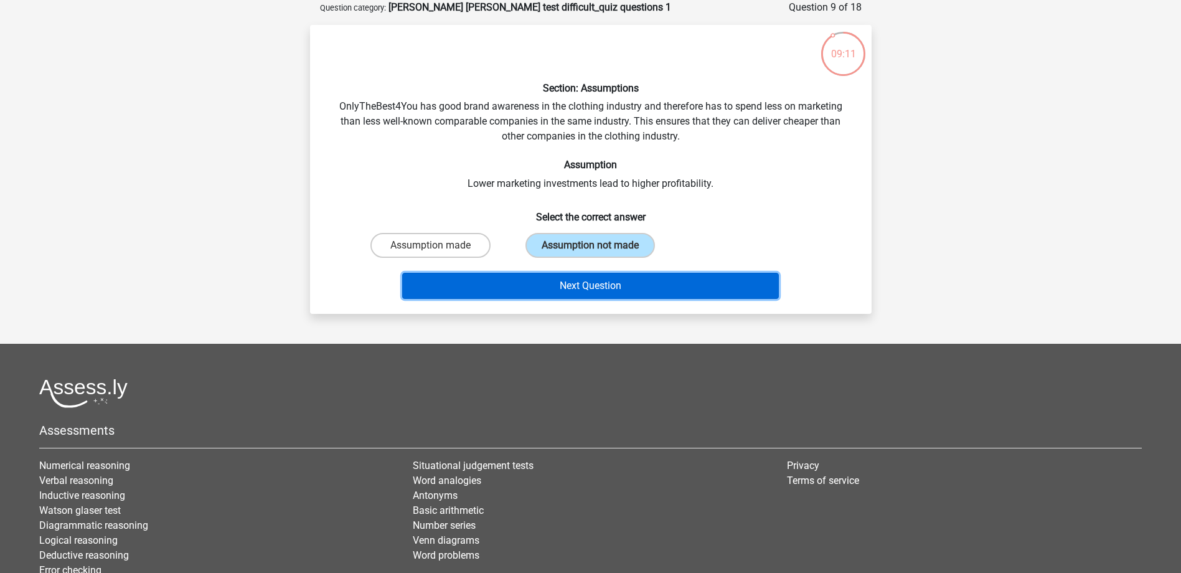
click at [596, 284] on button "Next Question" at bounding box center [590, 286] width 377 height 26
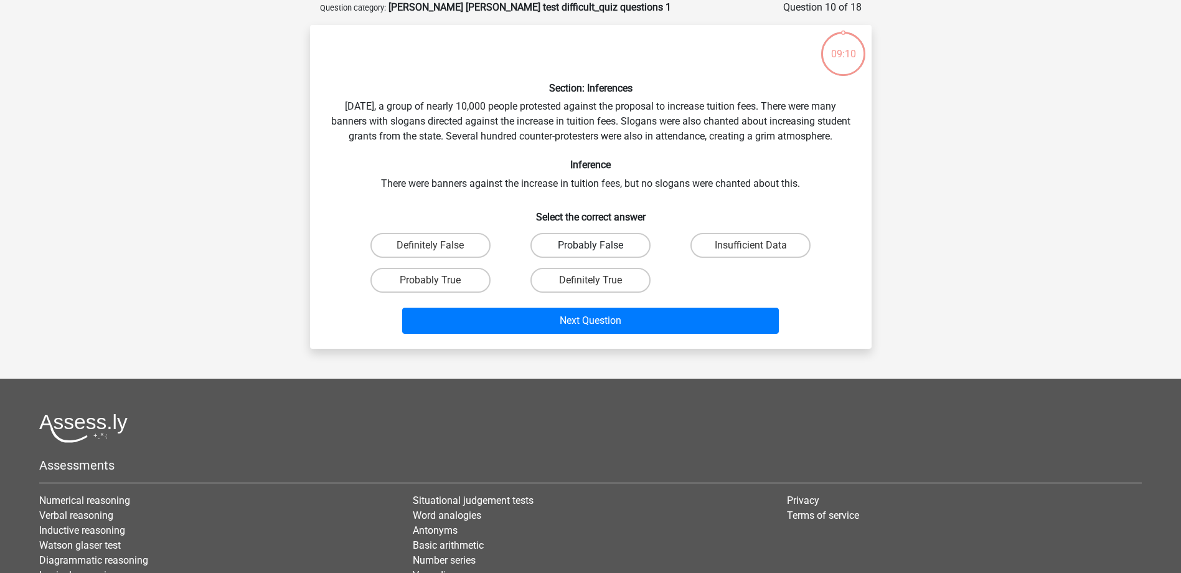
click at [605, 257] on label "Probably False" at bounding box center [590, 245] width 120 height 25
click at [598, 253] on input "Probably False" at bounding box center [594, 249] width 8 height 8
radio input "true"
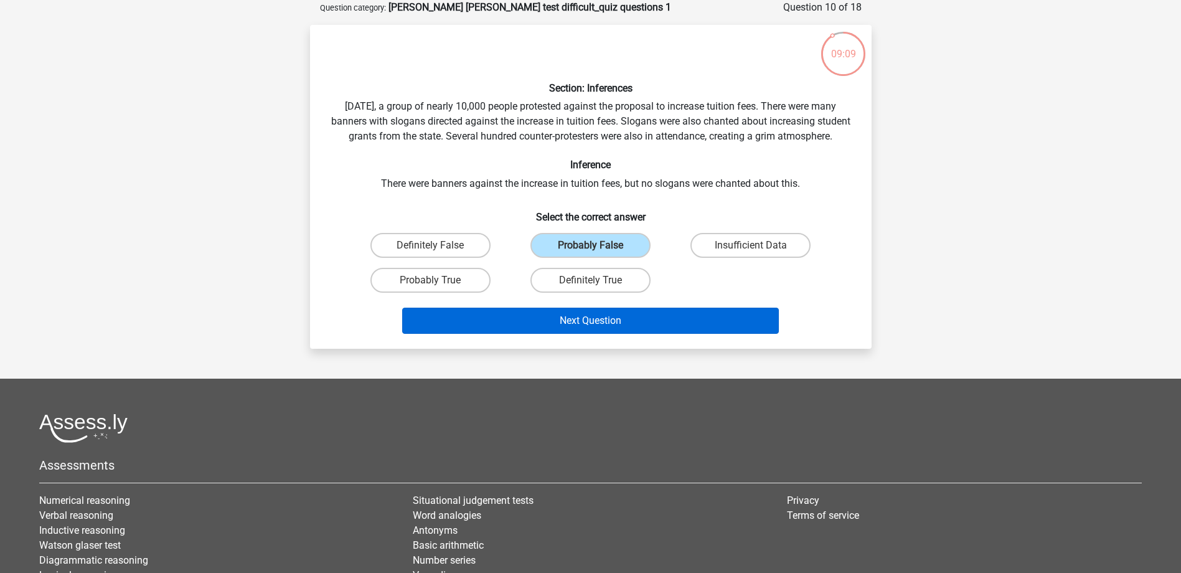
click at [589, 339] on div "Next Question" at bounding box center [591, 323] width 481 height 31
click at [590, 334] on button "Next Question" at bounding box center [590, 321] width 377 height 26
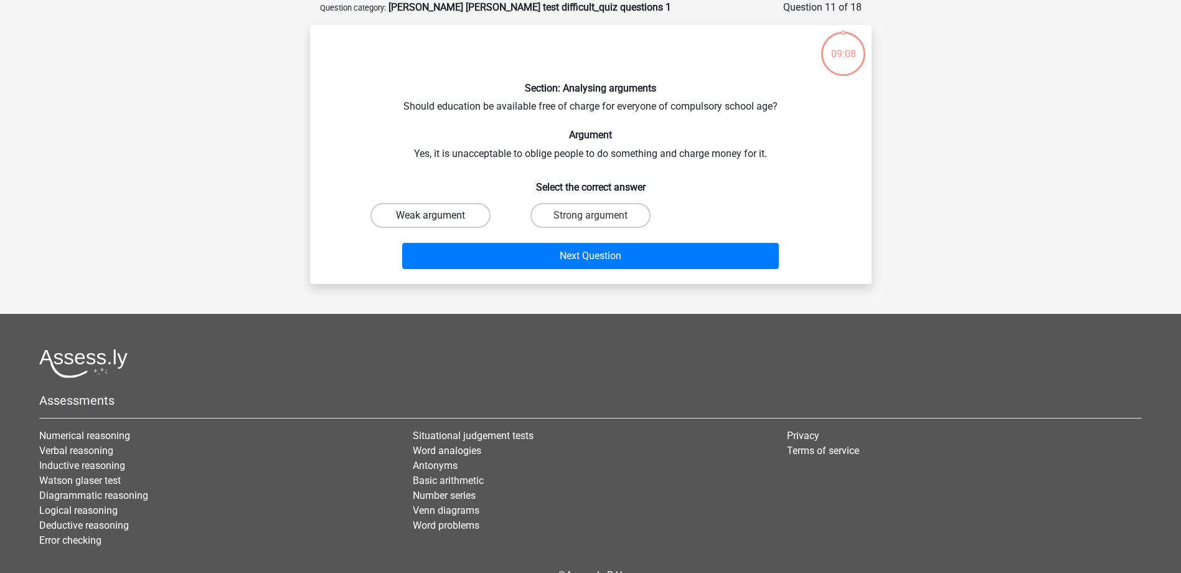
click at [465, 211] on label "Weak argument" at bounding box center [430, 215] width 120 height 25
click at [438, 215] on input "Weak argument" at bounding box center [434, 219] width 8 height 8
radio input "true"
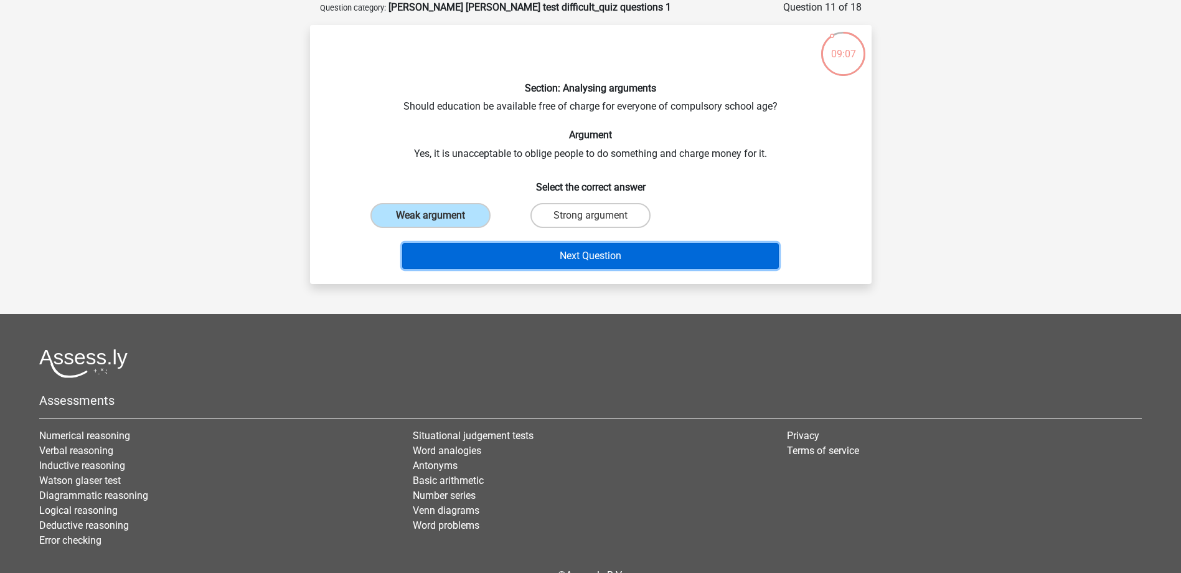
click at [575, 258] on button "Next Question" at bounding box center [590, 256] width 377 height 26
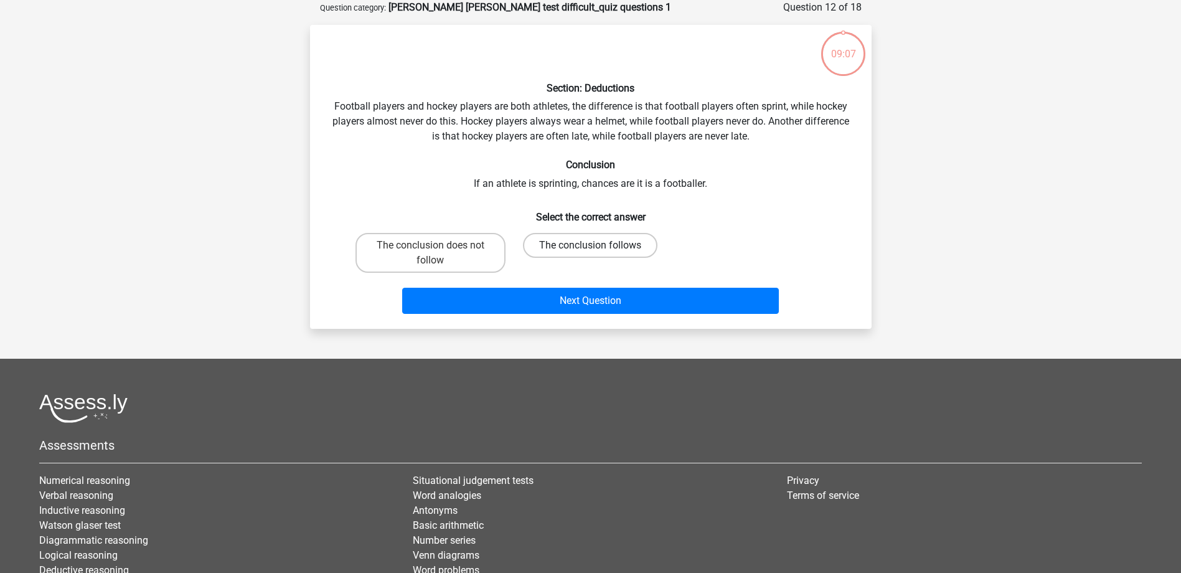
click at [592, 237] on label "The conclusion follows" at bounding box center [590, 245] width 134 height 25
click at [592, 245] on input "The conclusion follows" at bounding box center [594, 249] width 8 height 8
radio input "true"
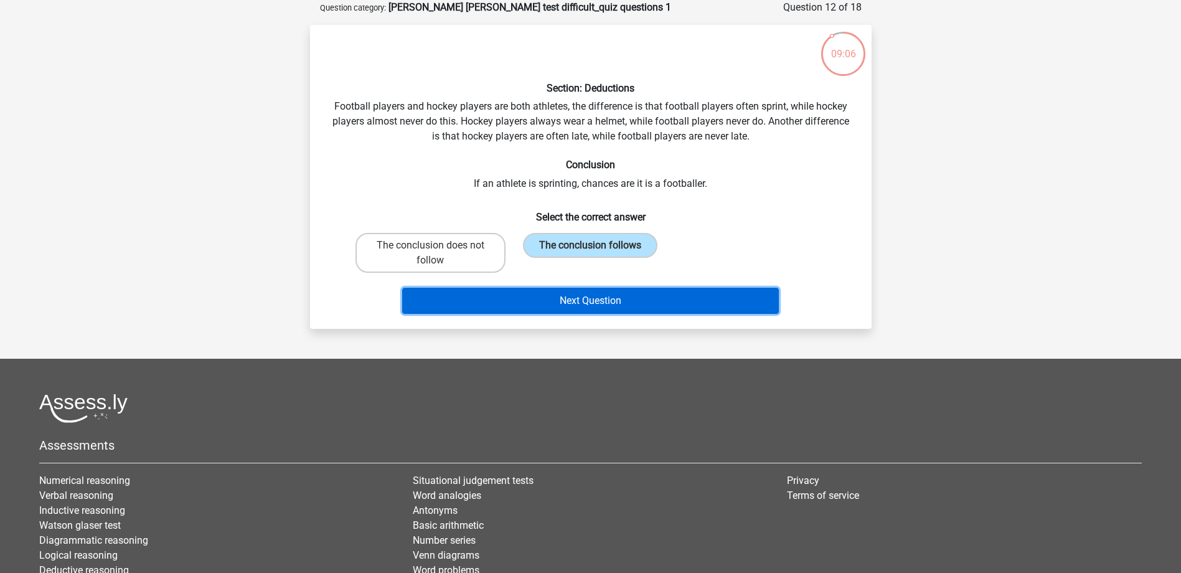
click at [611, 306] on button "Next Question" at bounding box center [590, 301] width 377 height 26
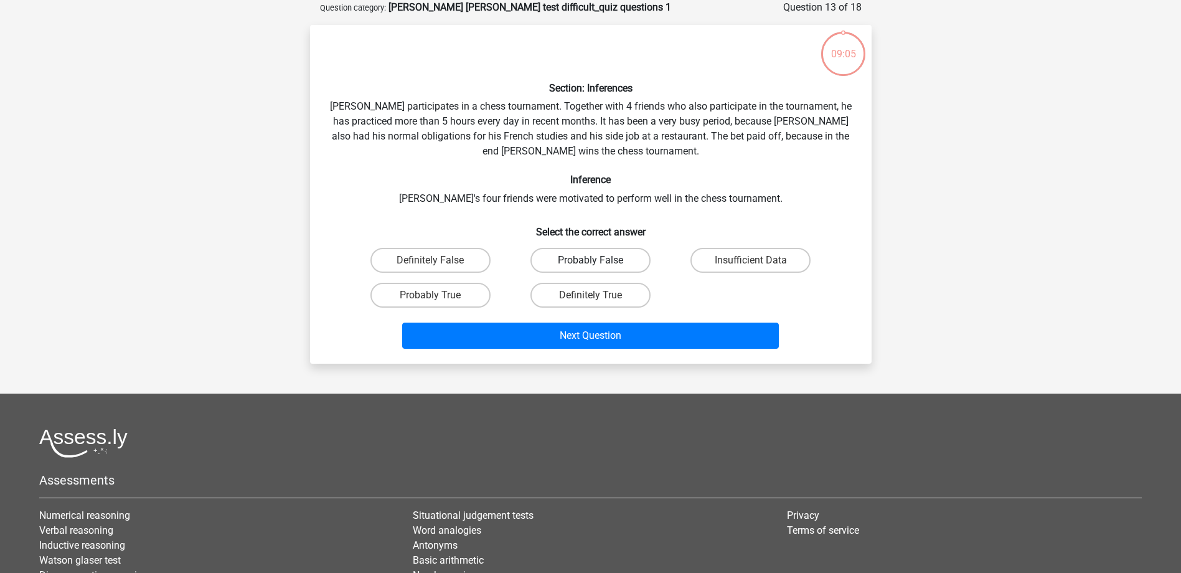
click at [597, 255] on label "Probably False" at bounding box center [590, 260] width 120 height 25
click at [597, 260] on input "Probably False" at bounding box center [594, 264] width 8 height 8
radio input "true"
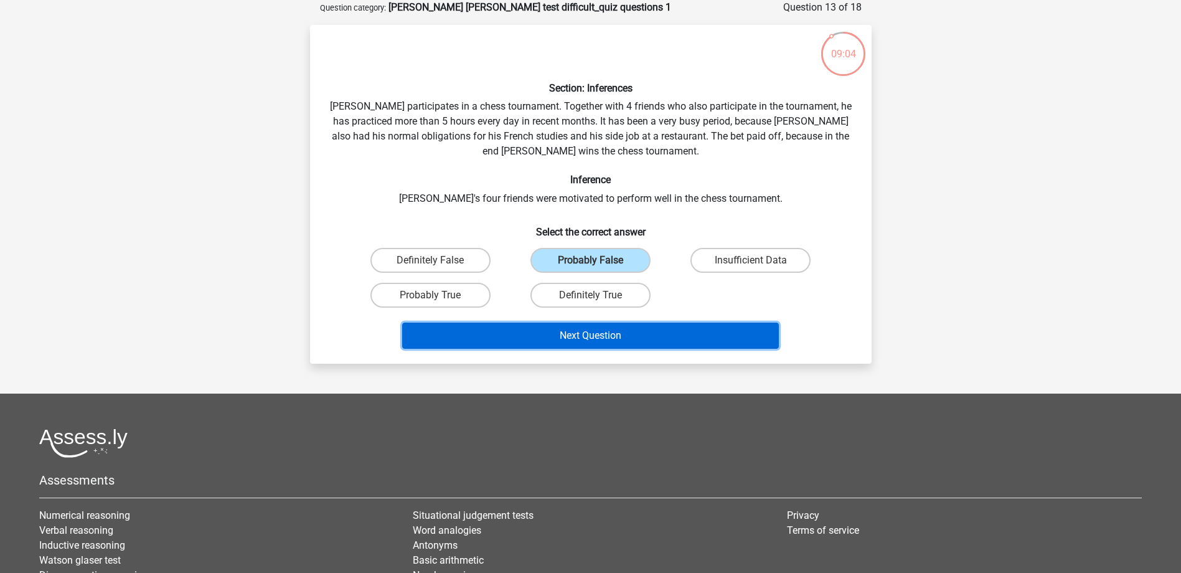
click at [586, 345] on button "Next Question" at bounding box center [590, 336] width 377 height 26
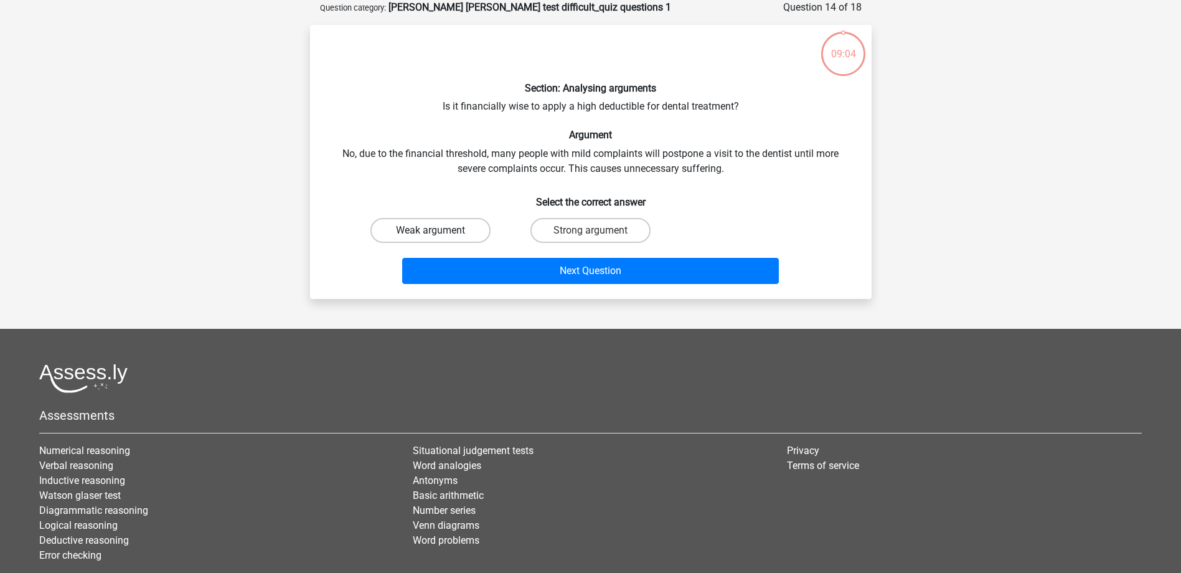
click at [464, 232] on label "Weak argument" at bounding box center [430, 230] width 120 height 25
click at [438, 232] on input "Weak argument" at bounding box center [434, 234] width 8 height 8
radio input "true"
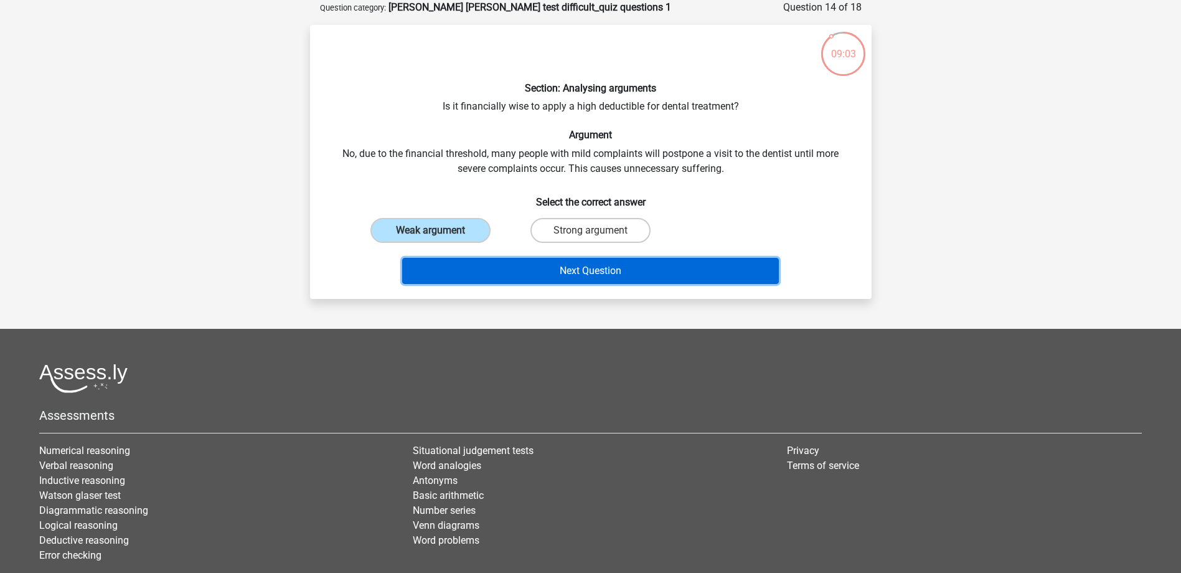
click at [546, 276] on button "Next Question" at bounding box center [590, 271] width 377 height 26
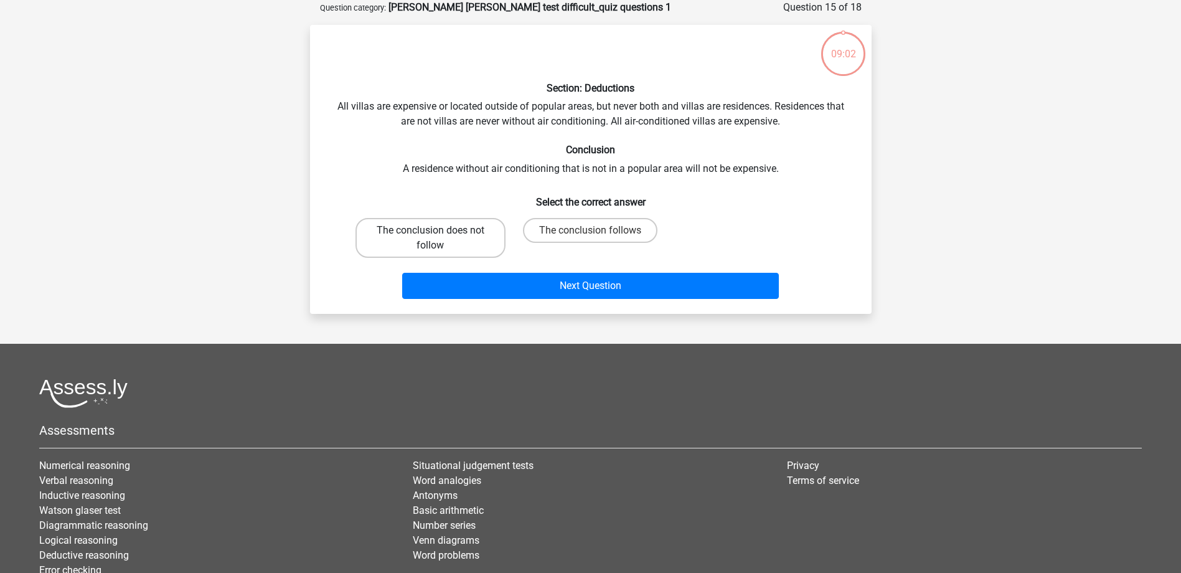
click at [453, 229] on label "The conclusion does not follow" at bounding box center [431, 238] width 150 height 40
click at [438, 230] on input "The conclusion does not follow" at bounding box center [434, 234] width 8 height 8
radio input "true"
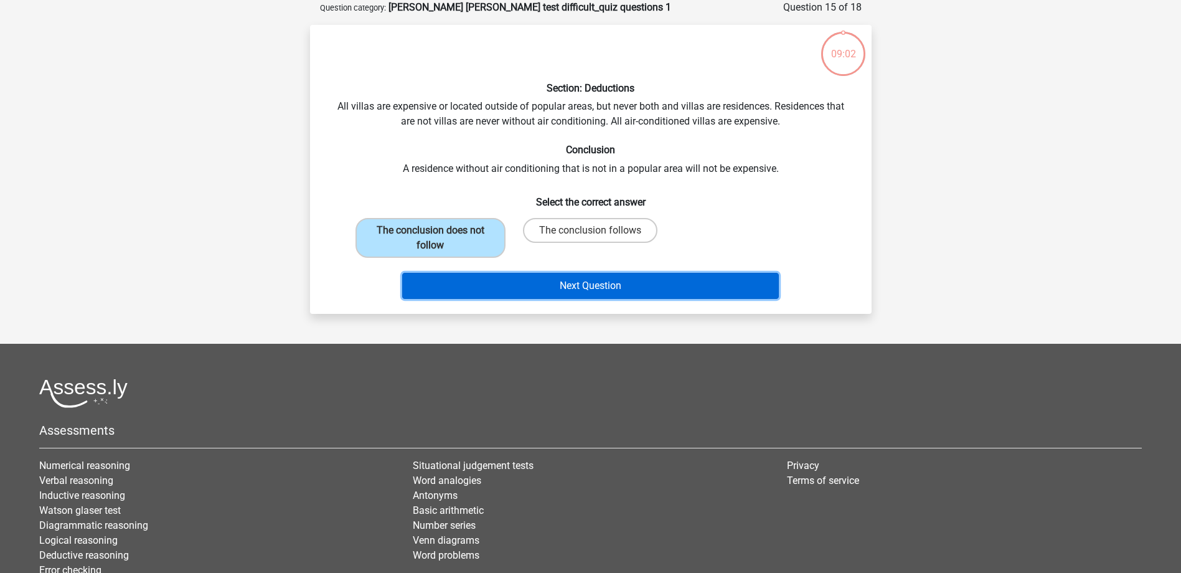
click at [550, 291] on button "Next Question" at bounding box center [590, 286] width 377 height 26
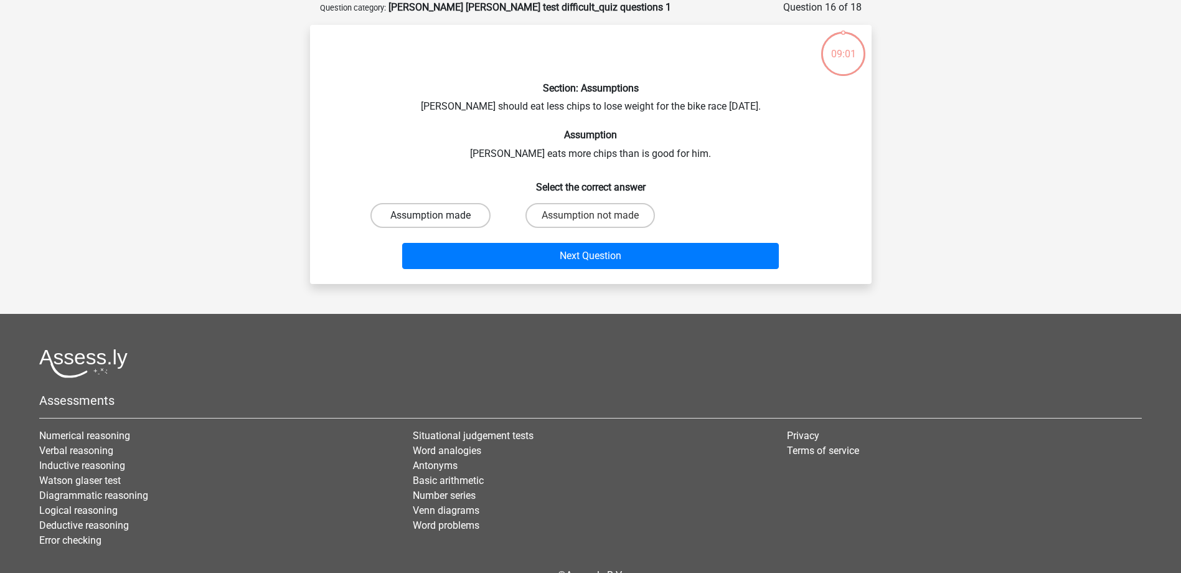
click at [474, 219] on label "Assumption made" at bounding box center [430, 215] width 120 height 25
click at [438, 219] on input "Assumption made" at bounding box center [434, 219] width 8 height 8
radio input "true"
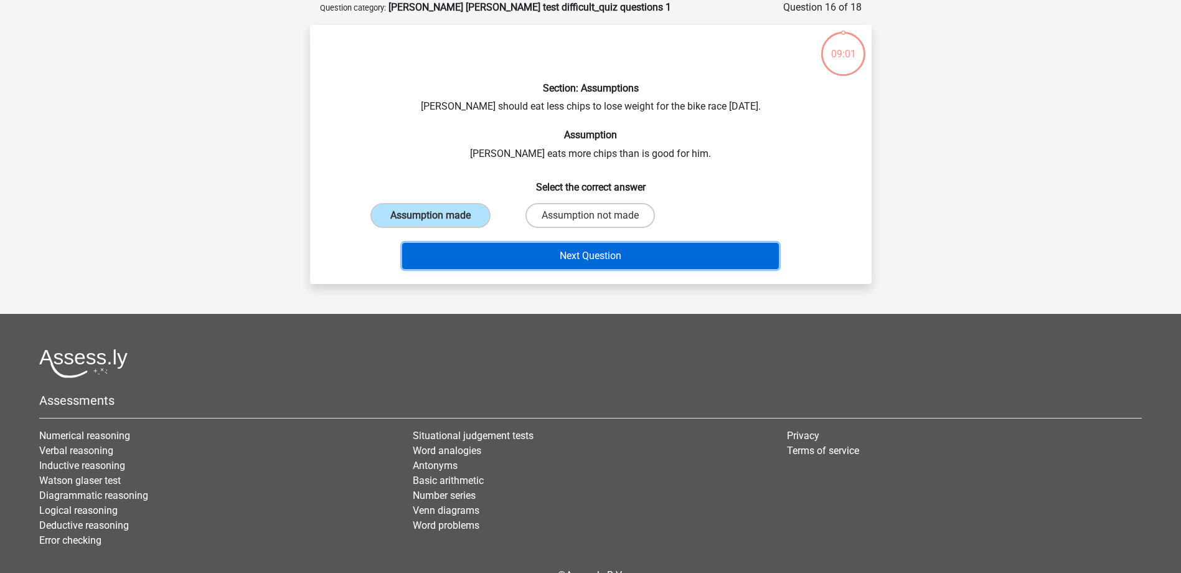
click at [542, 257] on button "Next Question" at bounding box center [590, 256] width 377 height 26
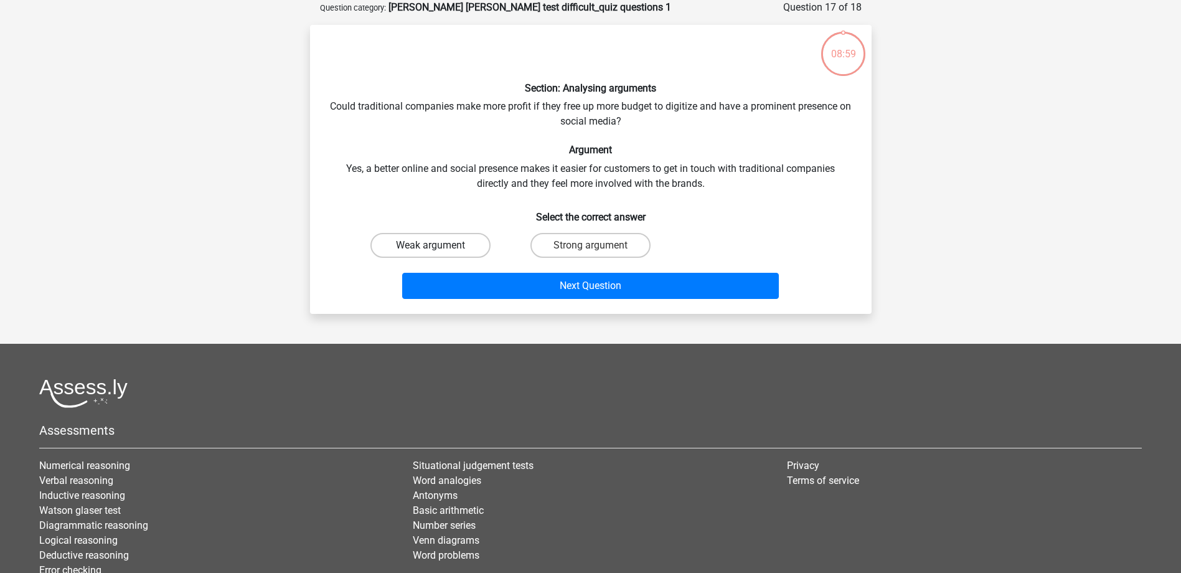
click at [453, 243] on label "Weak argument" at bounding box center [430, 245] width 120 height 25
click at [438, 245] on input "Weak argument" at bounding box center [434, 249] width 8 height 8
radio input "true"
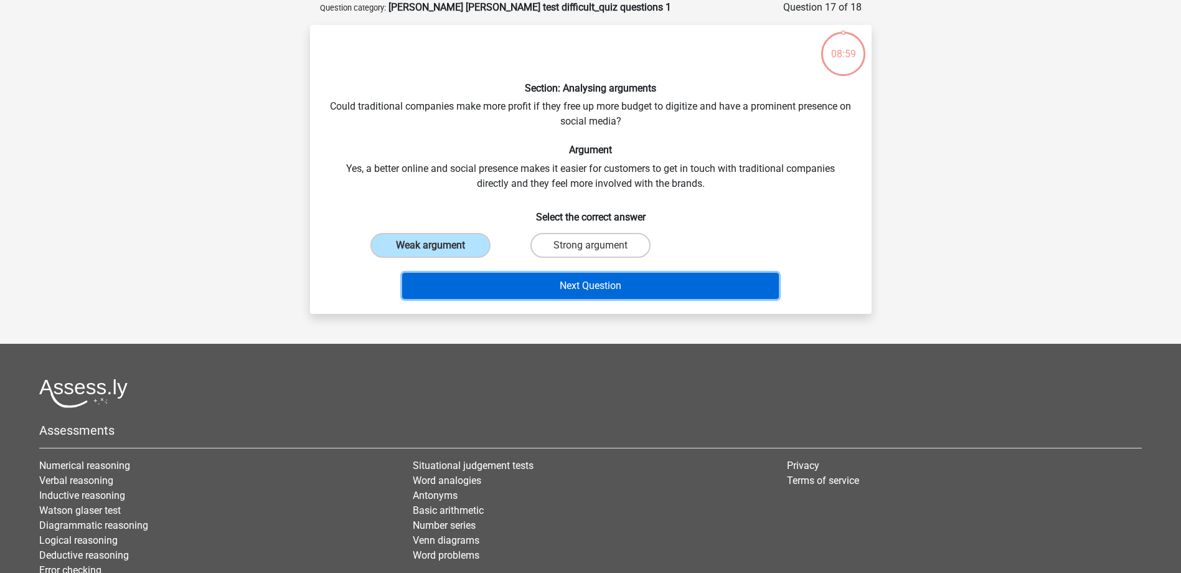
click at [558, 284] on button "Next Question" at bounding box center [590, 286] width 377 height 26
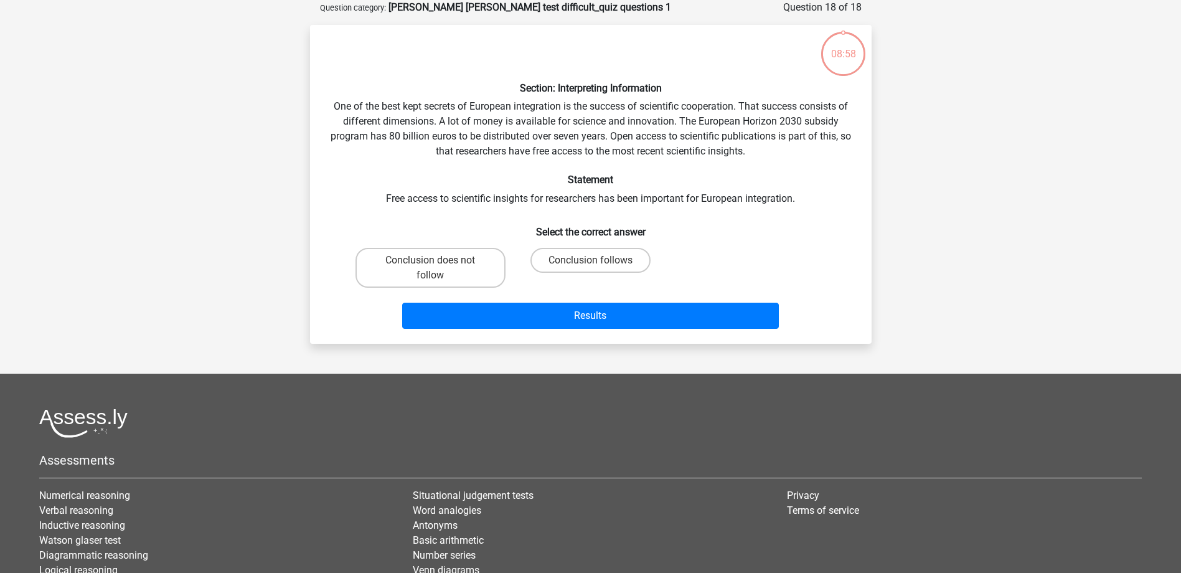
click at [438, 265] on input "Conclusion does not follow" at bounding box center [434, 264] width 8 height 8
radio input "true"
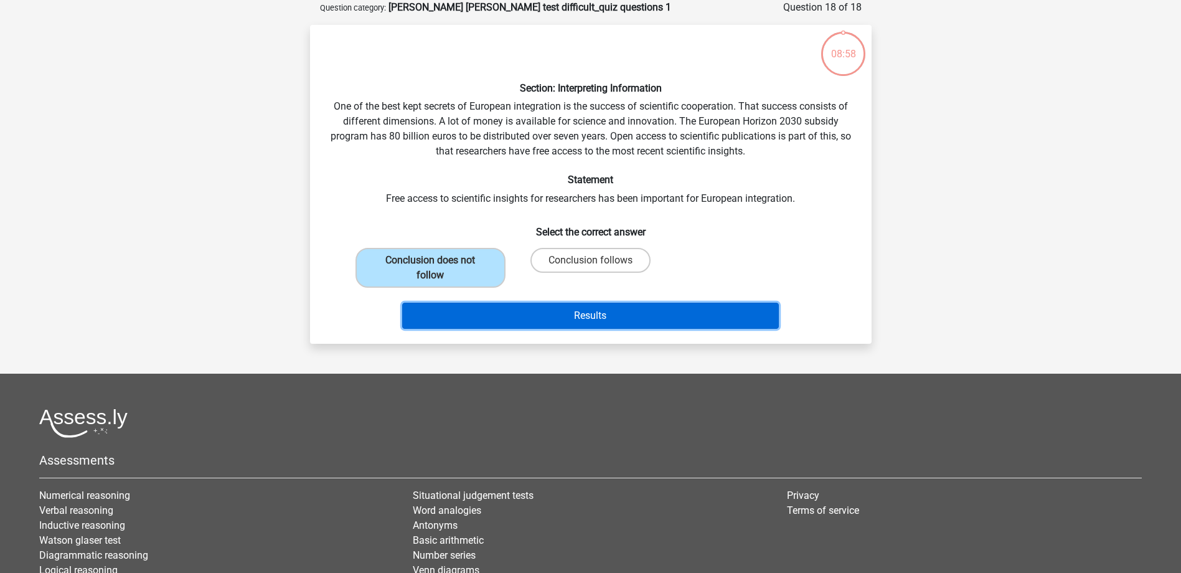
click at [591, 303] on button "Results" at bounding box center [590, 316] width 377 height 26
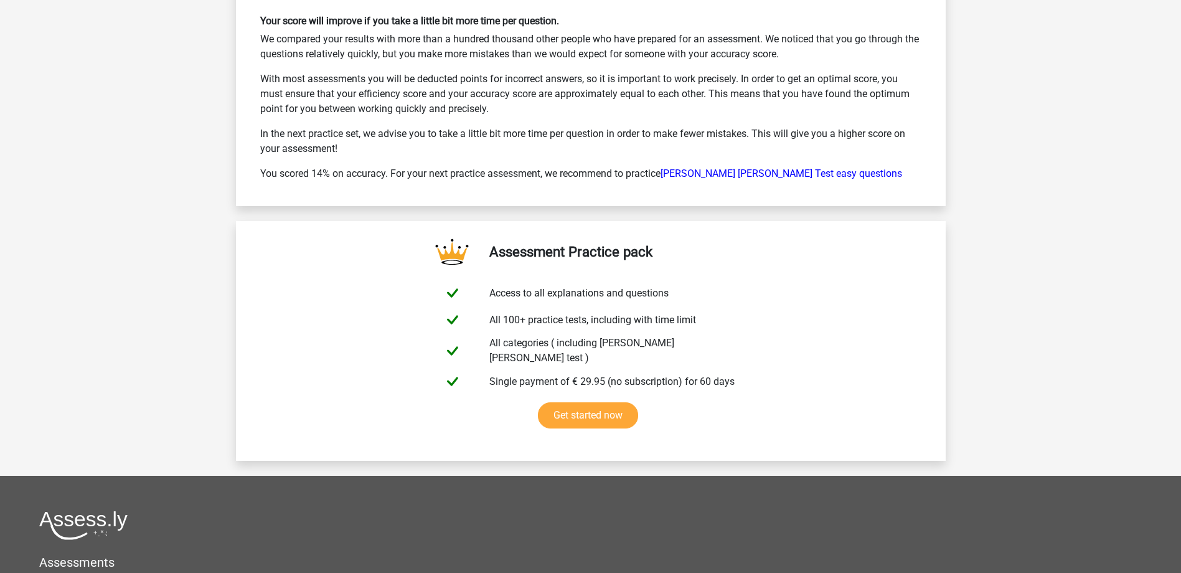
scroll to position [2020, 0]
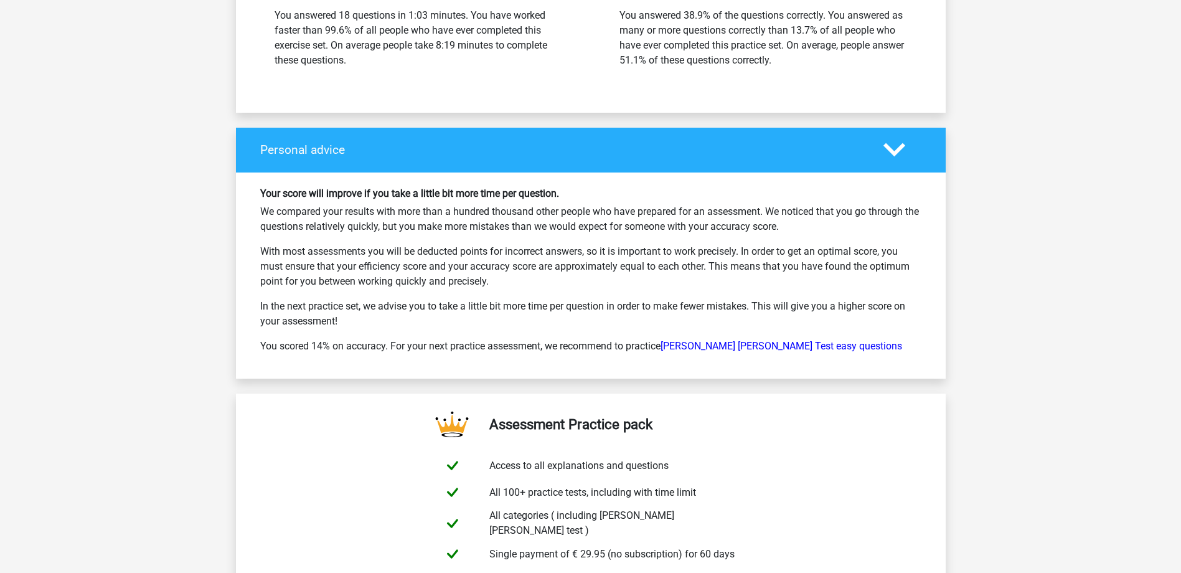
drag, startPoint x: 310, startPoint y: 233, endPoint x: 766, endPoint y: 259, distance: 457.1
click at [766, 259] on p "With most assessments you will be deducted points for incorrect answers, so it …" at bounding box center [590, 266] width 661 height 45
drag, startPoint x: 766, startPoint y: 259, endPoint x: 738, endPoint y: 307, distance: 55.8
click at [738, 307] on div "Your score will improve if you take a little bit more time per question. We com…" at bounding box center [591, 275] width 680 height 176
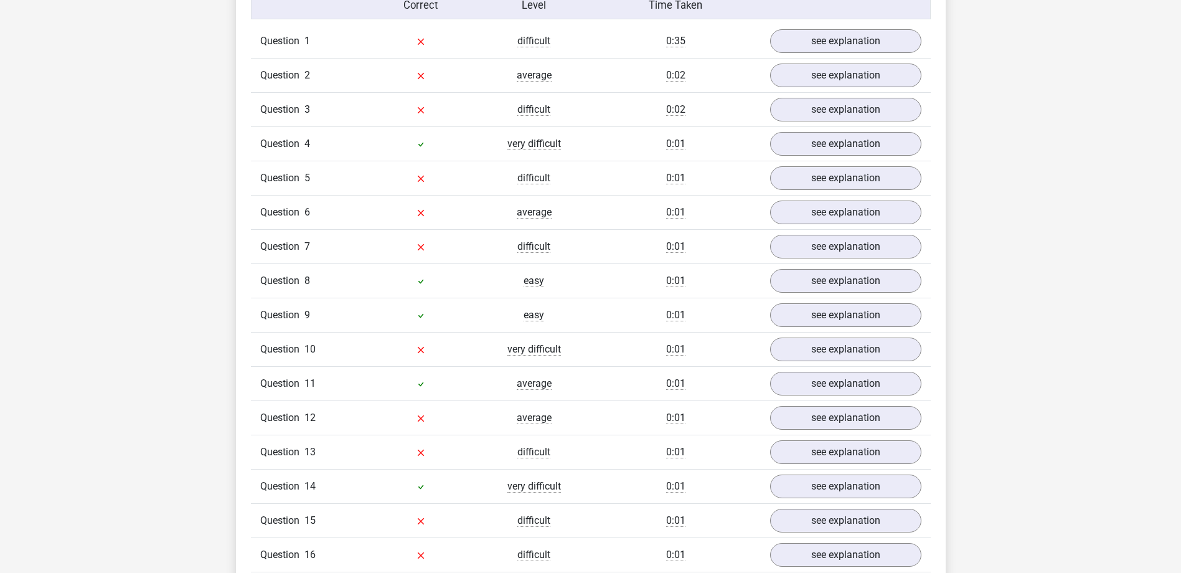
scroll to position [899, 0]
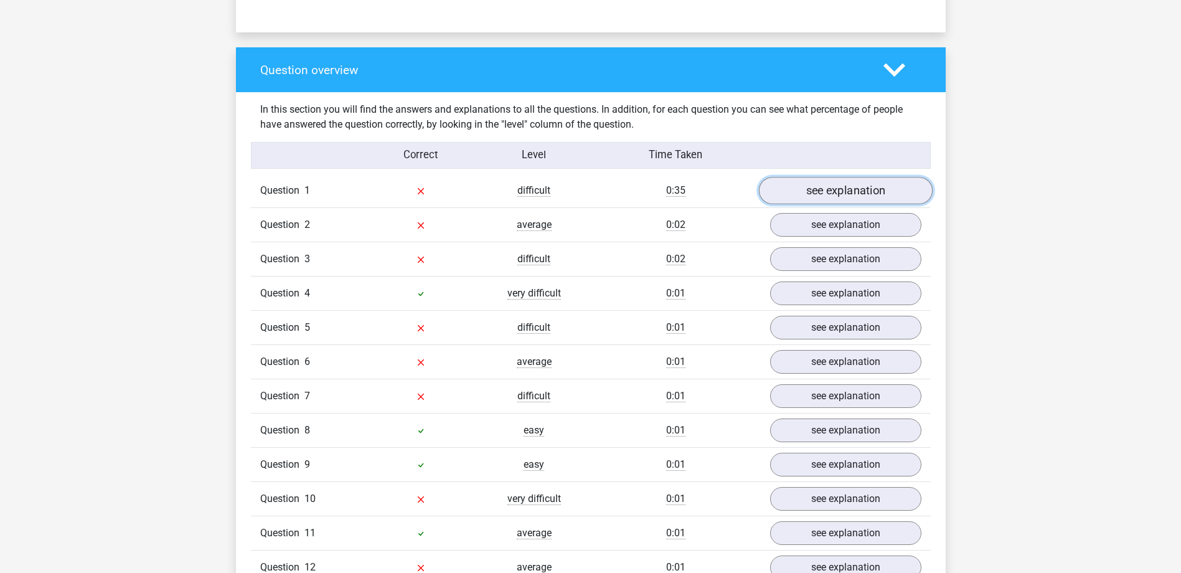
click at [820, 177] on link "see explanation" at bounding box center [845, 190] width 174 height 27
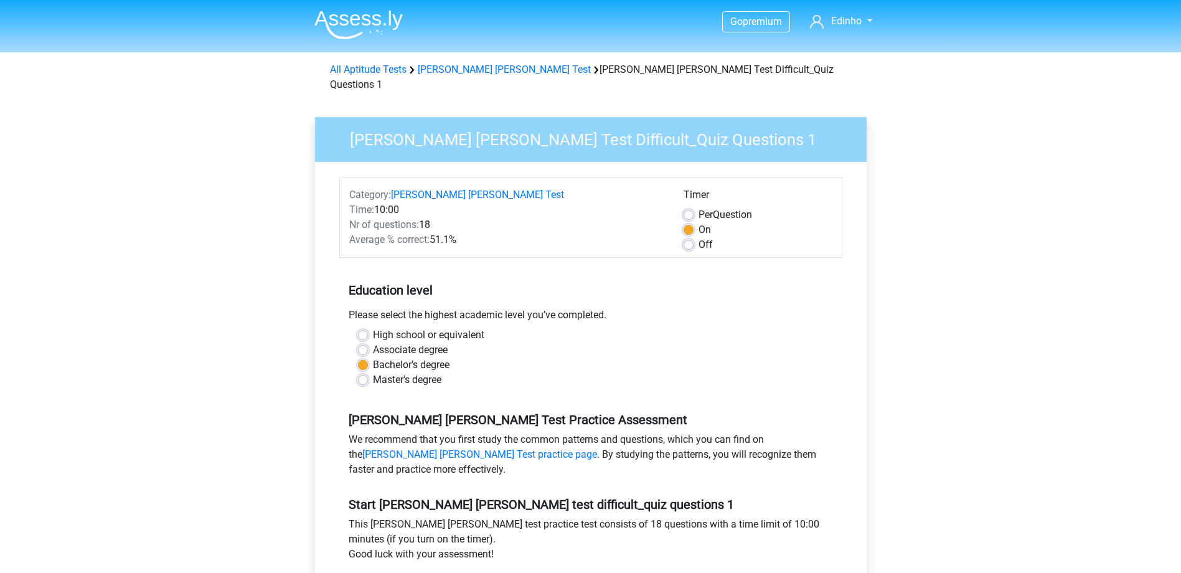
scroll to position [249, 0]
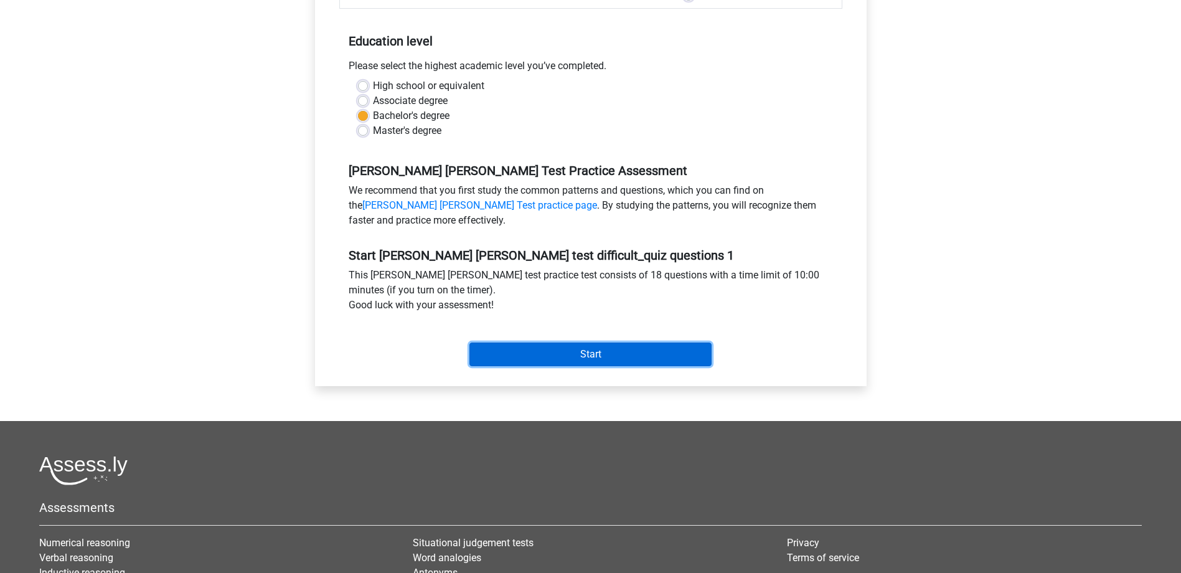
click at [613, 342] on input "Start" at bounding box center [590, 354] width 242 height 24
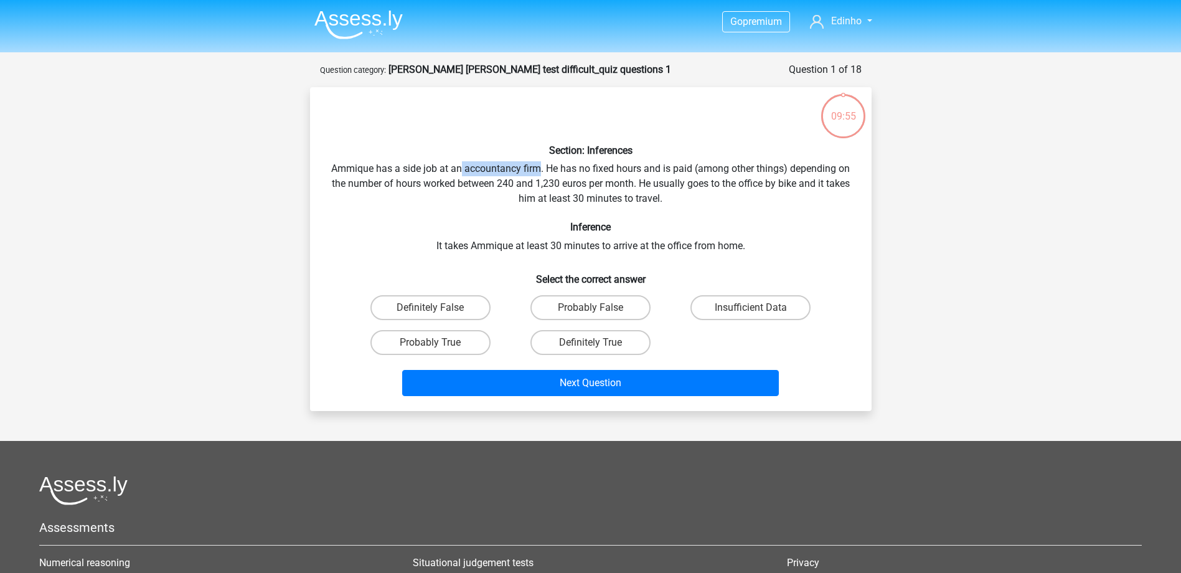
drag, startPoint x: 459, startPoint y: 167, endPoint x: 539, endPoint y: 169, distance: 80.3
click at [539, 169] on div "Section: Inferences Ammique has a side job at an accountancy firm. He has no fi…" at bounding box center [591, 249] width 552 height 304
drag, startPoint x: 539, startPoint y: 169, endPoint x: 531, endPoint y: 177, distance: 11.4
click at [531, 177] on div "Section: Inferences Ammique has a side job at an accountancy firm. He has no fi…" at bounding box center [591, 249] width 552 height 304
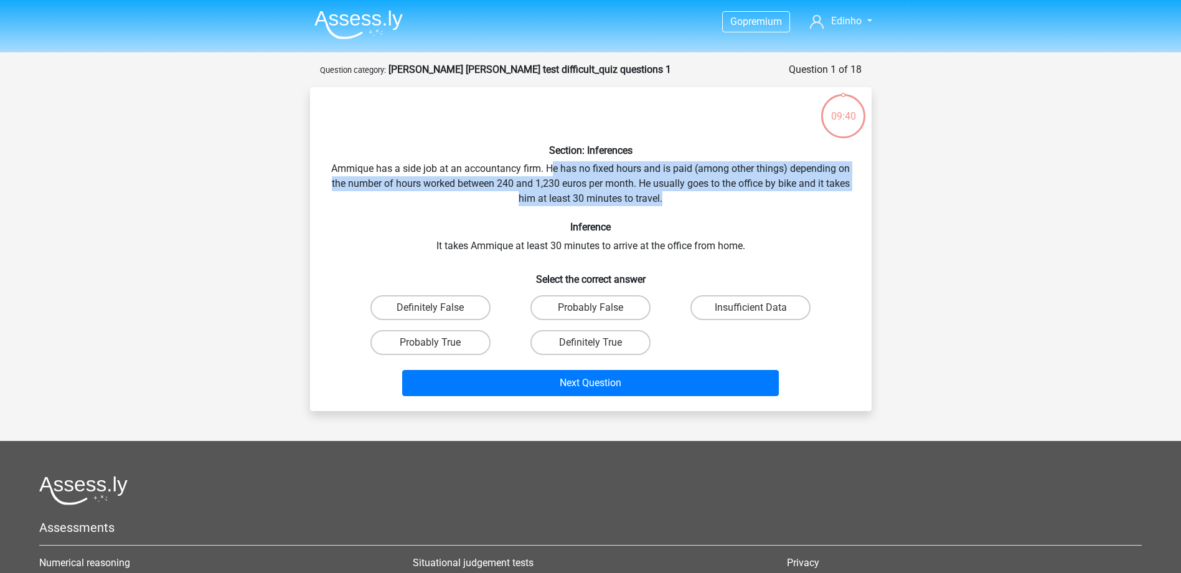
drag, startPoint x: 553, startPoint y: 166, endPoint x: 689, endPoint y: 207, distance: 142.6
click at [689, 207] on div "Section: Inferences Ammique has a side job at an accountancy firm. He has no fi…" at bounding box center [591, 249] width 552 height 304
drag, startPoint x: 689, startPoint y: 207, endPoint x: 609, endPoint y: 200, distance: 80.6
click at [610, 200] on div "Section: Inferences Ammique has a side job at an accountancy firm. He has no fi…" at bounding box center [591, 249] width 552 height 304
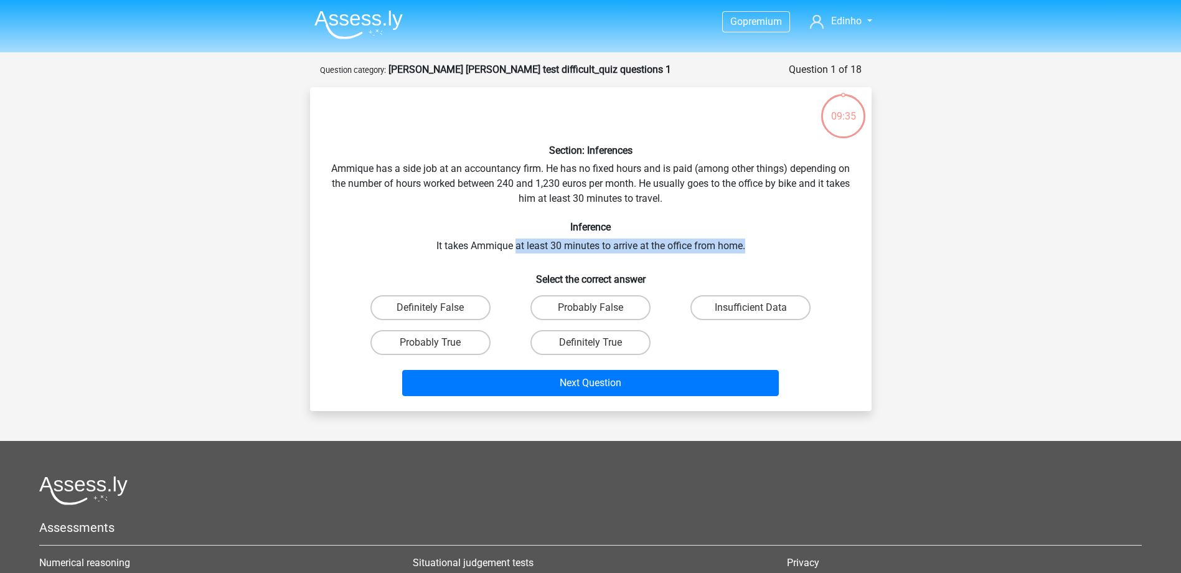
drag, startPoint x: 528, startPoint y: 246, endPoint x: 750, endPoint y: 246, distance: 222.3
click at [750, 246] on div "Section: Inferences Ammique has a side job at an accountancy firm. He has no fi…" at bounding box center [591, 249] width 552 height 304
drag, startPoint x: 750, startPoint y: 246, endPoint x: 714, endPoint y: 222, distance: 43.5
click at [714, 222] on h6 "Inference" at bounding box center [591, 227] width 522 height 12
click at [614, 342] on label "Definitely True" at bounding box center [590, 342] width 120 height 25
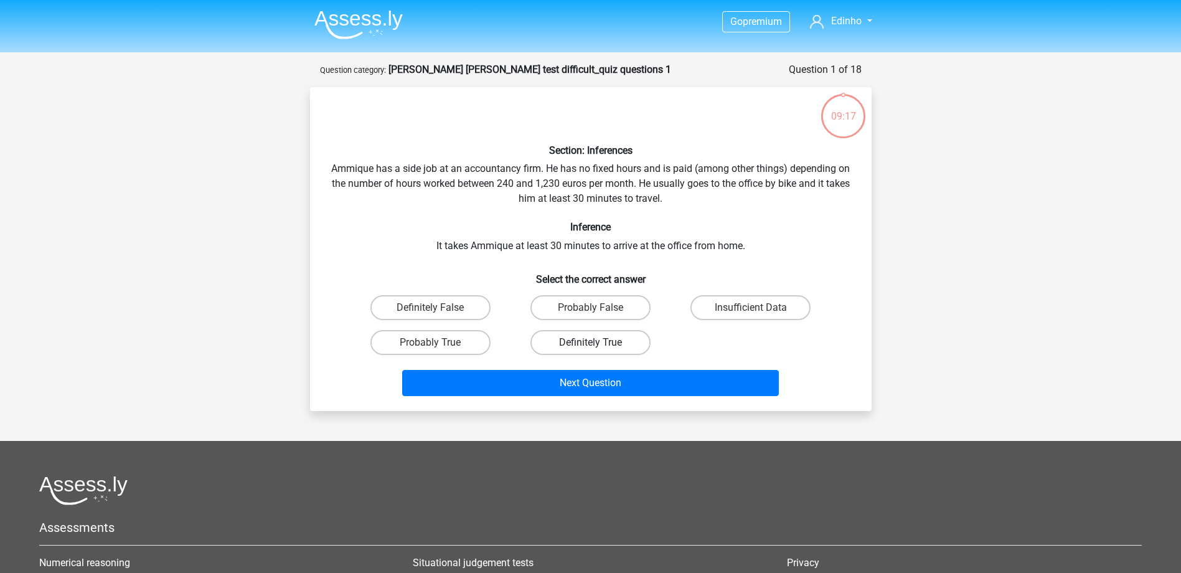
click at [598, 342] on input "Definitely True" at bounding box center [594, 346] width 8 height 8
radio input "true"
click at [458, 342] on label "Probably True" at bounding box center [430, 342] width 120 height 25
click at [438, 342] on input "Probably True" at bounding box center [434, 346] width 8 height 8
radio input "true"
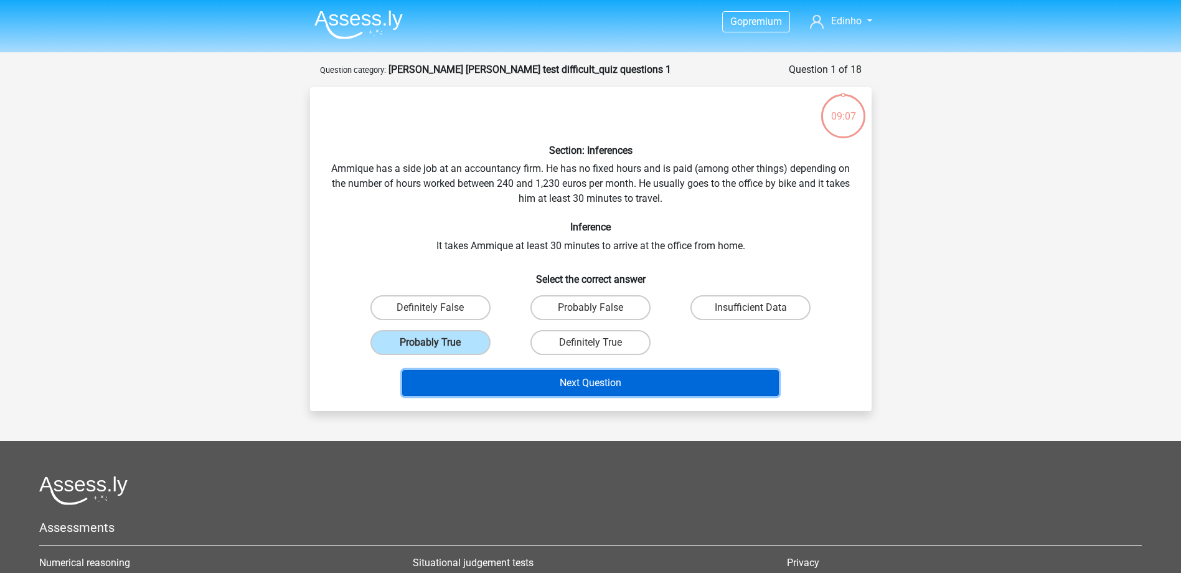
click at [633, 382] on button "Next Question" at bounding box center [590, 383] width 377 height 26
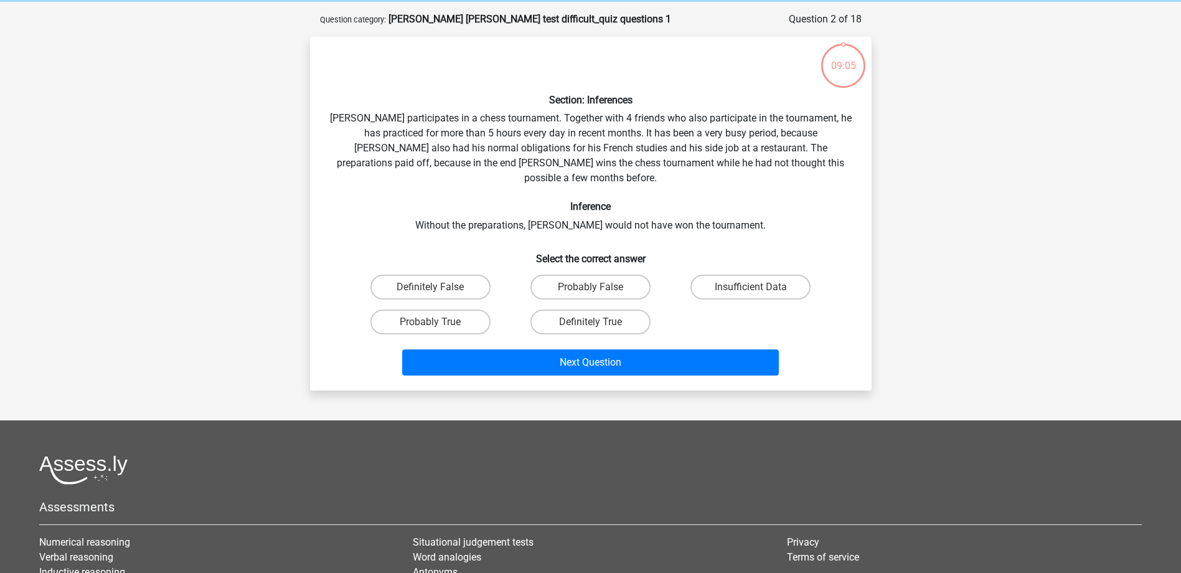
scroll to position [62, 0]
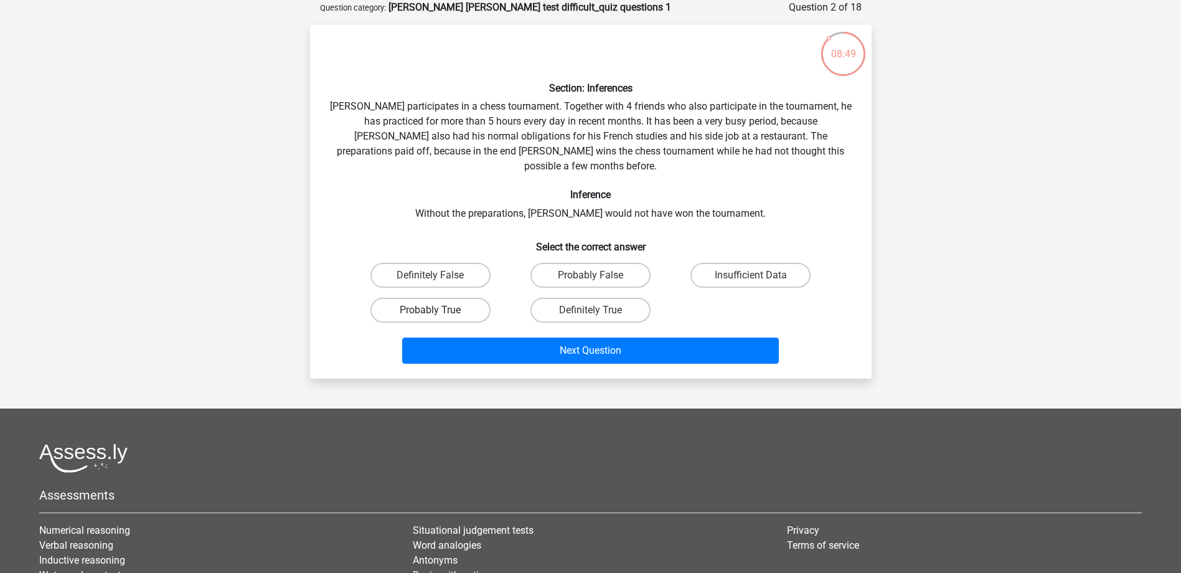
click at [467, 299] on label "Probably True" at bounding box center [430, 310] width 120 height 25
click at [438, 310] on input "Probably True" at bounding box center [434, 314] width 8 height 8
radio input "true"
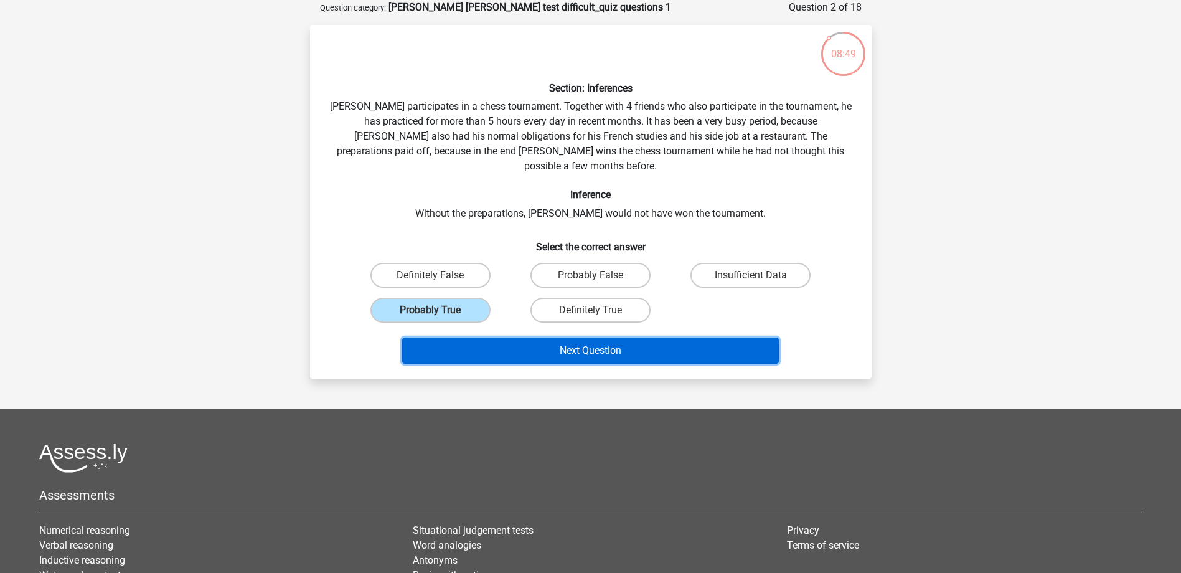
click at [585, 341] on button "Next Question" at bounding box center [590, 350] width 377 height 26
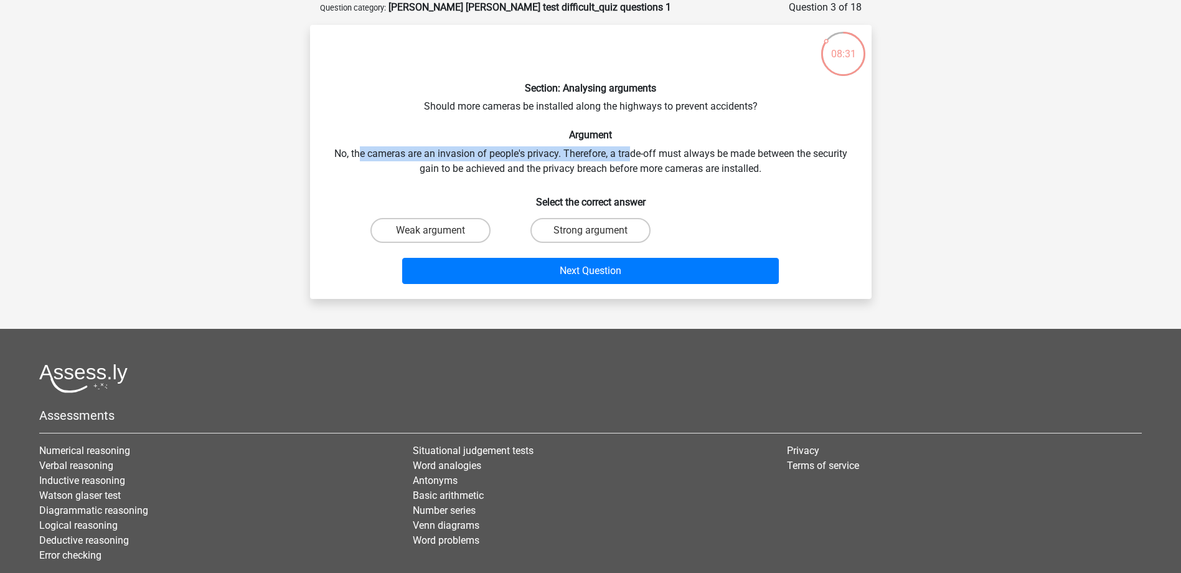
drag, startPoint x: 358, startPoint y: 153, endPoint x: 622, endPoint y: 154, distance: 264.0
click at [622, 154] on div "Section: Analysing arguments Should more cameras be installed along the highway…" at bounding box center [591, 162] width 552 height 254
click at [413, 231] on label "Weak argument" at bounding box center [430, 230] width 120 height 25
click at [430, 231] on input "Weak argument" at bounding box center [434, 234] width 8 height 8
radio input "true"
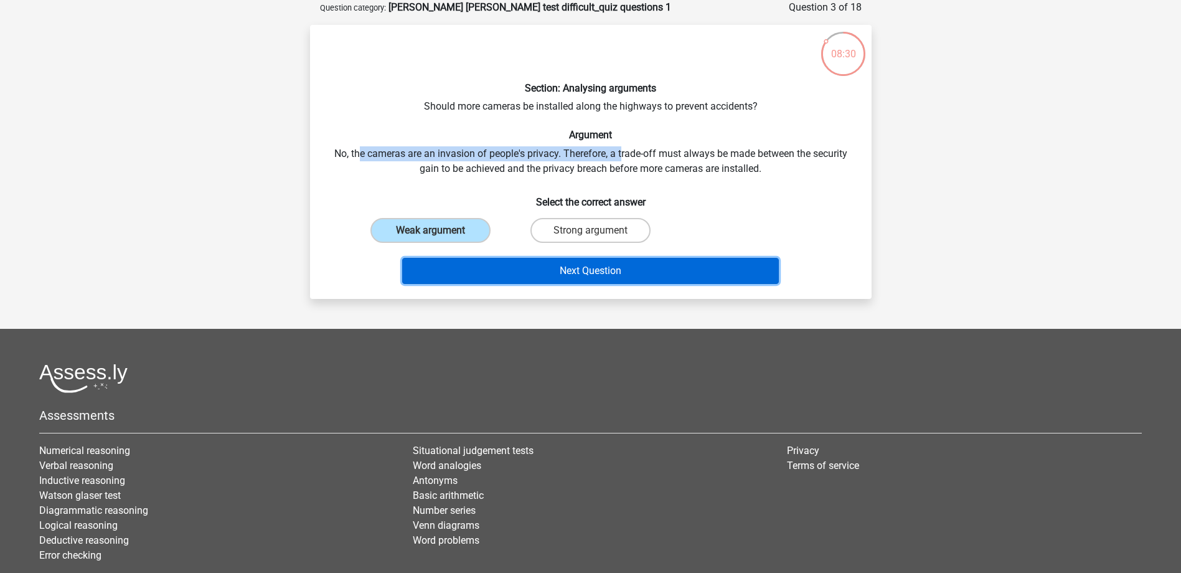
click at [628, 277] on button "Next Question" at bounding box center [590, 271] width 377 height 26
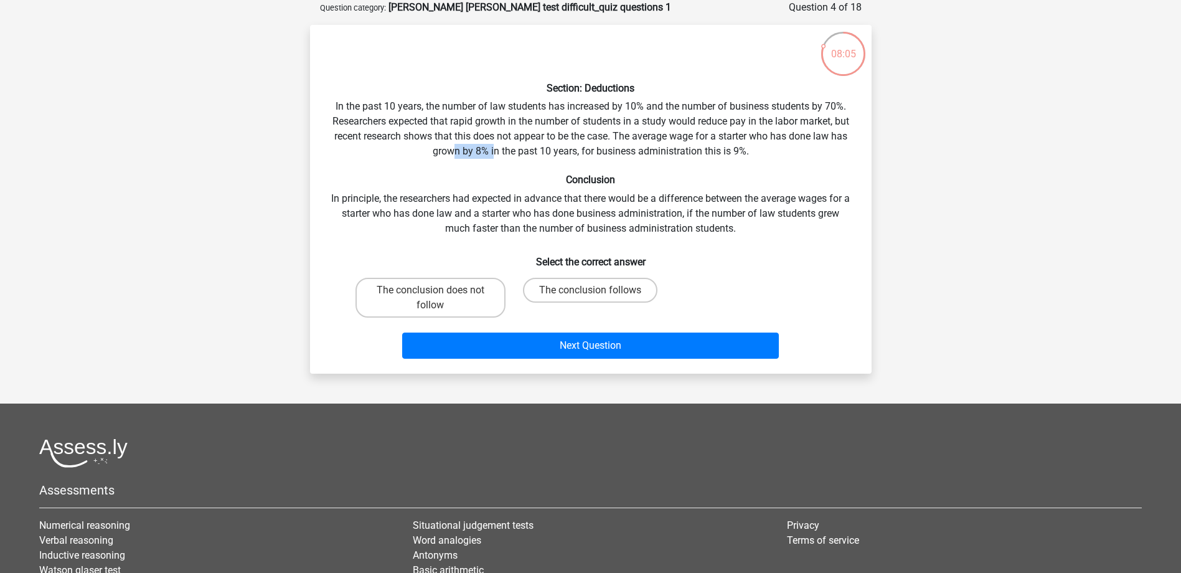
drag, startPoint x: 455, startPoint y: 151, endPoint x: 492, endPoint y: 151, distance: 37.4
click at [492, 151] on div "Section: Deductions In the past 10 years, the number of law students has increa…" at bounding box center [591, 199] width 552 height 329
drag, startPoint x: 492, startPoint y: 151, endPoint x: 530, endPoint y: 159, distance: 38.7
click at [530, 159] on div "Section: Deductions In the past 10 years, the number of law students has increa…" at bounding box center [591, 199] width 552 height 329
drag, startPoint x: 541, startPoint y: 151, endPoint x: 758, endPoint y: 151, distance: 217.3
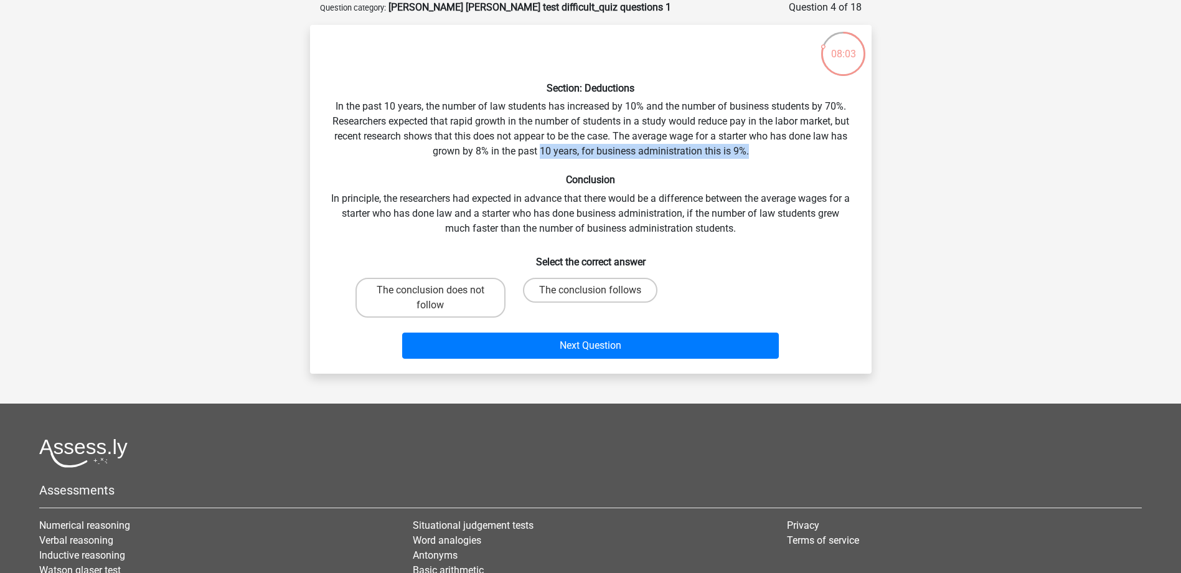
click at [758, 151] on div "Section: Deductions In the past 10 years, the number of law students has increa…" at bounding box center [591, 199] width 552 height 329
click at [651, 150] on div "Section: Deductions In the past 10 years, the number of law students has increa…" at bounding box center [591, 199] width 552 height 329
drag, startPoint x: 658, startPoint y: 148, endPoint x: 747, endPoint y: 149, distance: 88.4
click at [747, 149] on div "Section: Deductions In the past 10 years, the number of law students has increa…" at bounding box center [591, 199] width 552 height 329
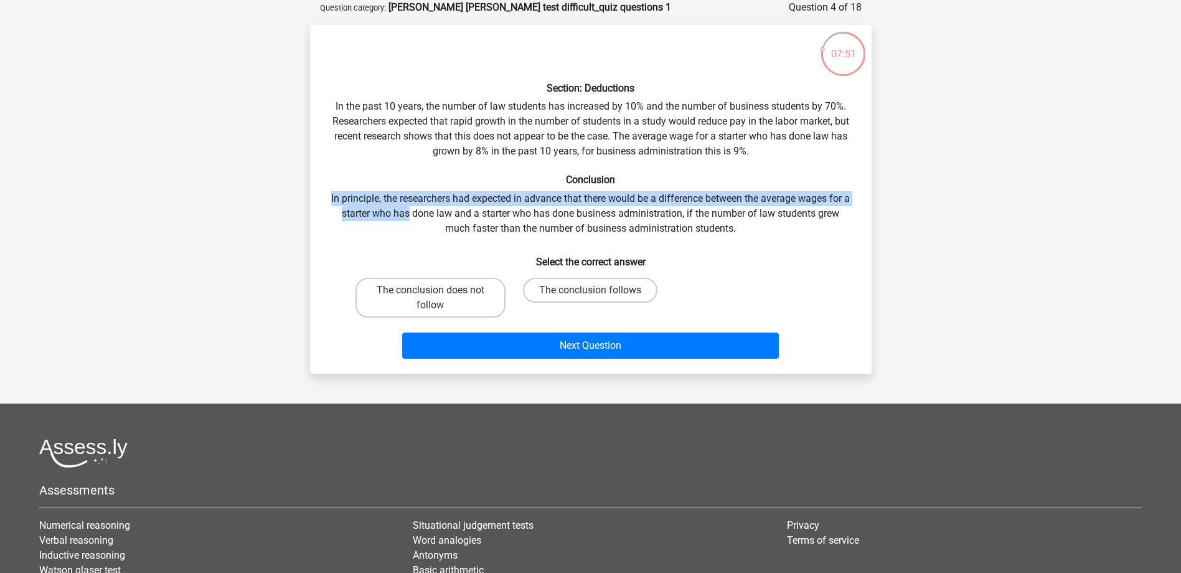
drag, startPoint x: 333, startPoint y: 197, endPoint x: 414, endPoint y: 214, distance: 82.8
click at [414, 214] on div "Section: Deductions In the past 10 years, the number of law students has increa…" at bounding box center [591, 199] width 552 height 329
drag, startPoint x: 414, startPoint y: 214, endPoint x: 390, endPoint y: 215, distance: 23.7
click at [390, 215] on div "Section: Deductions In the past 10 years, the number of law students has increa…" at bounding box center [591, 199] width 552 height 329
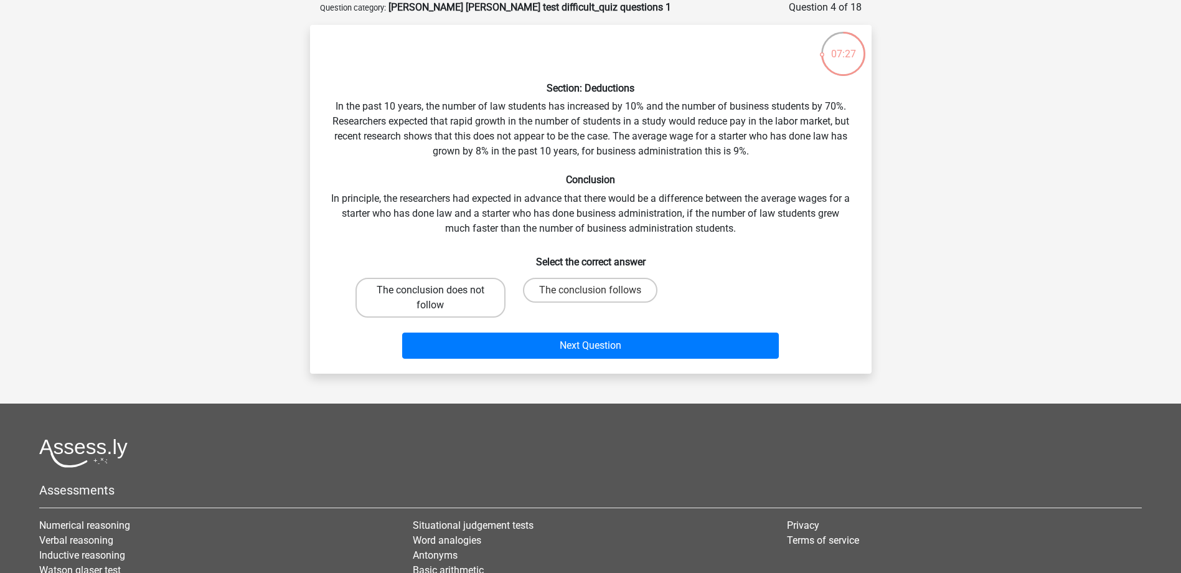
click at [474, 292] on label "The conclusion does not follow" at bounding box center [431, 298] width 150 height 40
click at [438, 292] on input "The conclusion does not follow" at bounding box center [434, 294] width 8 height 8
radio input "true"
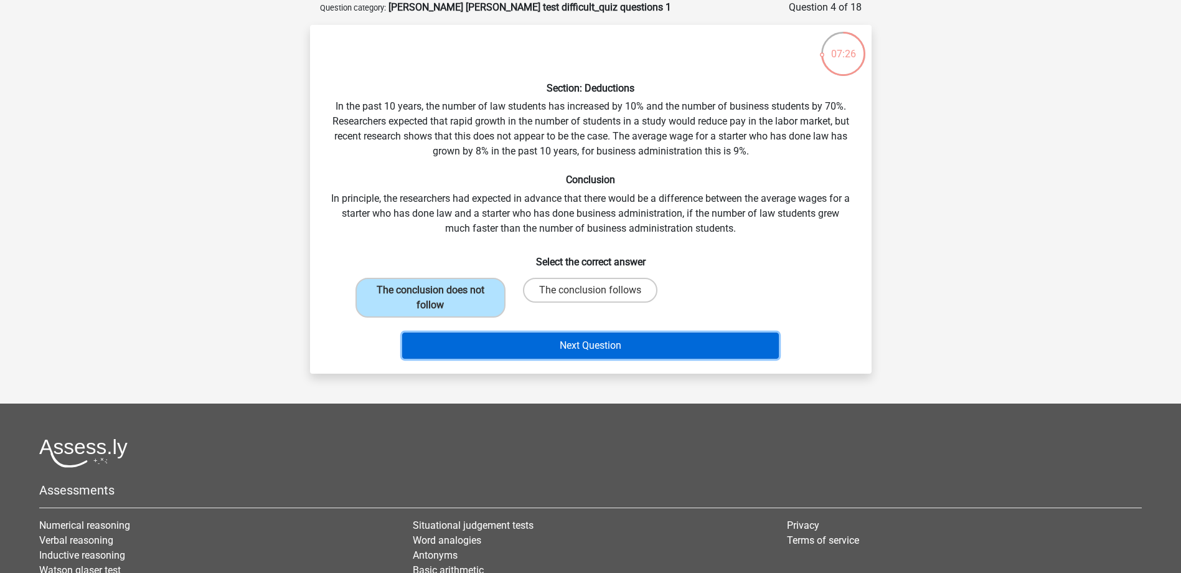
click at [587, 347] on button "Next Question" at bounding box center [590, 345] width 377 height 26
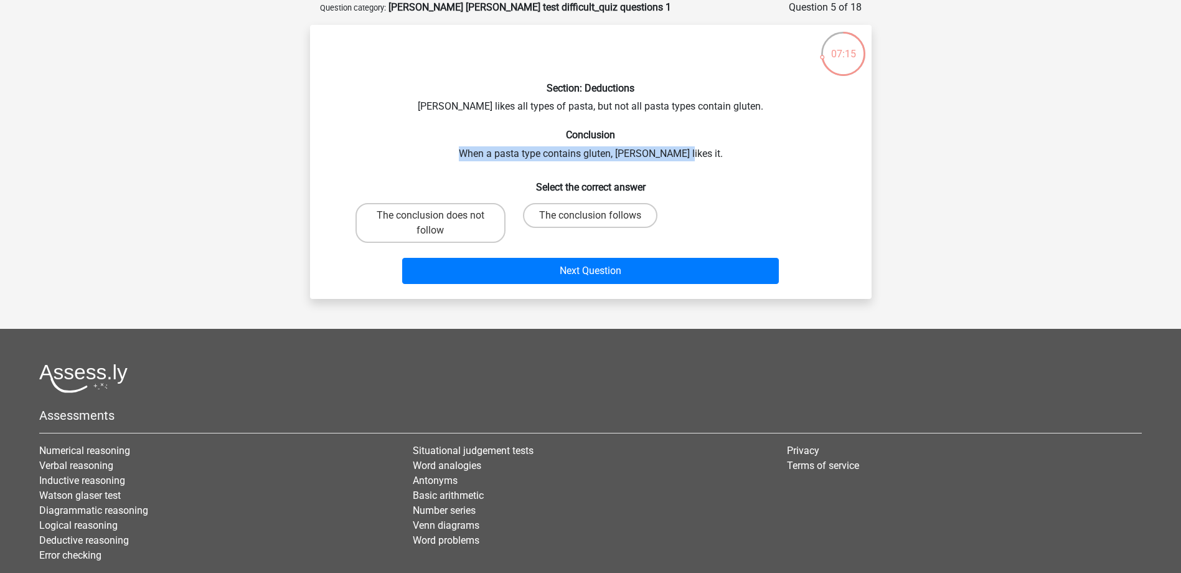
drag, startPoint x: 488, startPoint y: 156, endPoint x: 699, endPoint y: 161, distance: 210.5
click at [699, 161] on div "Section: Deductions Sofia likes all types of pasta, but not all pasta types con…" at bounding box center [591, 162] width 552 height 254
drag, startPoint x: 699, startPoint y: 161, endPoint x: 684, endPoint y: 161, distance: 14.3
click at [685, 161] on div "Section: Deductions Sofia likes all types of pasta, but not all pasta types con…" at bounding box center [591, 162] width 552 height 254
click at [444, 219] on label "The conclusion does not follow" at bounding box center [431, 223] width 150 height 40
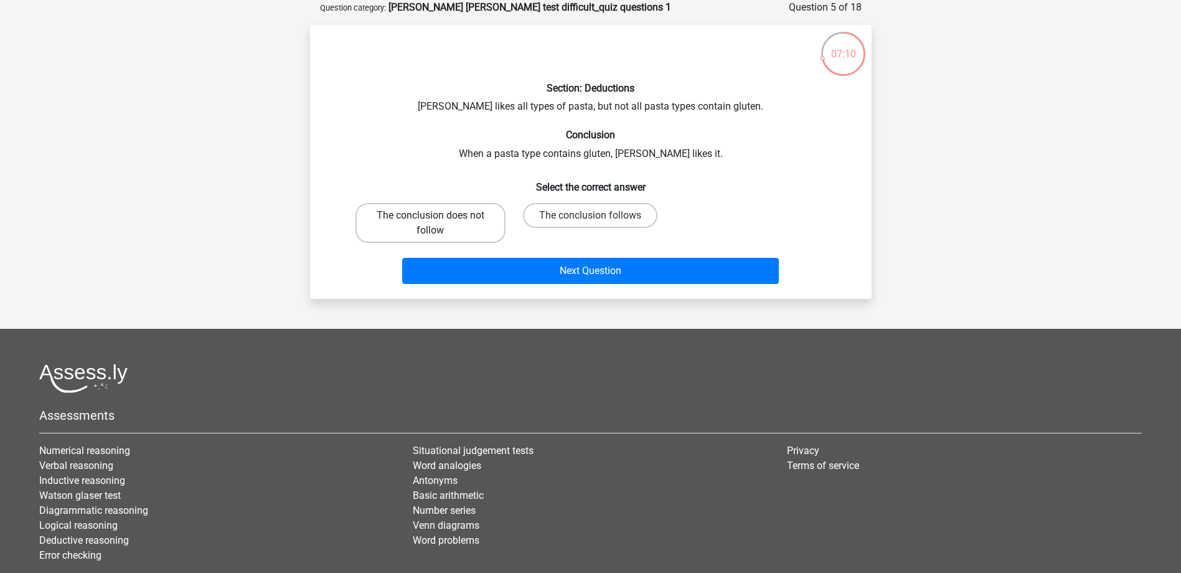
click at [438, 219] on input "The conclusion does not follow" at bounding box center [434, 219] width 8 height 8
radio input "true"
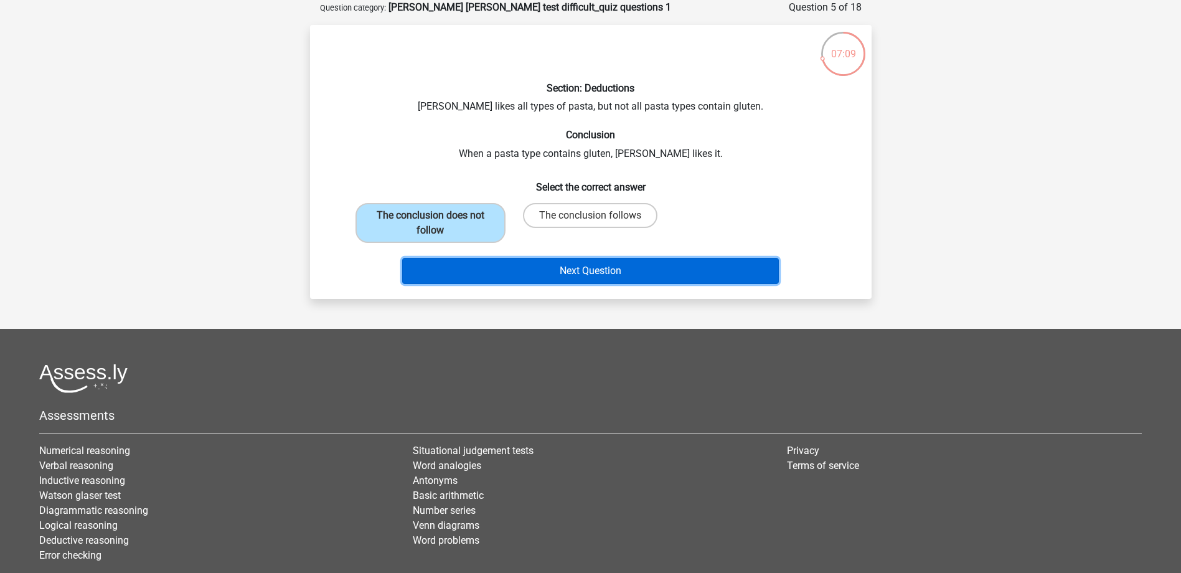
drag, startPoint x: 591, startPoint y: 257, endPoint x: 597, endPoint y: 271, distance: 15.6
click at [593, 261] on button "Next Question" at bounding box center [590, 271] width 377 height 26
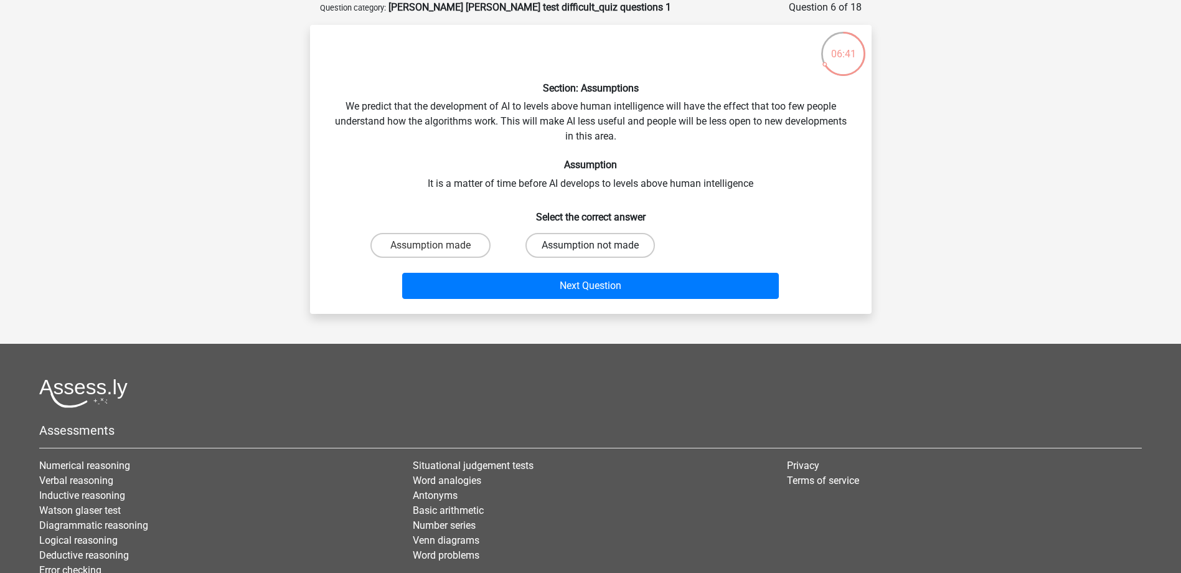
click at [627, 244] on label "Assumption not made" at bounding box center [590, 245] width 130 height 25
click at [598, 245] on input "Assumption not made" at bounding box center [594, 249] width 8 height 8
radio input "true"
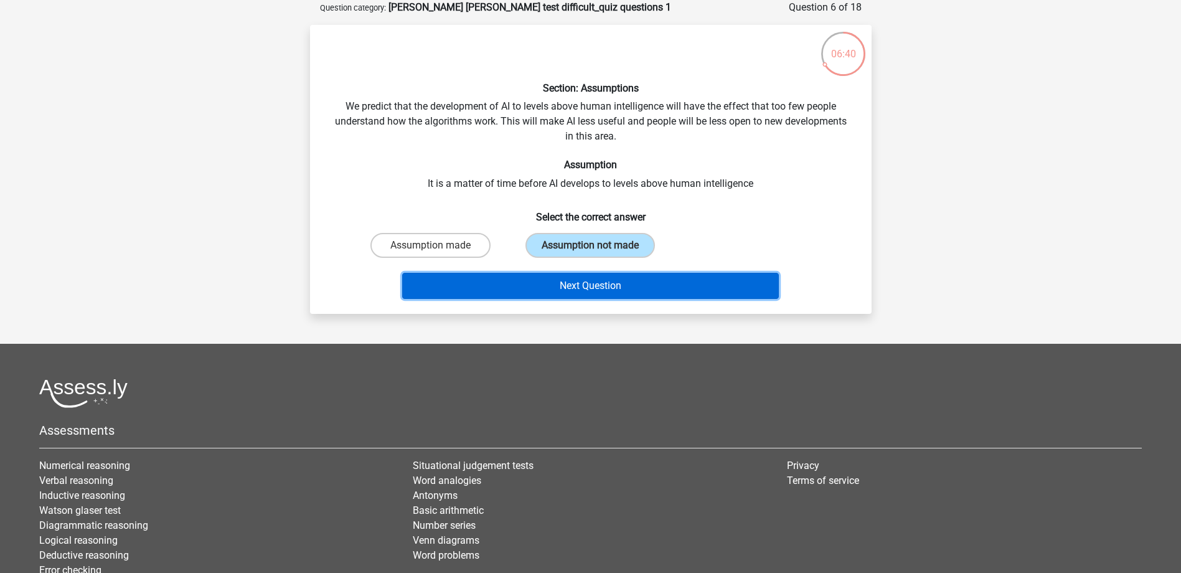
click at [654, 284] on button "Next Question" at bounding box center [590, 286] width 377 height 26
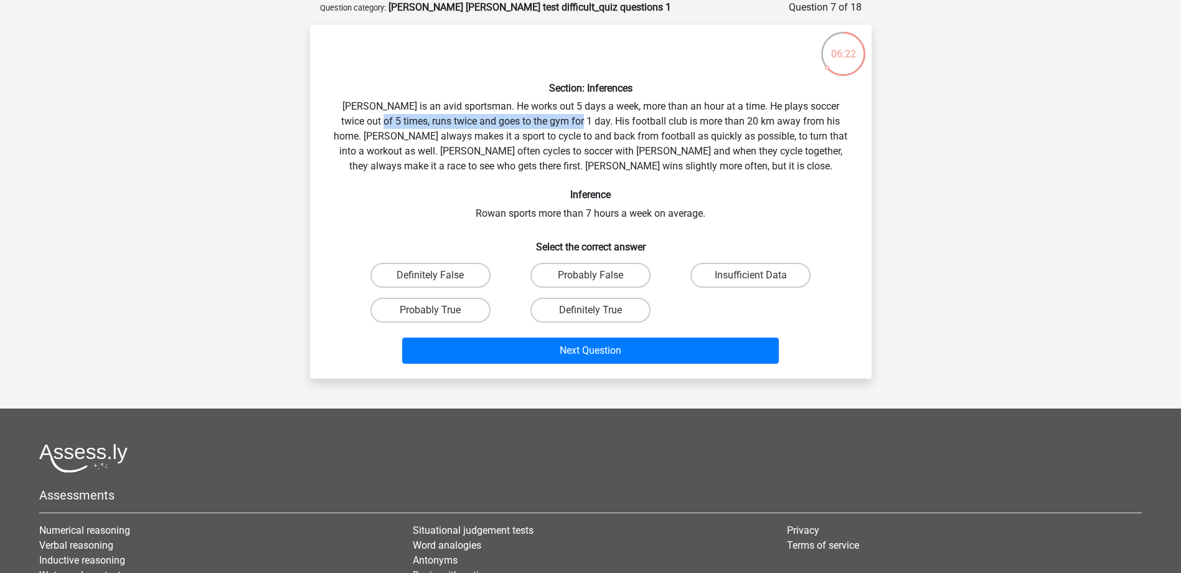
drag, startPoint x: 352, startPoint y: 119, endPoint x: 560, endPoint y: 119, distance: 208.0
click at [560, 119] on div "Section: Inferences Rowan is an avid sportsman. He works out 5 days a week, mor…" at bounding box center [591, 202] width 552 height 334
drag, startPoint x: 560, startPoint y: 119, endPoint x: 580, endPoint y: 127, distance: 22.1
click at [580, 127] on div "Section: Inferences Rowan is an avid sportsman. He works out 5 days a week, mor…" at bounding box center [591, 202] width 552 height 334
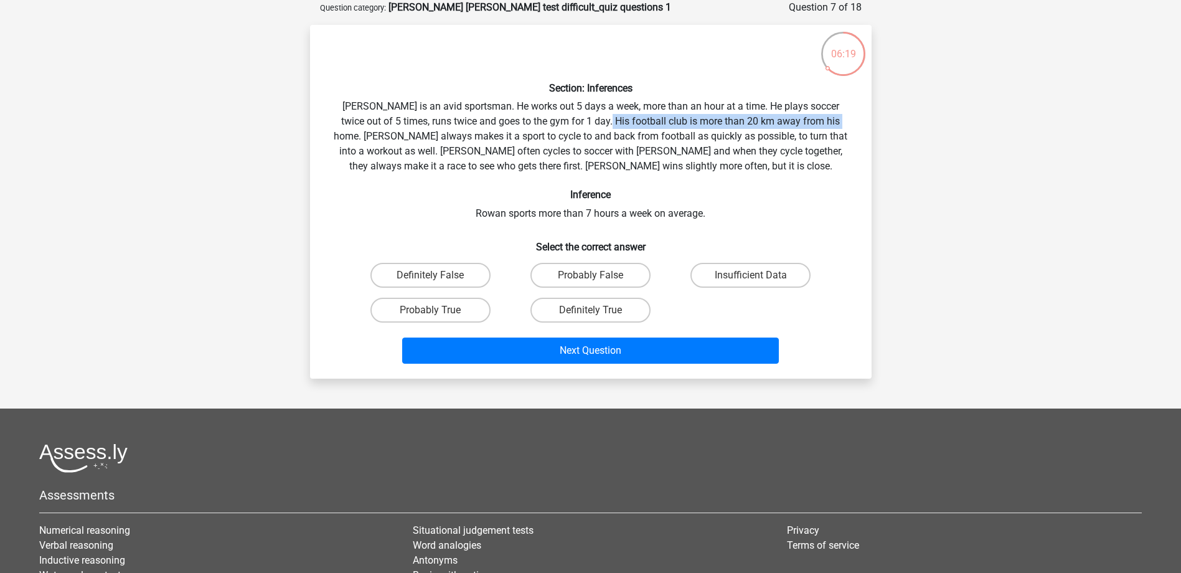
drag, startPoint x: 587, startPoint y: 122, endPoint x: 808, endPoint y: 125, distance: 221.7
click at [808, 125] on div "Section: Inferences Rowan is an avid sportsman. He works out 5 days a week, mor…" at bounding box center [591, 202] width 552 height 334
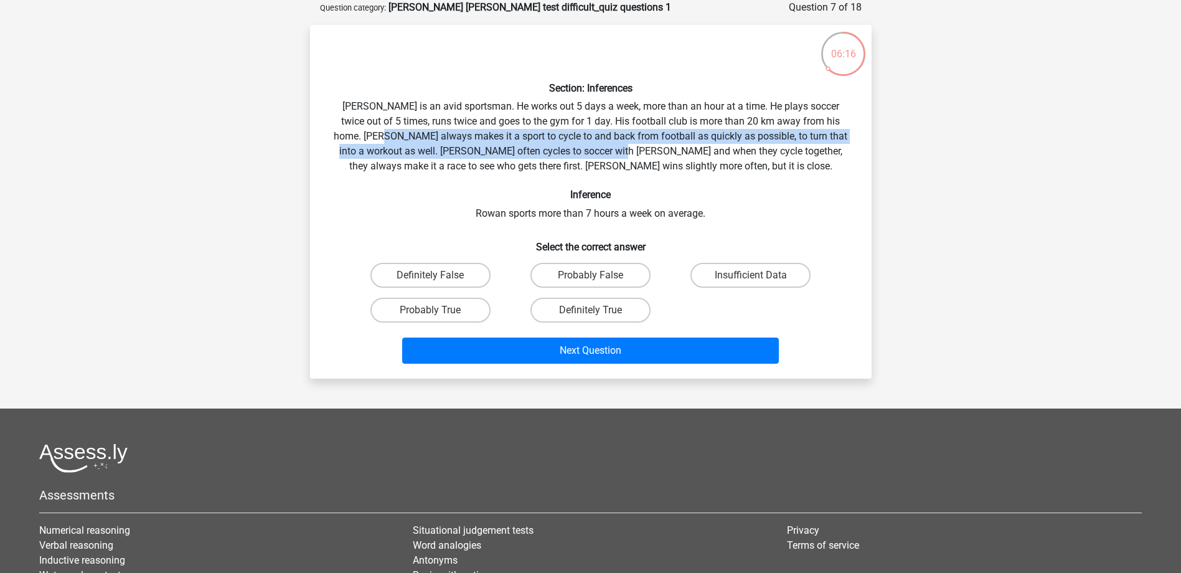
drag, startPoint x: 364, startPoint y: 135, endPoint x: 585, endPoint y: 149, distance: 220.8
click at [585, 149] on div "Section: Inferences Rowan is an avid sportsman. He works out 5 days a week, mor…" at bounding box center [591, 202] width 552 height 334
click at [368, 159] on div "Section: Inferences Rowan is an avid sportsman. He works out 5 days a week, mor…" at bounding box center [591, 202] width 552 height 334
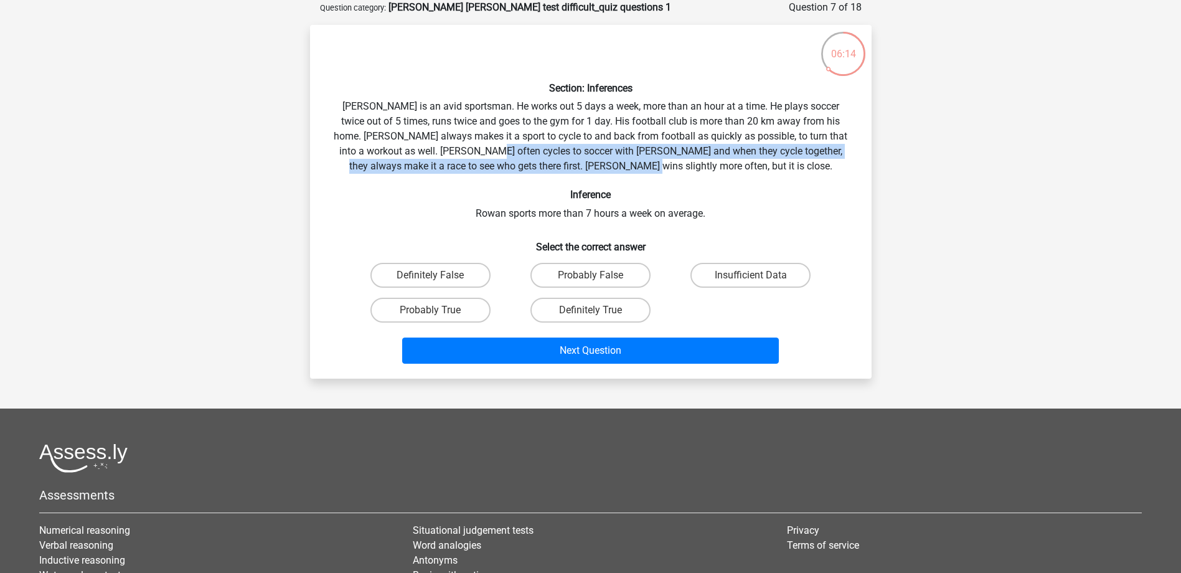
drag, startPoint x: 464, startPoint y: 149, endPoint x: 779, endPoint y: 161, distance: 315.3
click at [779, 161] on div "Section: Inferences Rowan is an avid sportsman. He works out 5 days a week, mor…" at bounding box center [591, 202] width 552 height 334
click at [652, 149] on div "Section: Inferences Rowan is an avid sportsman. He works out 5 days a week, mor…" at bounding box center [591, 202] width 552 height 334
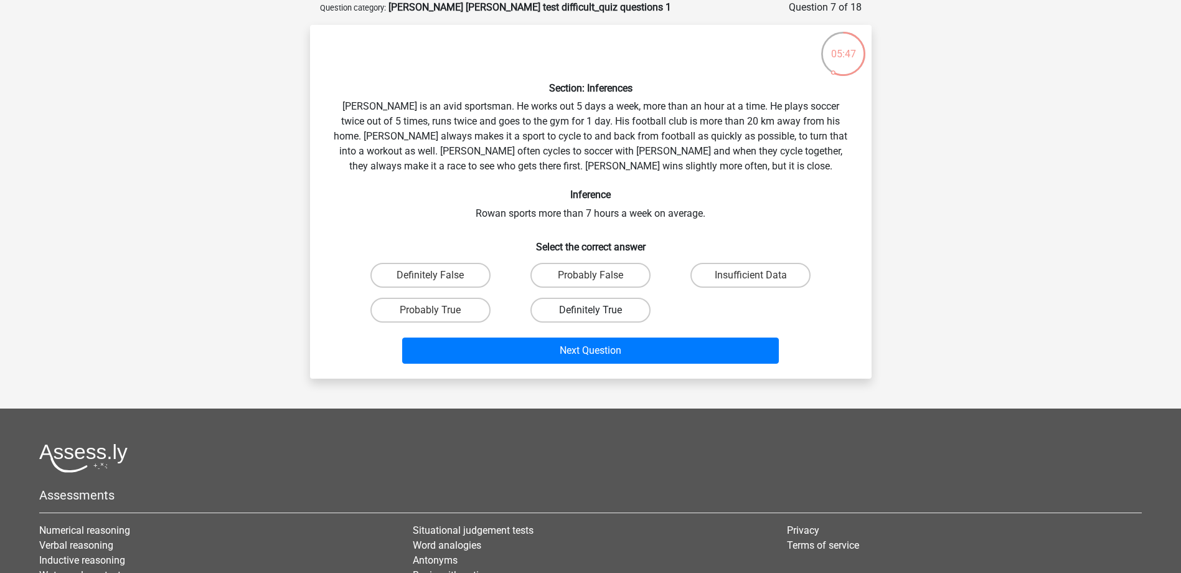
click at [578, 309] on label "Definitely True" at bounding box center [590, 310] width 120 height 25
click at [590, 310] on input "Definitely True" at bounding box center [594, 314] width 8 height 8
radio input "true"
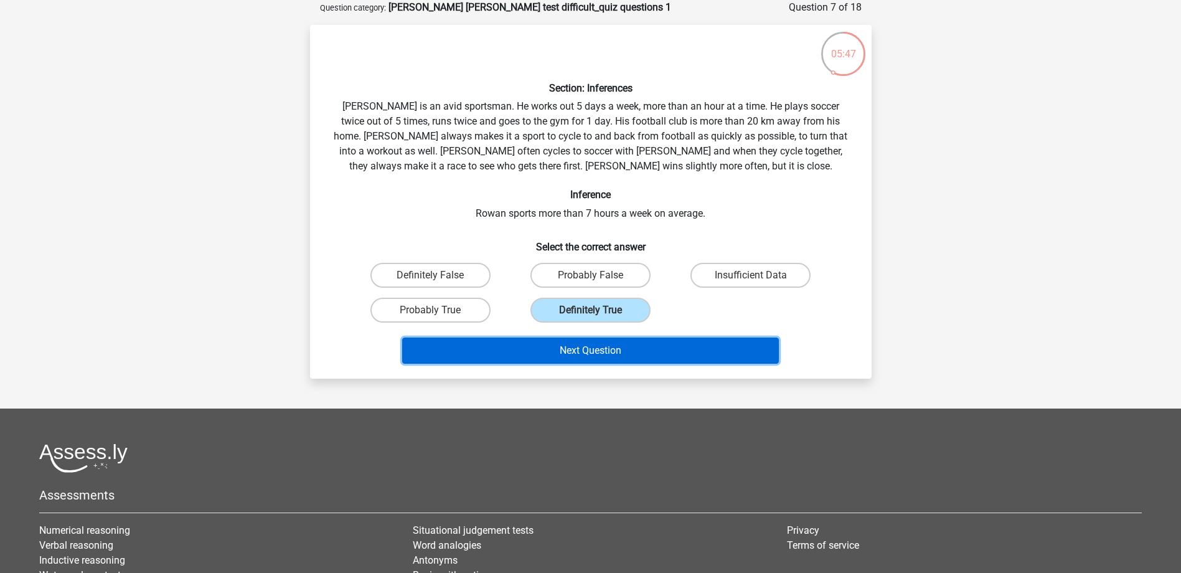
click at [610, 357] on button "Next Question" at bounding box center [590, 350] width 377 height 26
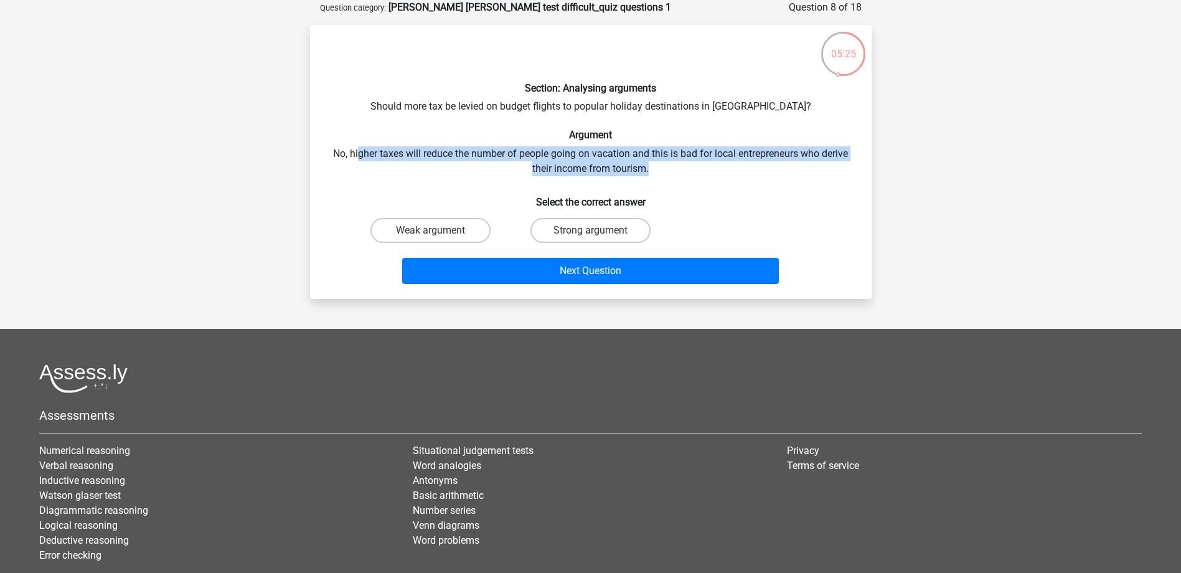
drag, startPoint x: 357, startPoint y: 157, endPoint x: 769, endPoint y: 169, distance: 412.4
click at [769, 169] on div "Section: Analysing arguments Should more tax be levied on budget flights to pop…" at bounding box center [591, 162] width 552 height 254
drag, startPoint x: 769, startPoint y: 169, endPoint x: 656, endPoint y: 169, distance: 113.3
click at [656, 169] on div "Section: Analysing arguments Should more tax be levied on budget flights to pop…" at bounding box center [591, 162] width 552 height 254
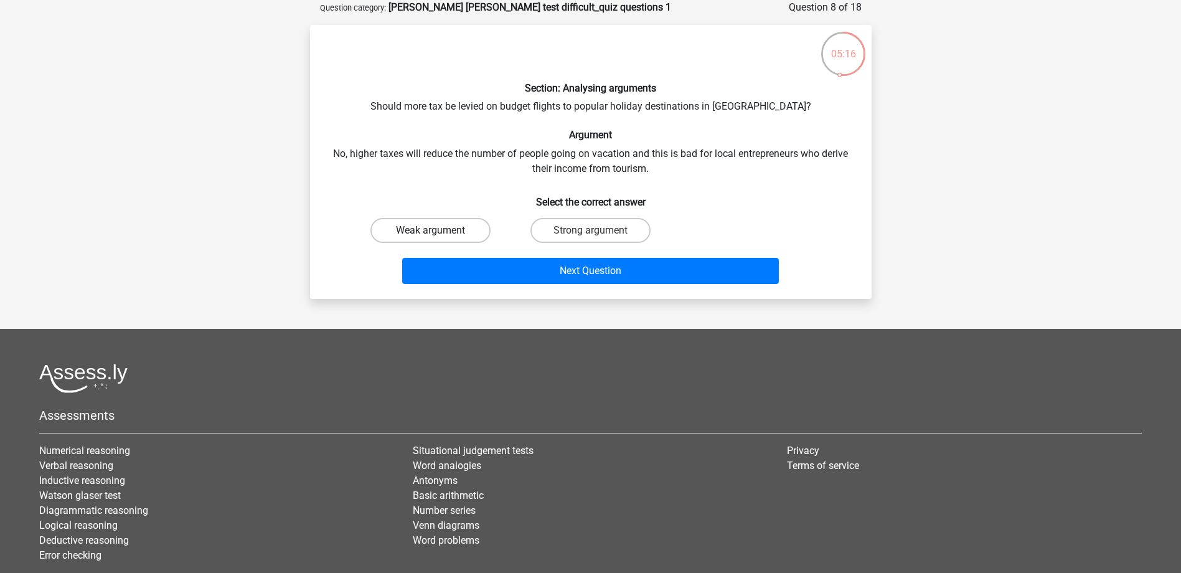
click at [440, 227] on label "Weak argument" at bounding box center [430, 230] width 120 height 25
click at [438, 230] on input "Weak argument" at bounding box center [434, 234] width 8 height 8
radio input "true"
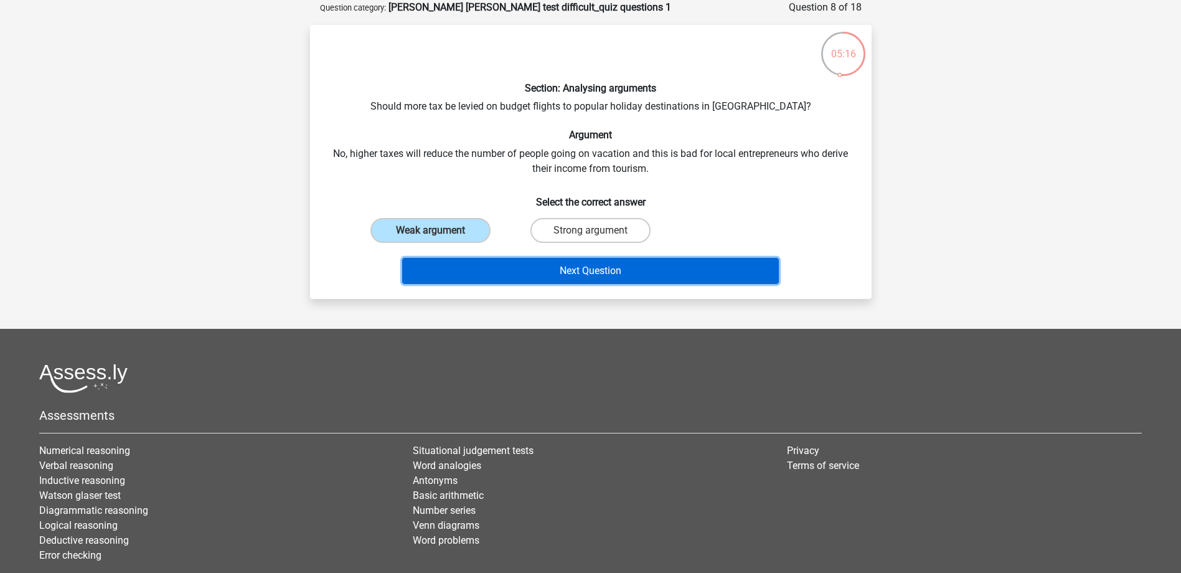
drag, startPoint x: 556, startPoint y: 258, endPoint x: 561, endPoint y: 265, distance: 8.5
click at [557, 258] on button "Next Question" at bounding box center [590, 271] width 377 height 26
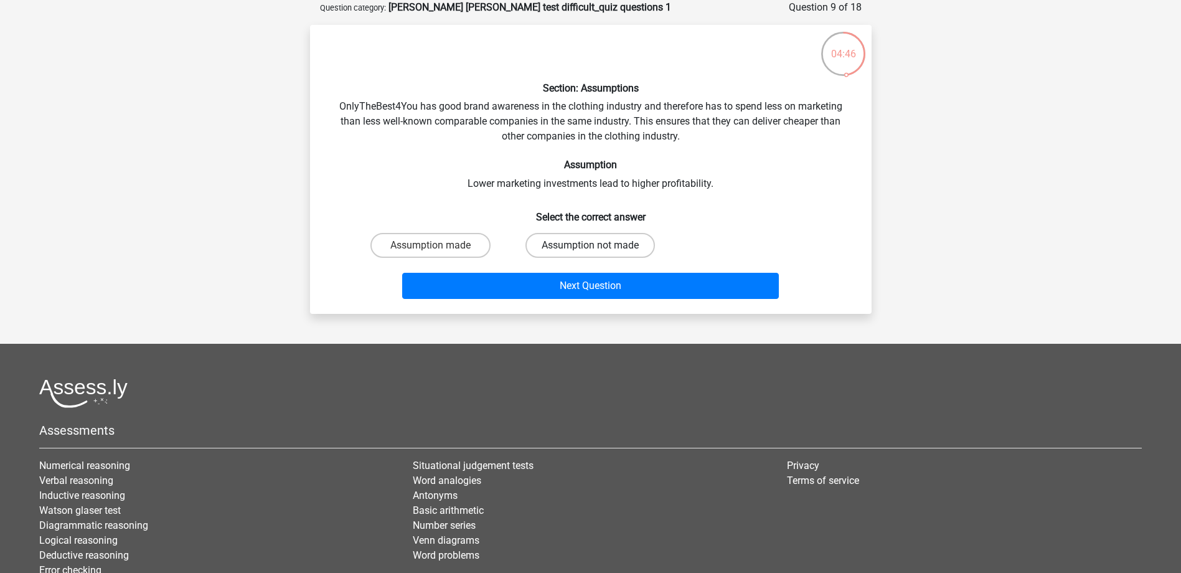
click at [612, 245] on label "Assumption not made" at bounding box center [590, 245] width 130 height 25
click at [598, 245] on input "Assumption not made" at bounding box center [594, 249] width 8 height 8
radio input "true"
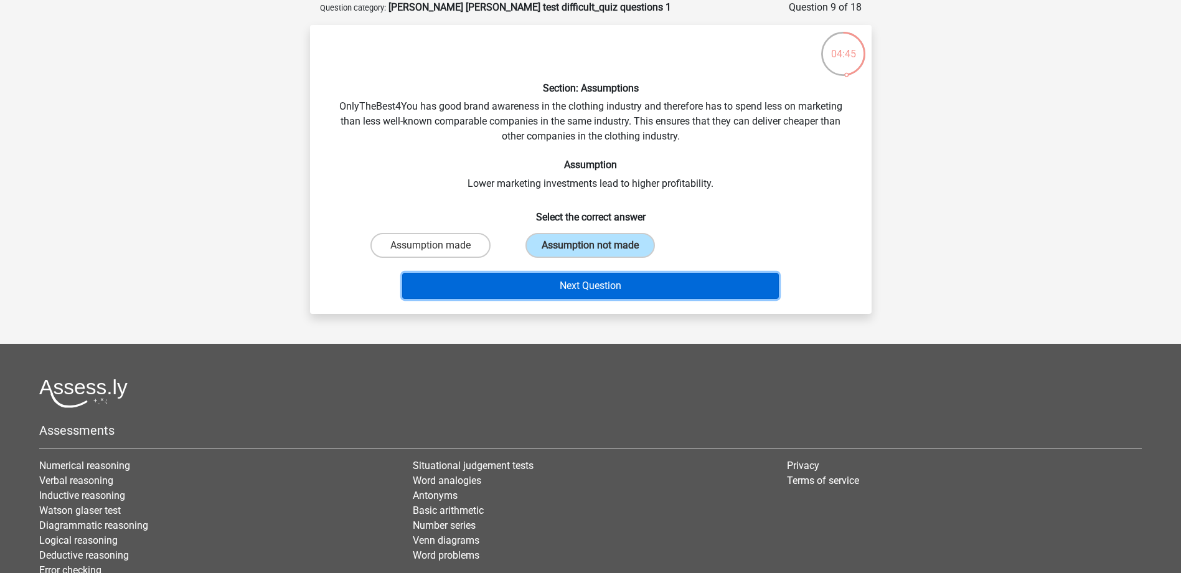
click at [621, 287] on button "Next Question" at bounding box center [590, 286] width 377 height 26
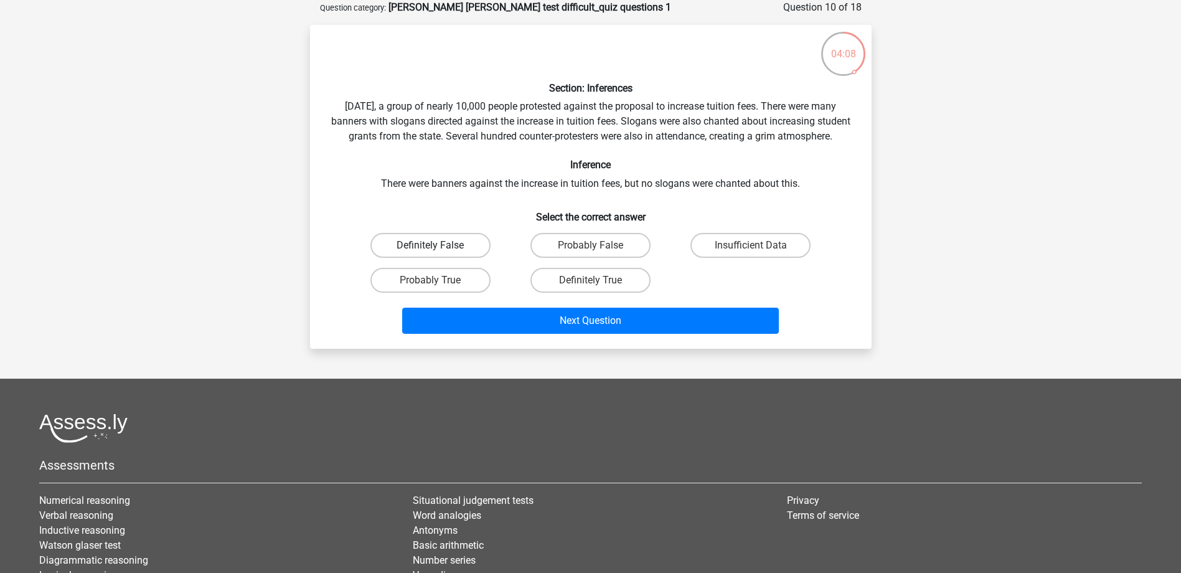
click at [455, 258] on label "Definitely False" at bounding box center [430, 245] width 120 height 25
click at [438, 253] on input "Definitely False" at bounding box center [434, 249] width 8 height 8
radio input "true"
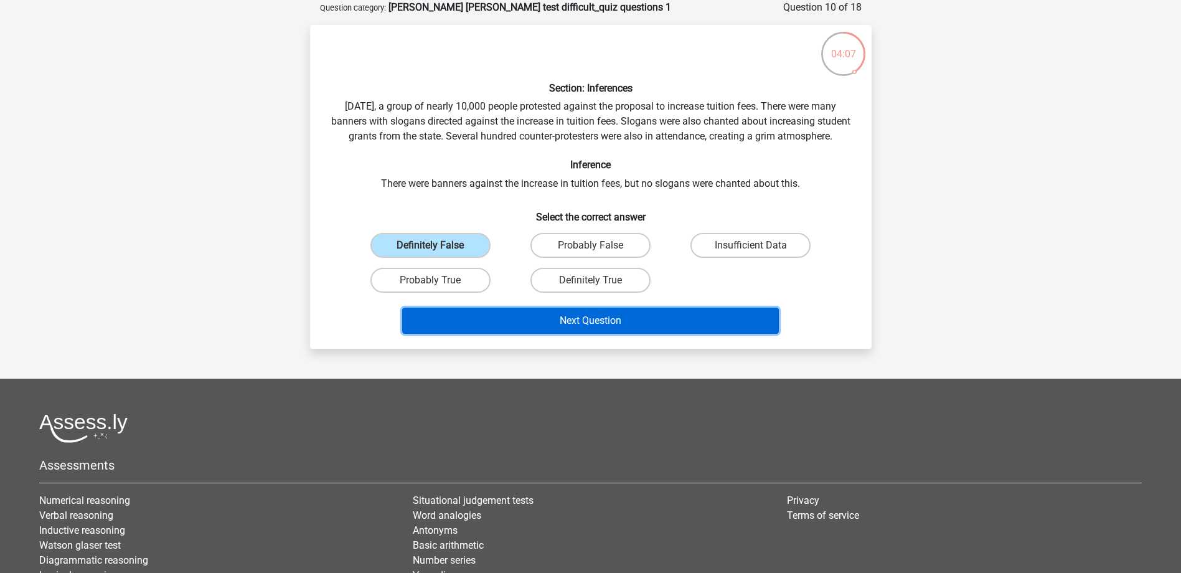
click at [624, 334] on button "Next Question" at bounding box center [590, 321] width 377 height 26
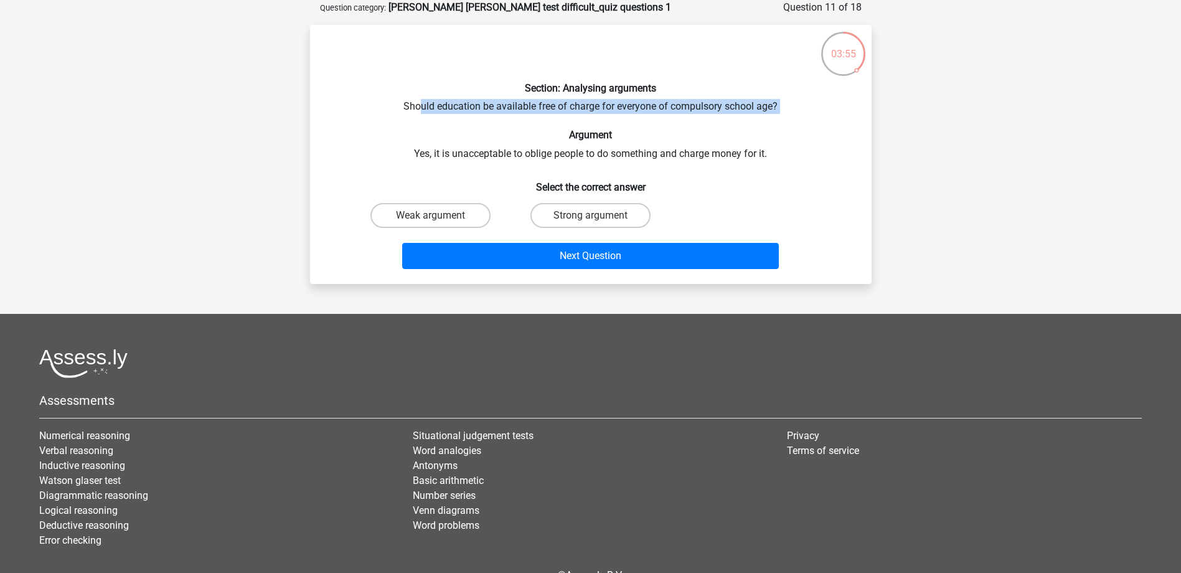
drag, startPoint x: 418, startPoint y: 107, endPoint x: 770, endPoint y: 115, distance: 352.5
click at [770, 115] on div "Section: Analysing arguments Should education be available free of charge for e…" at bounding box center [591, 154] width 552 height 239
drag, startPoint x: 770, startPoint y: 115, endPoint x: 680, endPoint y: 129, distance: 91.3
click at [680, 129] on h6 "Argument" at bounding box center [591, 135] width 522 height 12
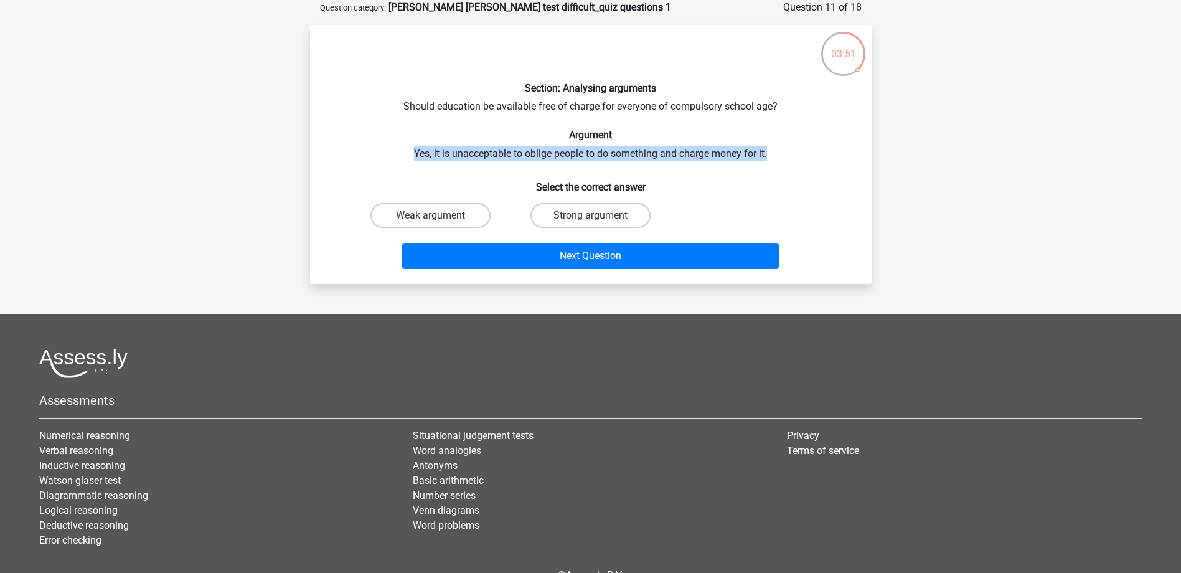
drag, startPoint x: 414, startPoint y: 153, endPoint x: 777, endPoint y: 156, distance: 363.0
click at [777, 156] on div "Section: Analysing arguments Should education be available free of charge for e…" at bounding box center [591, 154] width 552 height 239
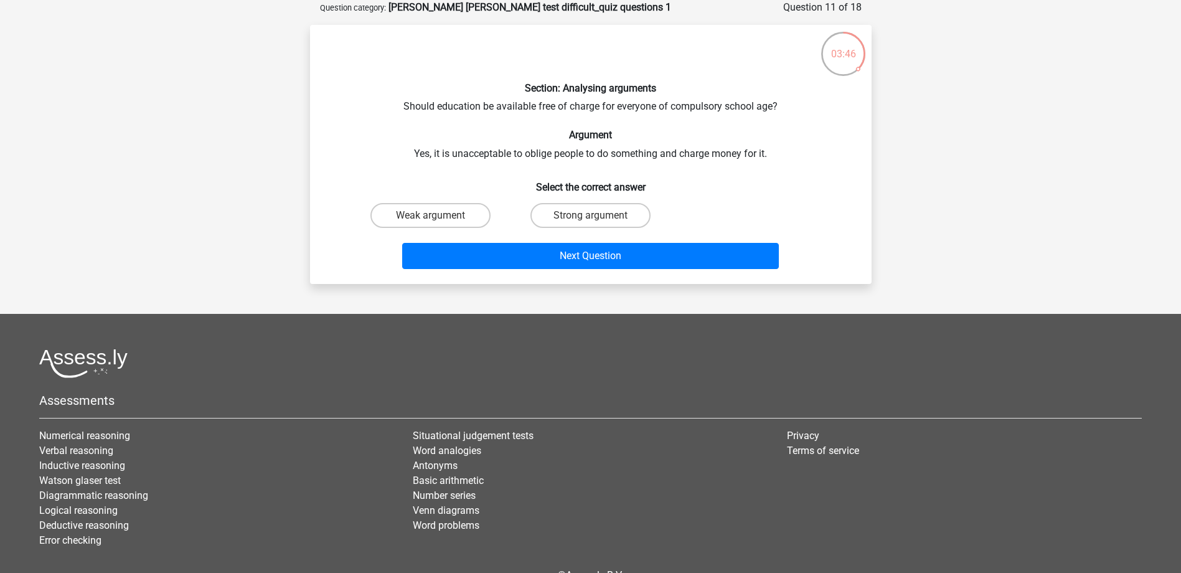
drag, startPoint x: 777, startPoint y: 156, endPoint x: 712, endPoint y: 133, distance: 68.9
click at [740, 133] on h6 "Argument" at bounding box center [591, 135] width 522 height 12
click at [457, 207] on label "Weak argument" at bounding box center [430, 215] width 120 height 25
click at [438, 215] on input "Weak argument" at bounding box center [434, 219] width 8 height 8
radio input "true"
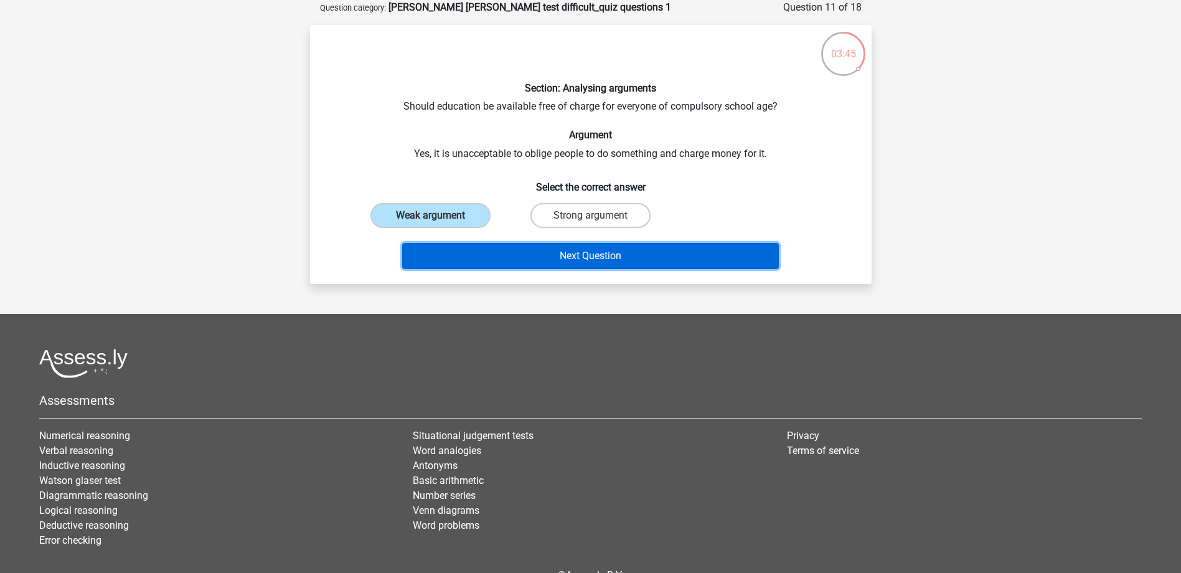
click at [586, 261] on button "Next Question" at bounding box center [590, 256] width 377 height 26
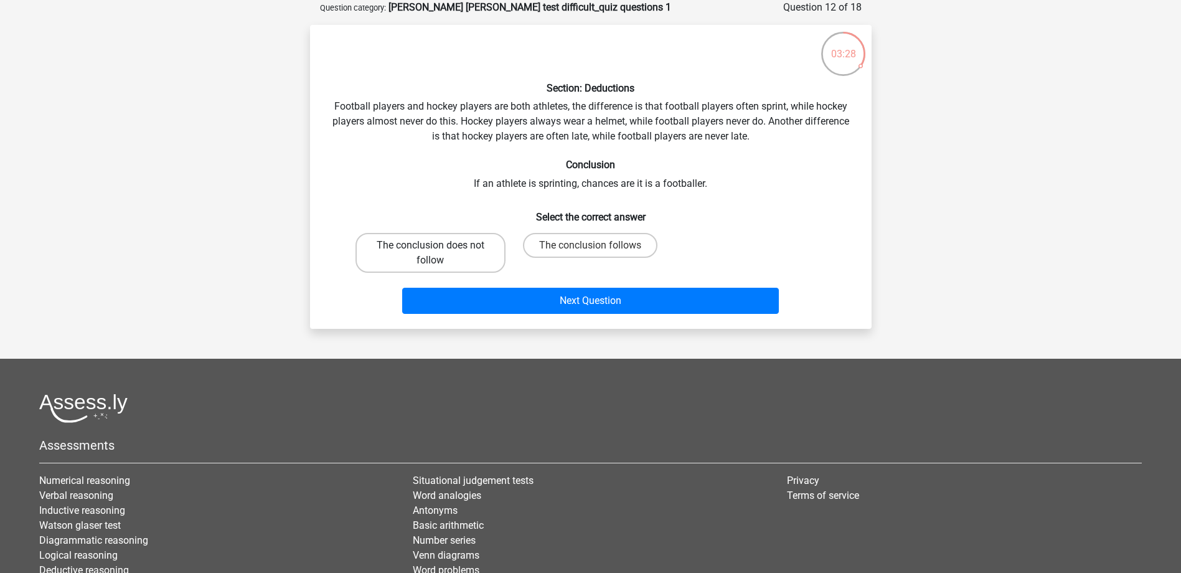
click at [461, 246] on label "The conclusion does not follow" at bounding box center [431, 253] width 150 height 40
click at [438, 246] on input "The conclusion does not follow" at bounding box center [434, 249] width 8 height 8
radio input "true"
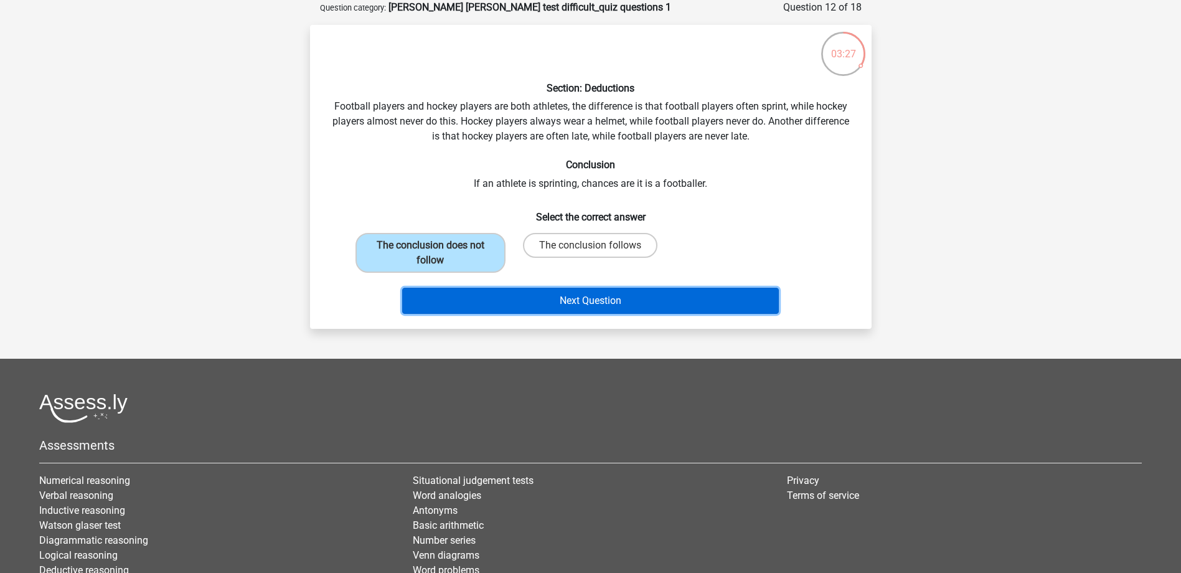
click at [595, 297] on button "Next Question" at bounding box center [590, 301] width 377 height 26
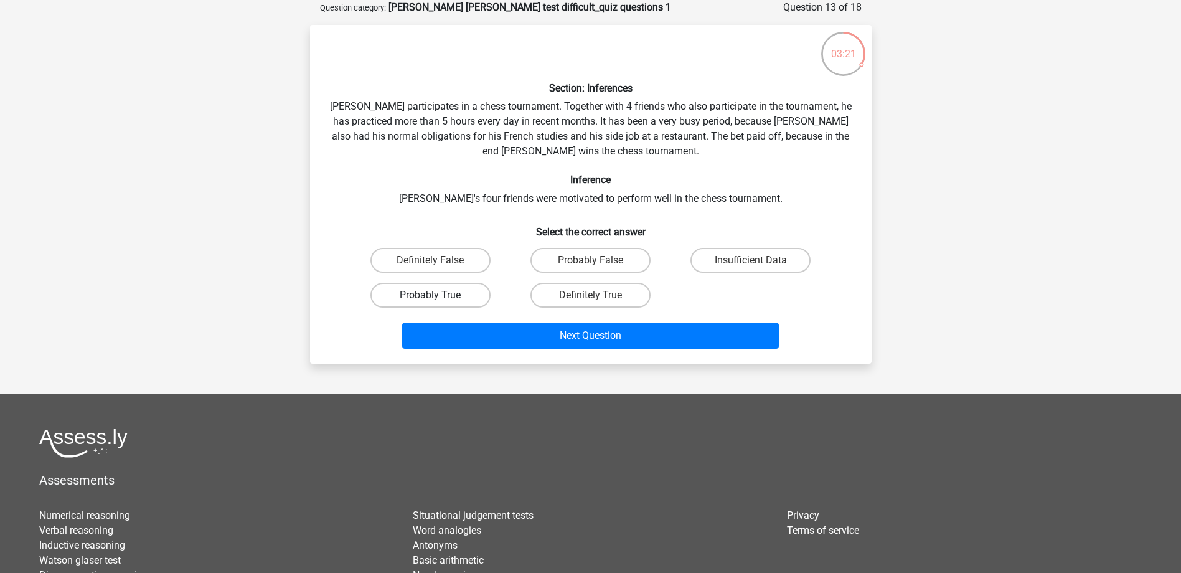
click at [471, 293] on label "Probably True" at bounding box center [430, 295] width 120 height 25
click at [438, 295] on input "Probably True" at bounding box center [434, 299] width 8 height 8
radio input "true"
click at [448, 296] on label "Probably True" at bounding box center [430, 295] width 120 height 25
click at [438, 296] on input "Probably True" at bounding box center [434, 299] width 8 height 8
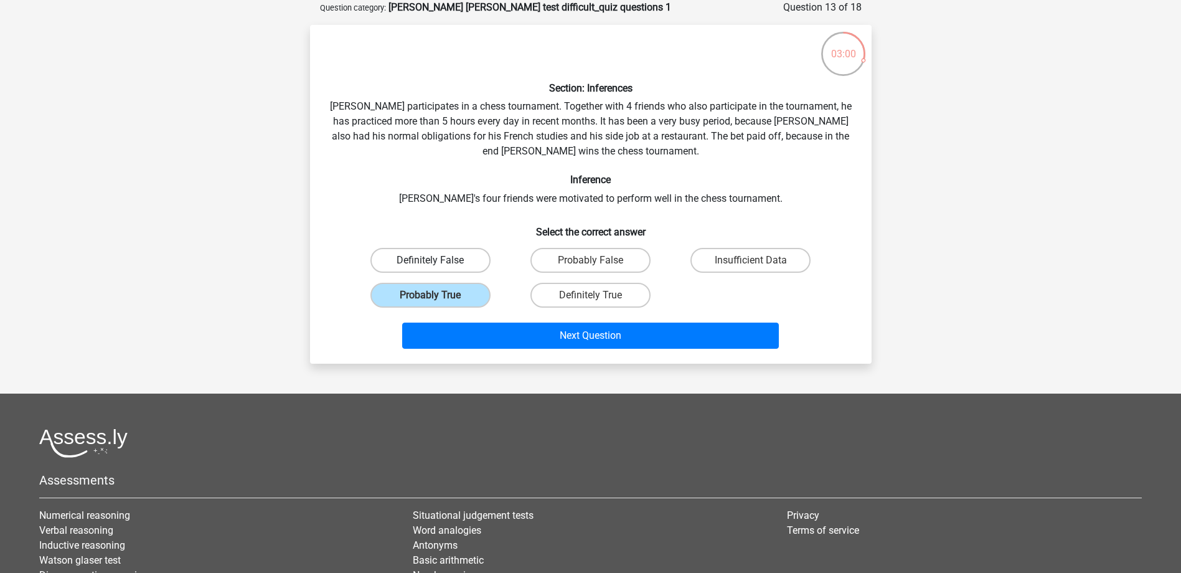
click at [460, 255] on label "Definitely False" at bounding box center [430, 260] width 120 height 25
click at [438, 260] on input "Definitely False" at bounding box center [434, 264] width 8 height 8
radio input "true"
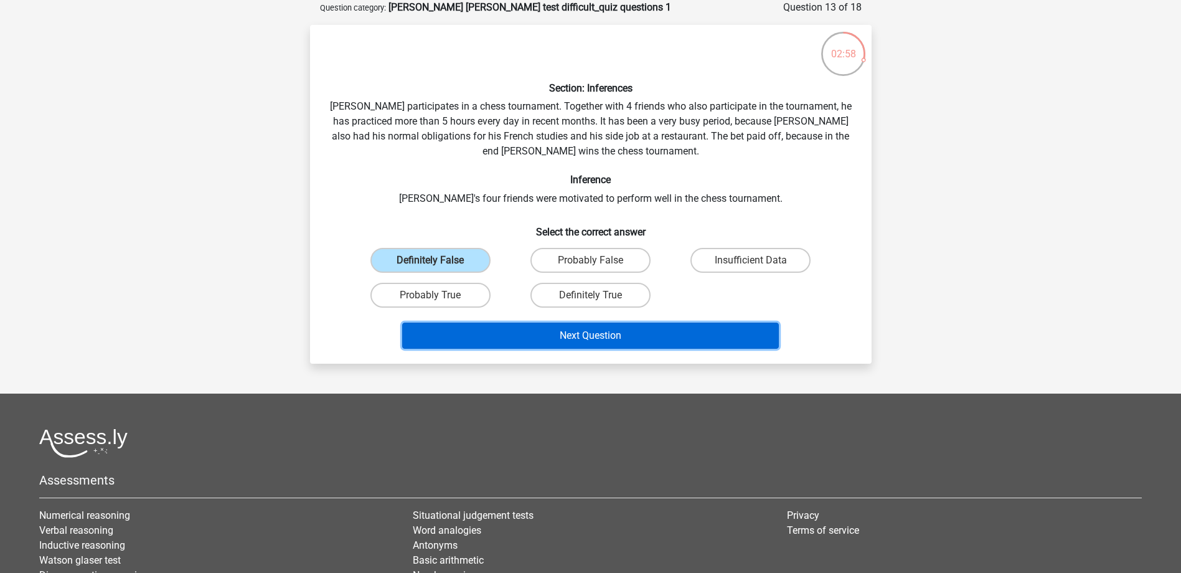
click at [644, 331] on button "Next Question" at bounding box center [590, 336] width 377 height 26
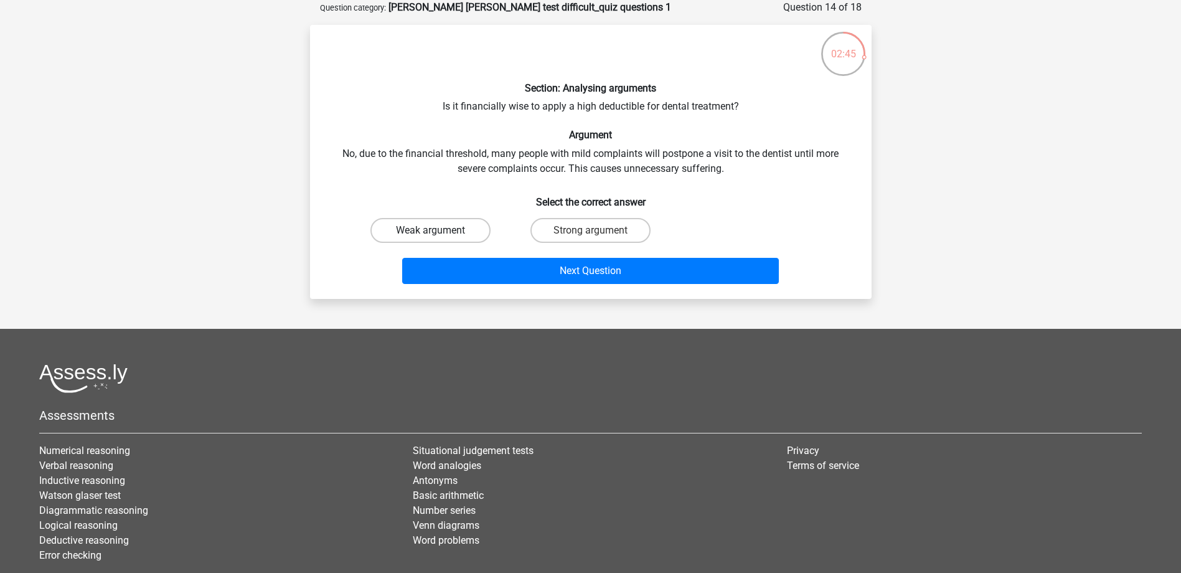
click at [453, 230] on label "Weak argument" at bounding box center [430, 230] width 120 height 25
click at [438, 230] on input "Weak argument" at bounding box center [434, 234] width 8 height 8
radio input "true"
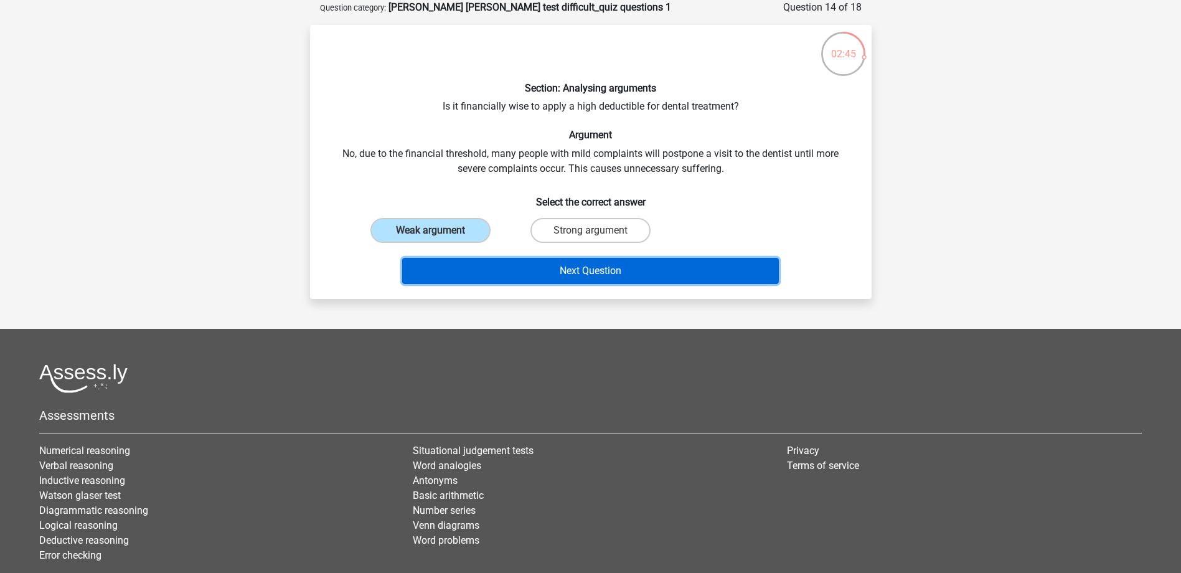
click at [598, 264] on button "Next Question" at bounding box center [590, 271] width 377 height 26
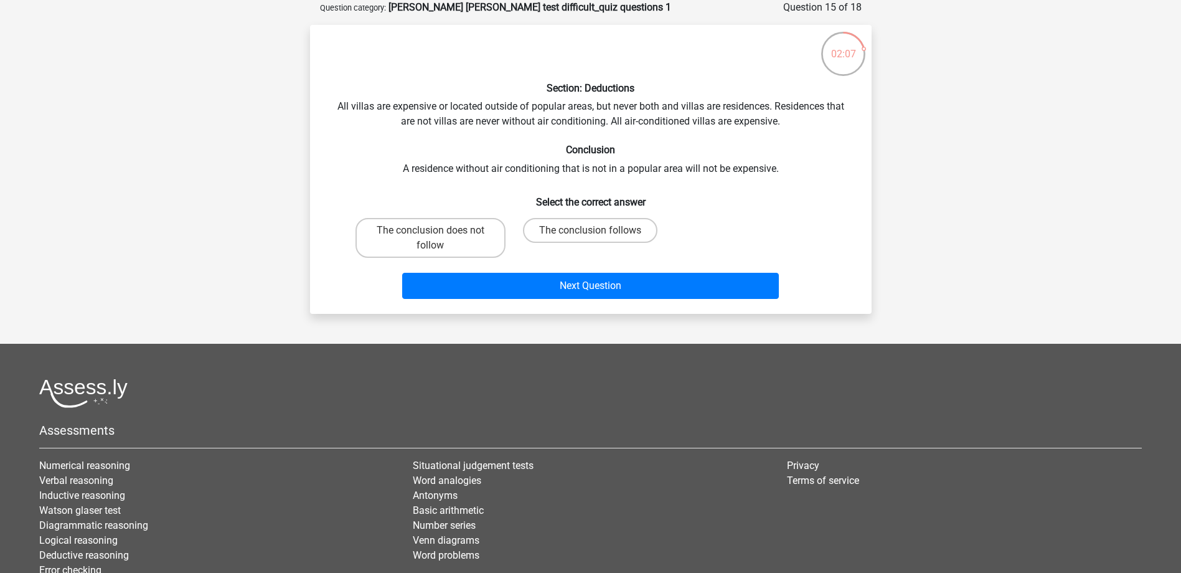
click at [593, 233] on input "The conclusion follows" at bounding box center [594, 234] width 8 height 8
radio input "true"
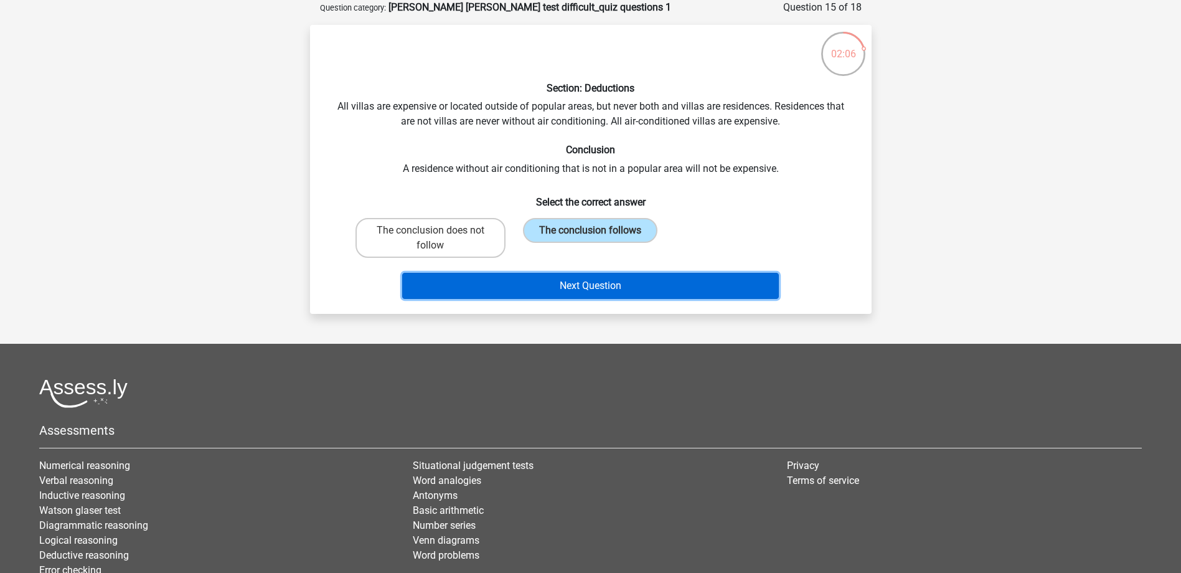
click at [616, 281] on button "Next Question" at bounding box center [590, 286] width 377 height 26
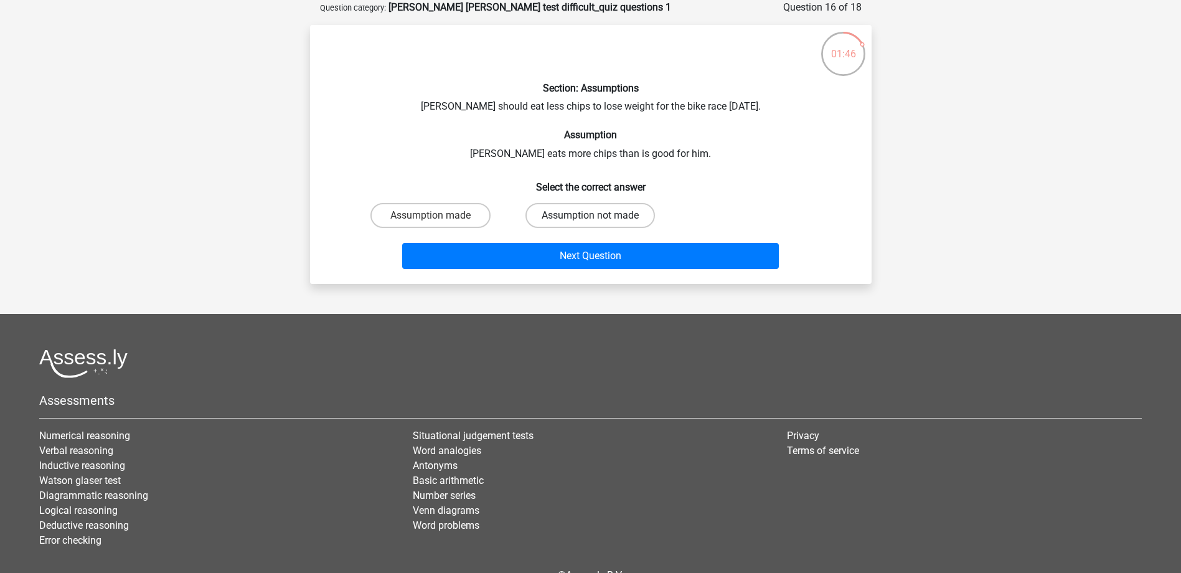
click at [594, 214] on label "Assumption not made" at bounding box center [590, 215] width 130 height 25
click at [594, 215] on input "Assumption not made" at bounding box center [594, 219] width 8 height 8
radio input "true"
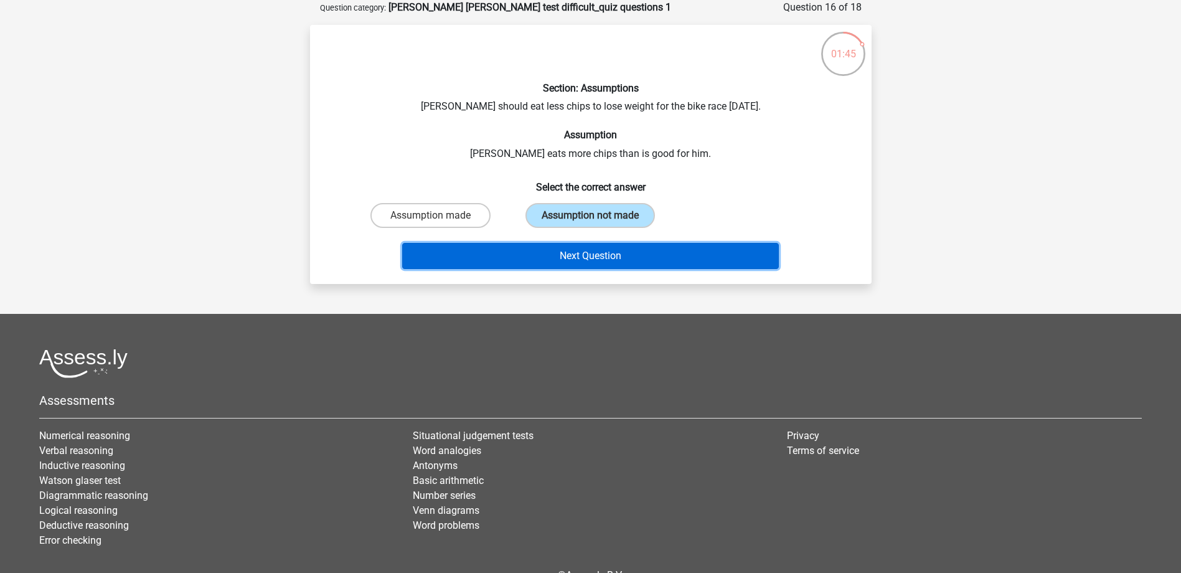
click at [613, 258] on button "Next Question" at bounding box center [590, 256] width 377 height 26
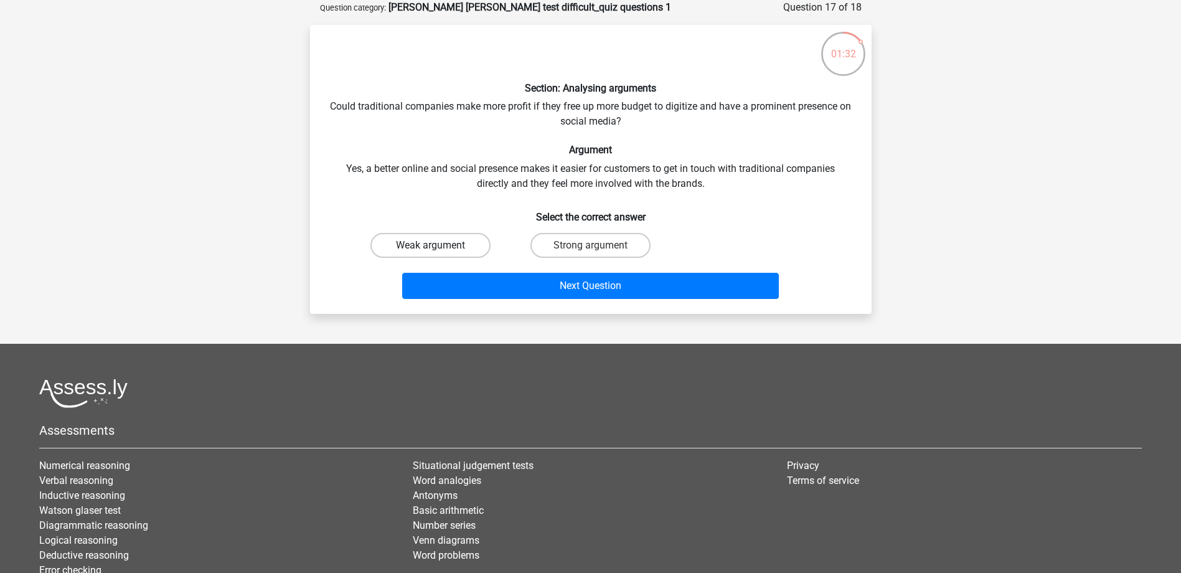
click at [448, 247] on label "Weak argument" at bounding box center [430, 245] width 120 height 25
click at [438, 247] on input "Weak argument" at bounding box center [434, 249] width 8 height 8
radio input "true"
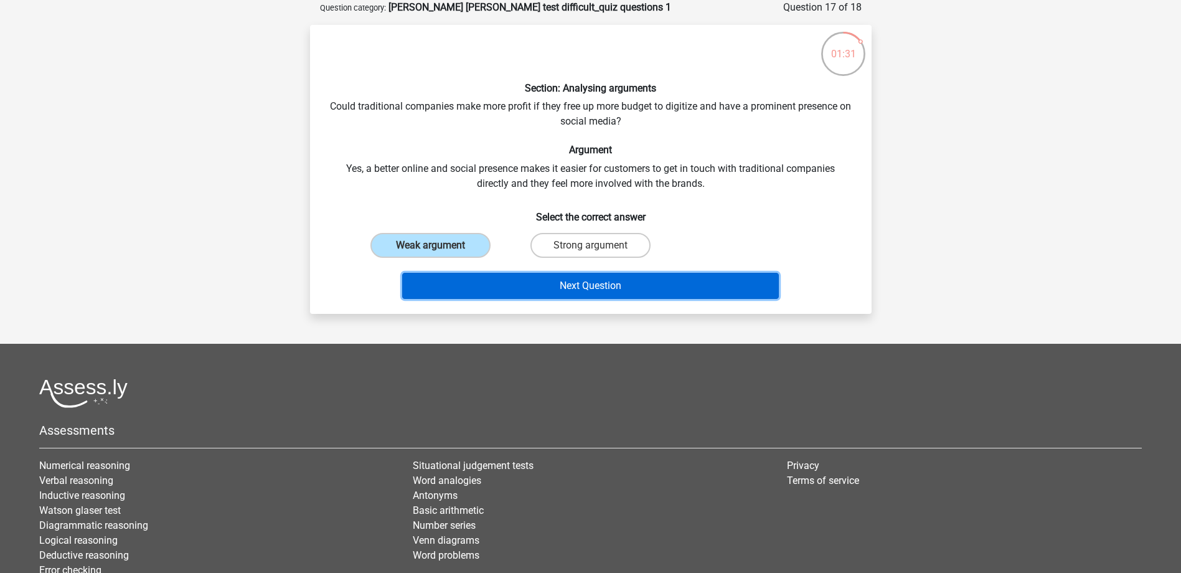
click at [617, 291] on button "Next Question" at bounding box center [590, 286] width 377 height 26
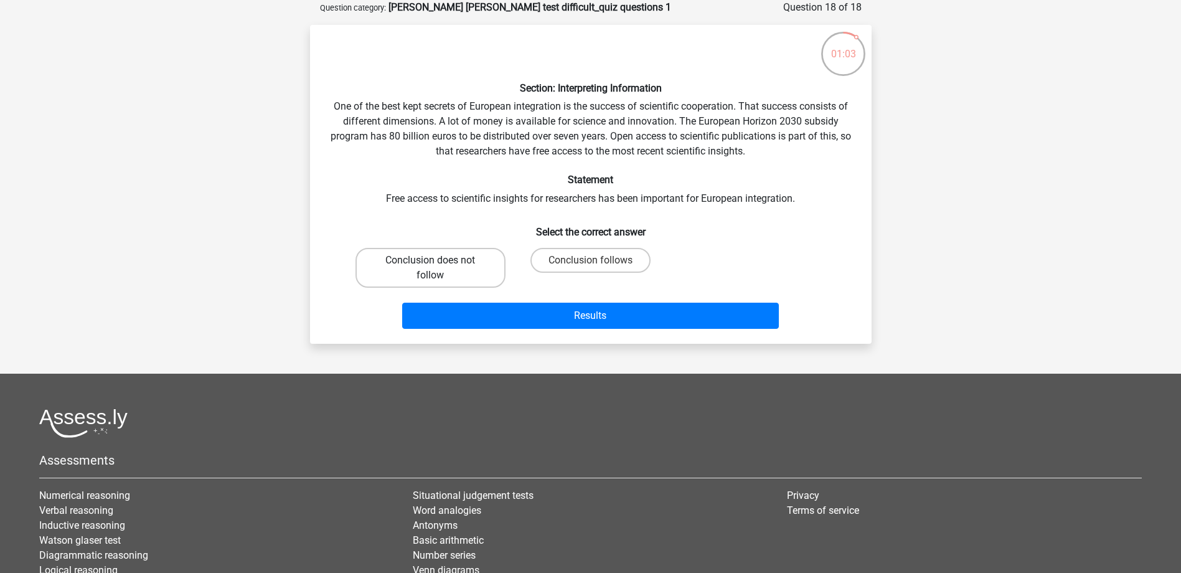
click at [458, 262] on label "Conclusion does not follow" at bounding box center [431, 268] width 150 height 40
click at [438, 262] on input "Conclusion does not follow" at bounding box center [434, 264] width 8 height 8
radio input "true"
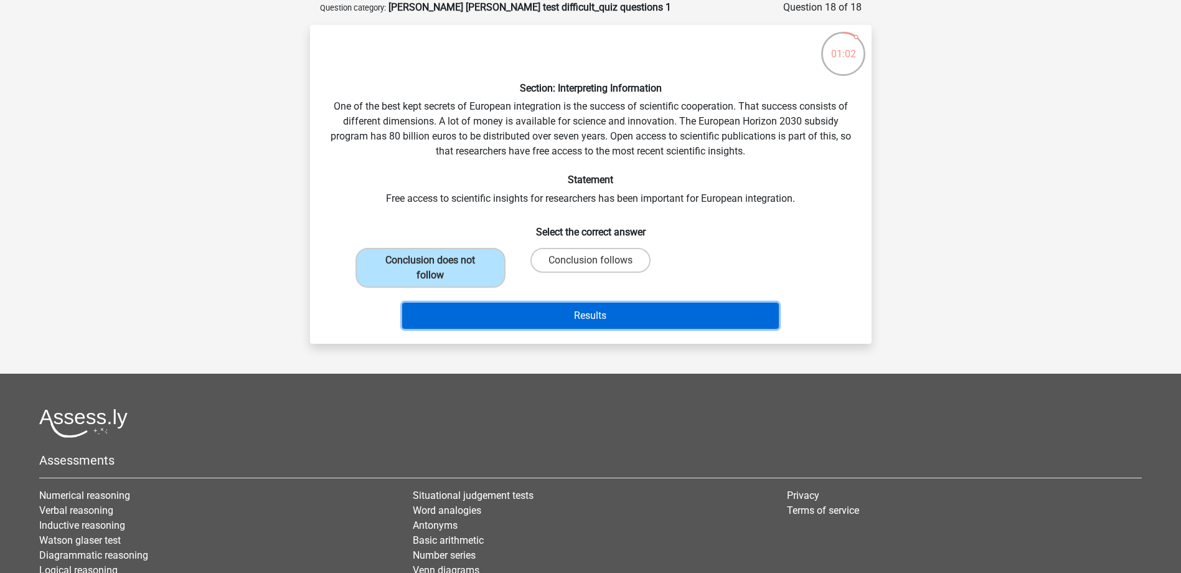
click at [603, 318] on button "Results" at bounding box center [590, 316] width 377 height 26
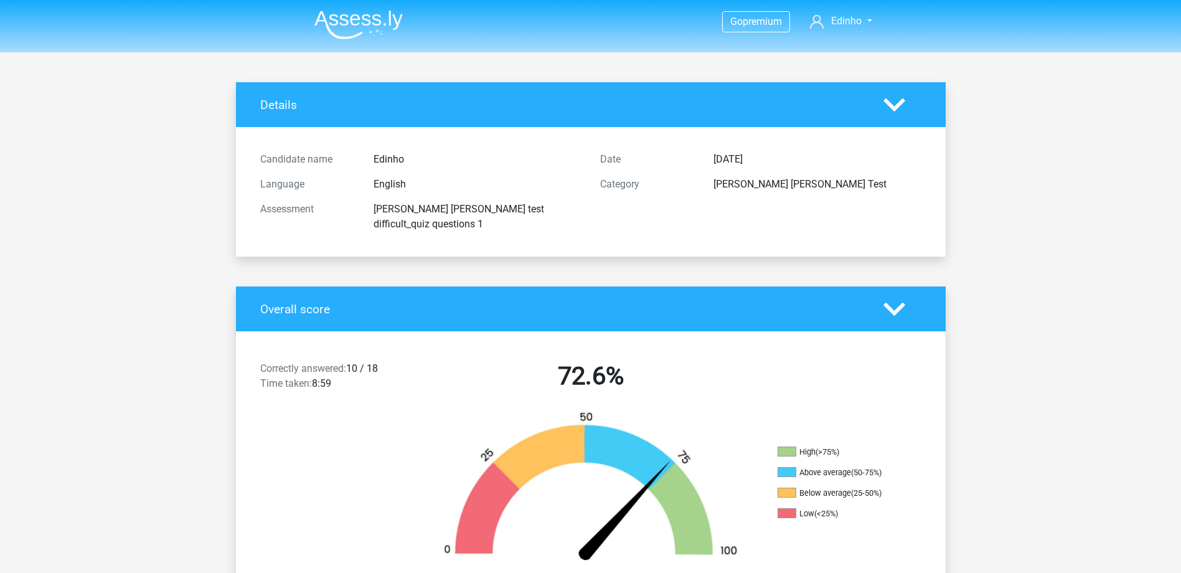
scroll to position [125, 0]
